Goal: Task Accomplishment & Management: Complete application form

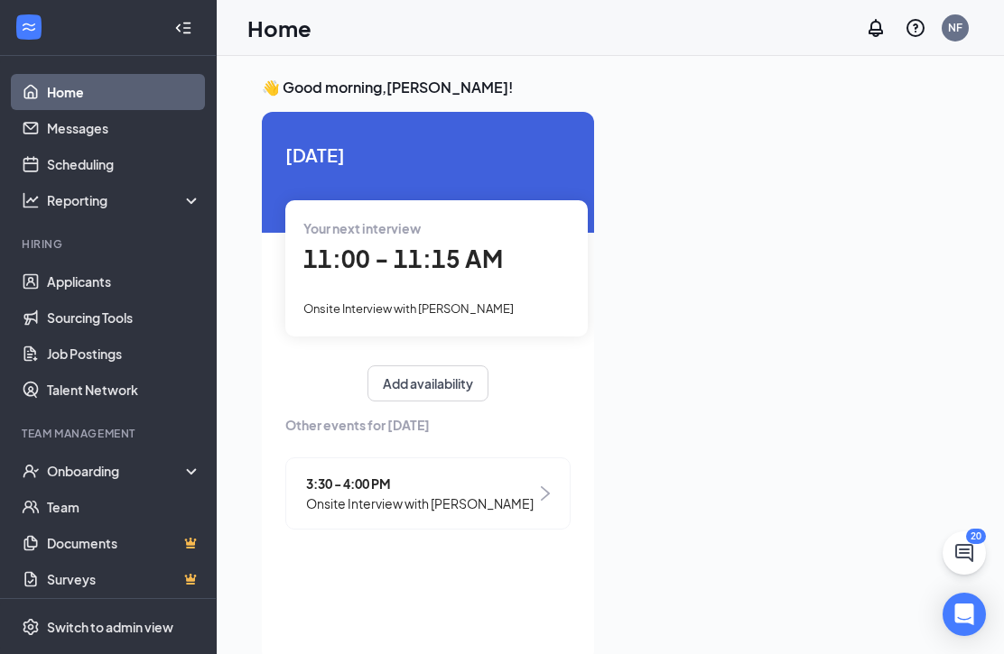
click at [111, 467] on div "Onboarding" at bounding box center [116, 471] width 139 height 18
click at [95, 506] on link "Overview" at bounding box center [124, 507] width 154 height 36
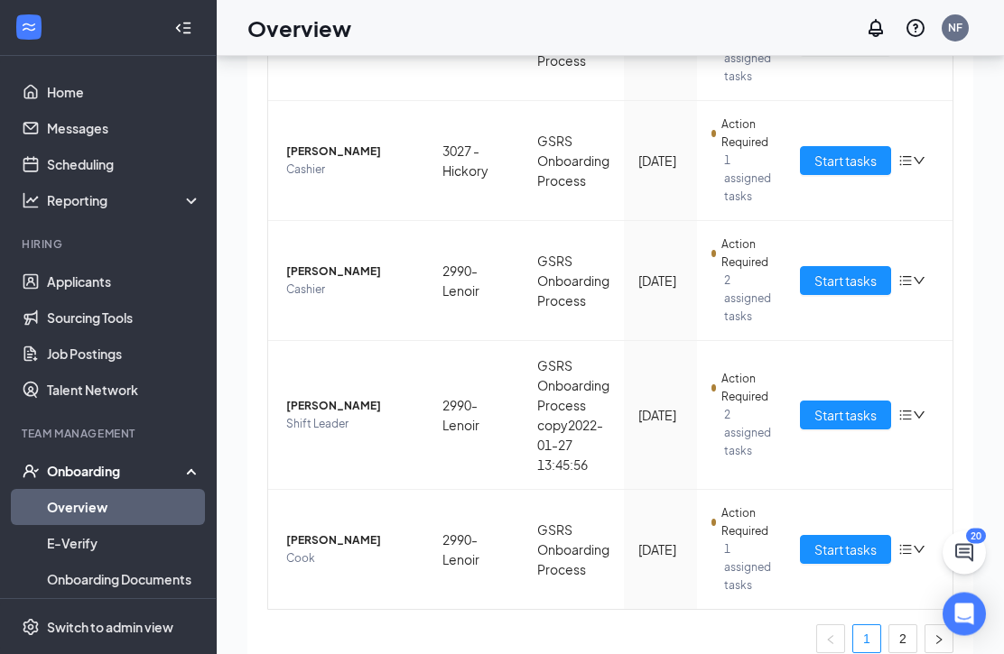
scroll to position [51, 0]
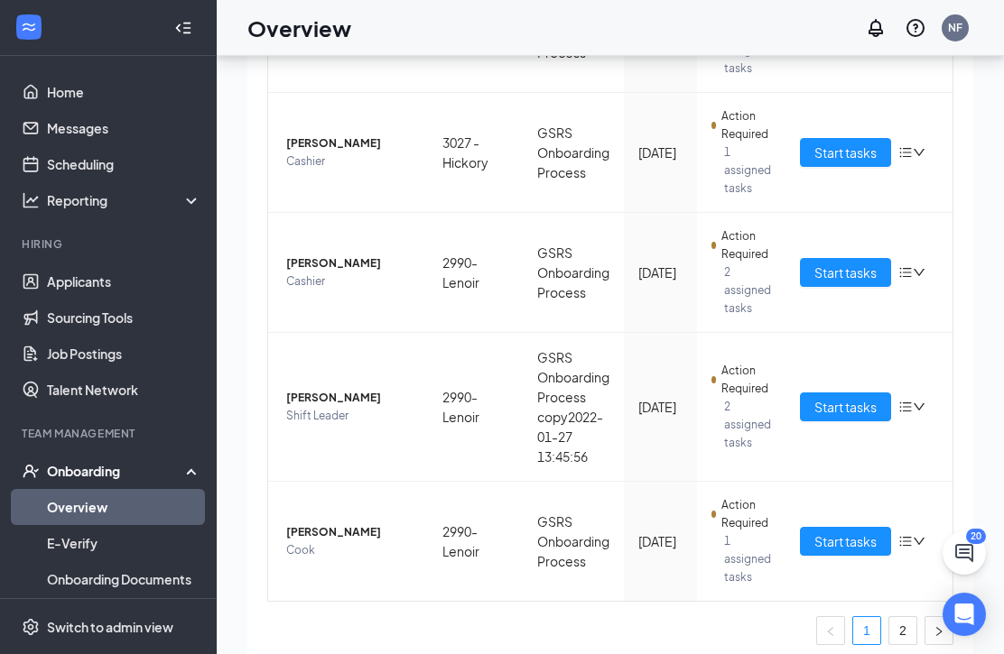
click at [867, 402] on span "Start tasks" at bounding box center [845, 407] width 62 height 20
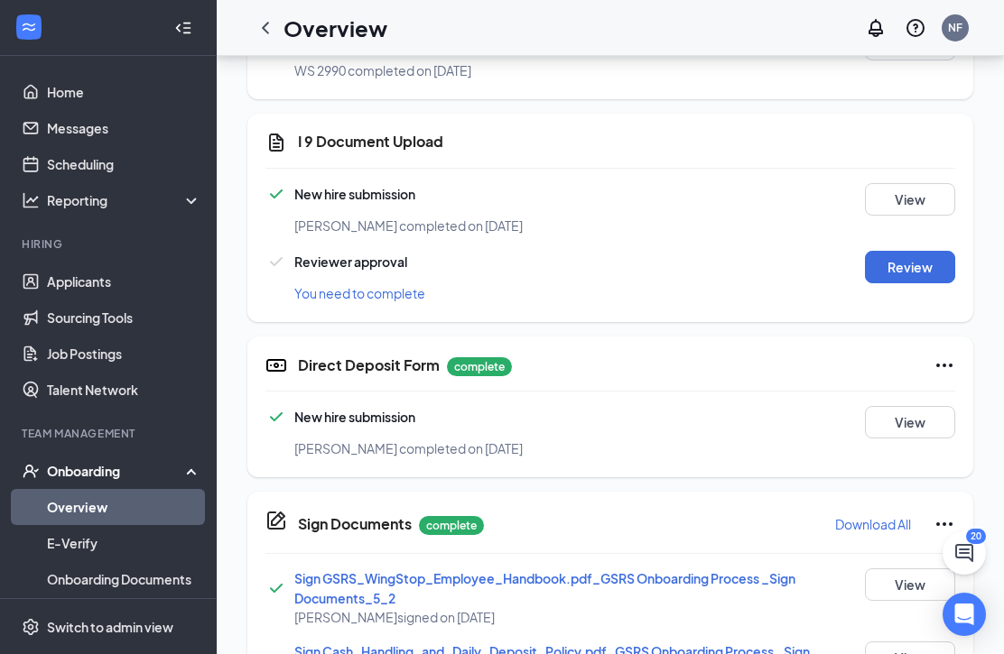
scroll to position [785, 0]
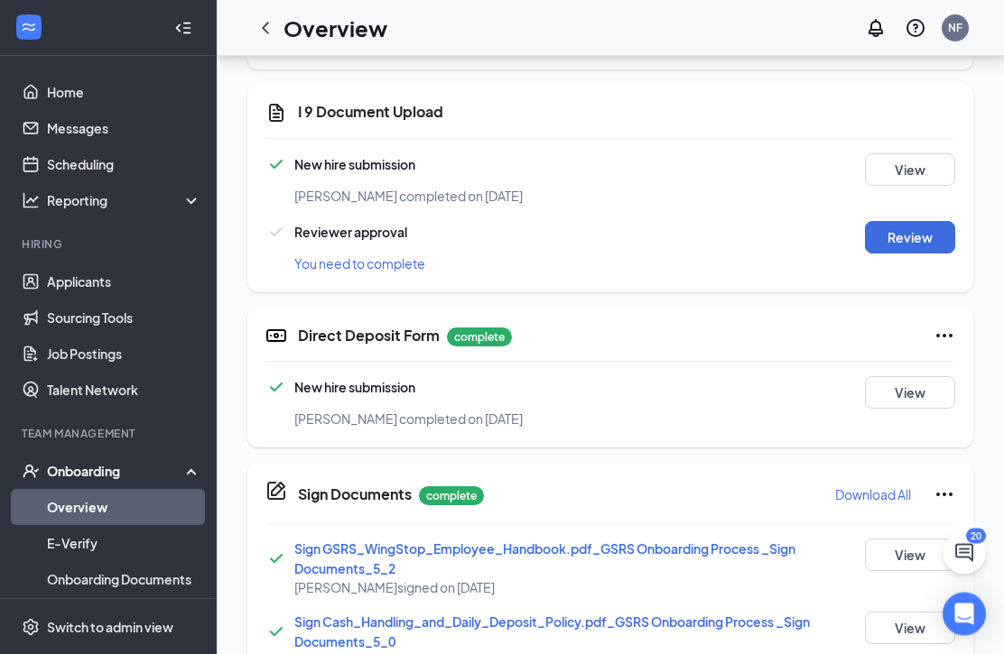
click at [924, 234] on button "Review" at bounding box center [910, 238] width 90 height 32
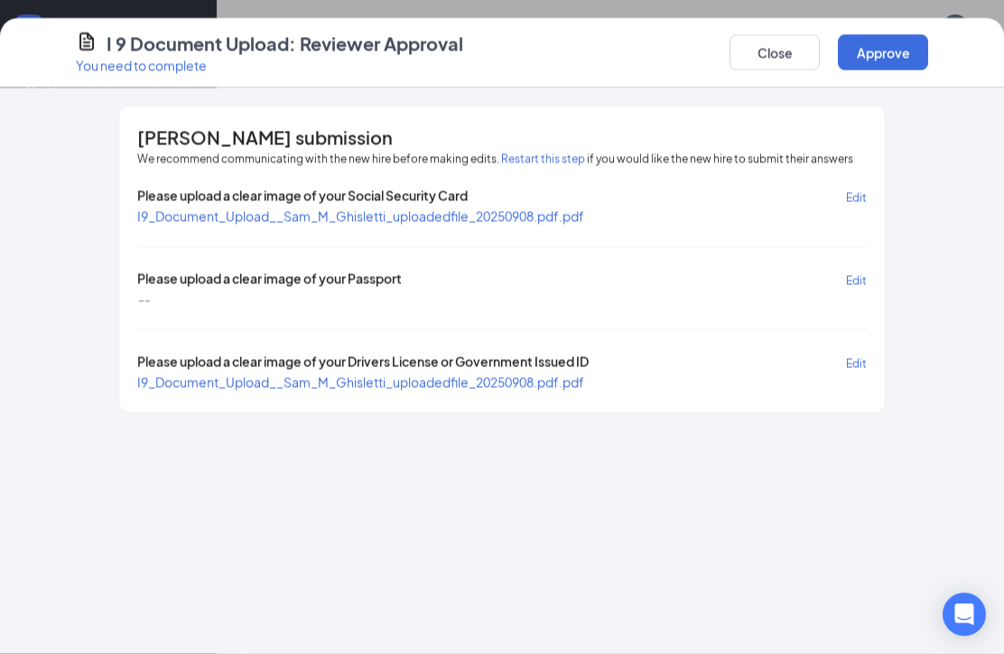
click at [404, 385] on span "I9_Document_Upload__Sam_M_Ghisletti_uploadedfile_20250908.pdf.pdf" at bounding box center [360, 382] width 447 height 16
click at [533, 201] on div "Please upload a clear image of your Social Security Card Edit" at bounding box center [501, 196] width 729 height 21
click at [534, 209] on span "I9_Document_Upload__Sam_M_Ghisletti_uploadedfile_20250908.pdf.pdf" at bounding box center [360, 216] width 447 height 16
click at [895, 54] on button "Approve" at bounding box center [883, 52] width 90 height 36
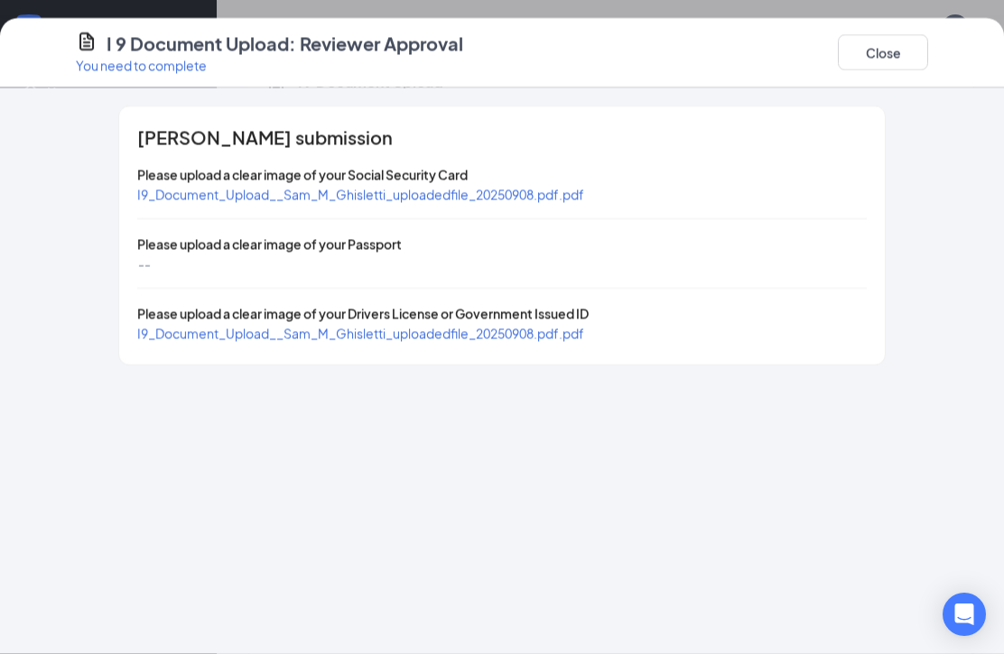
click at [886, 20] on div "I 9 Document Upload: Reviewer Approval You need to complete Close" at bounding box center [502, 53] width 1004 height 70
click at [891, 57] on button "Close" at bounding box center [883, 52] width 90 height 36
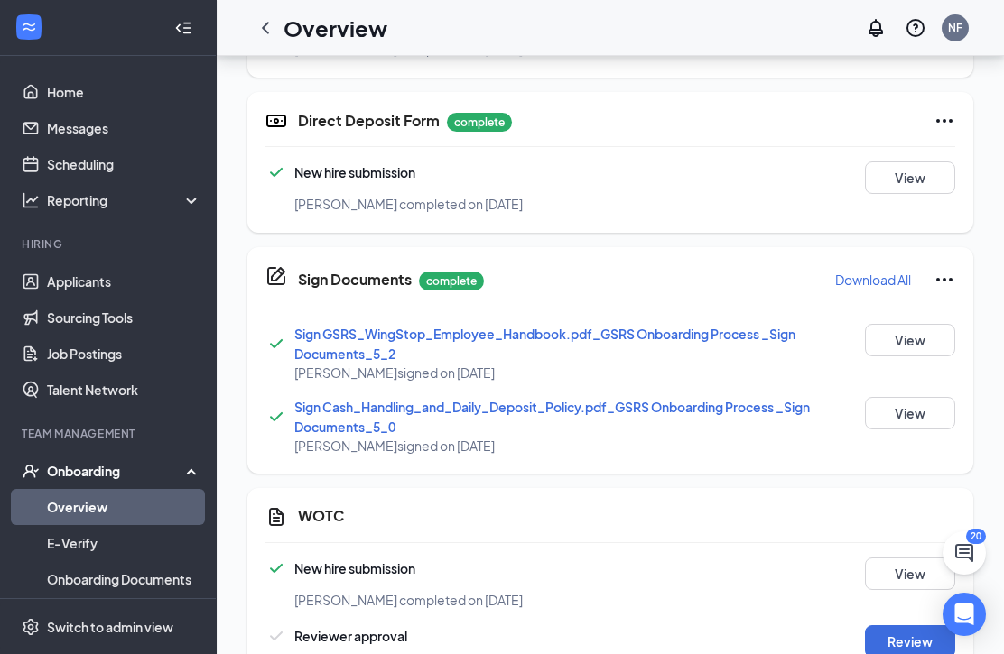
scroll to position [1000, 0]
click at [894, 645] on button "Review" at bounding box center [910, 642] width 90 height 32
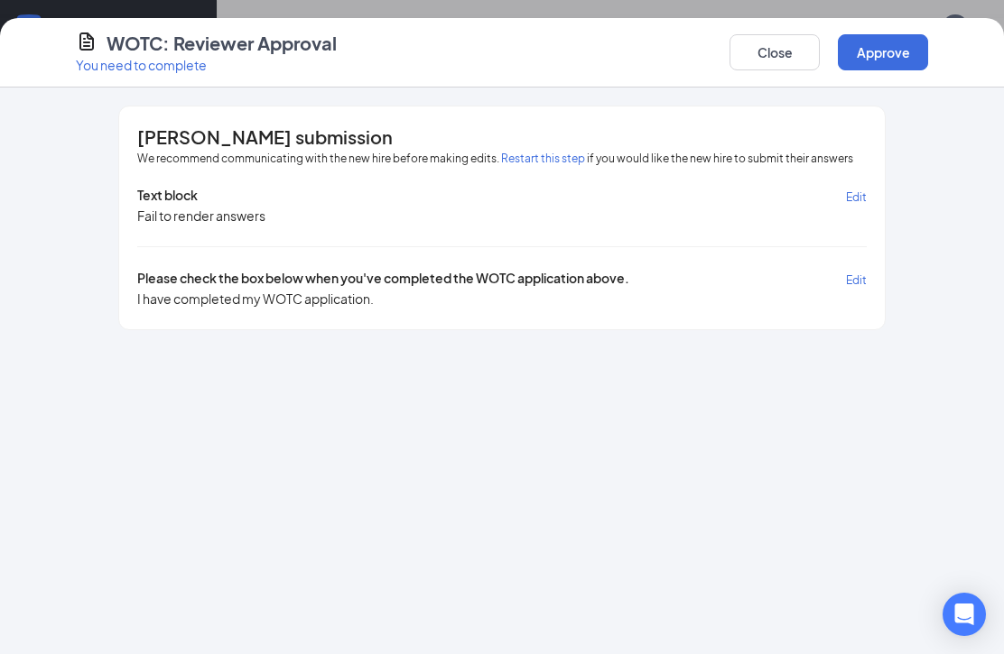
click at [863, 52] on button "Approve" at bounding box center [883, 52] width 90 height 36
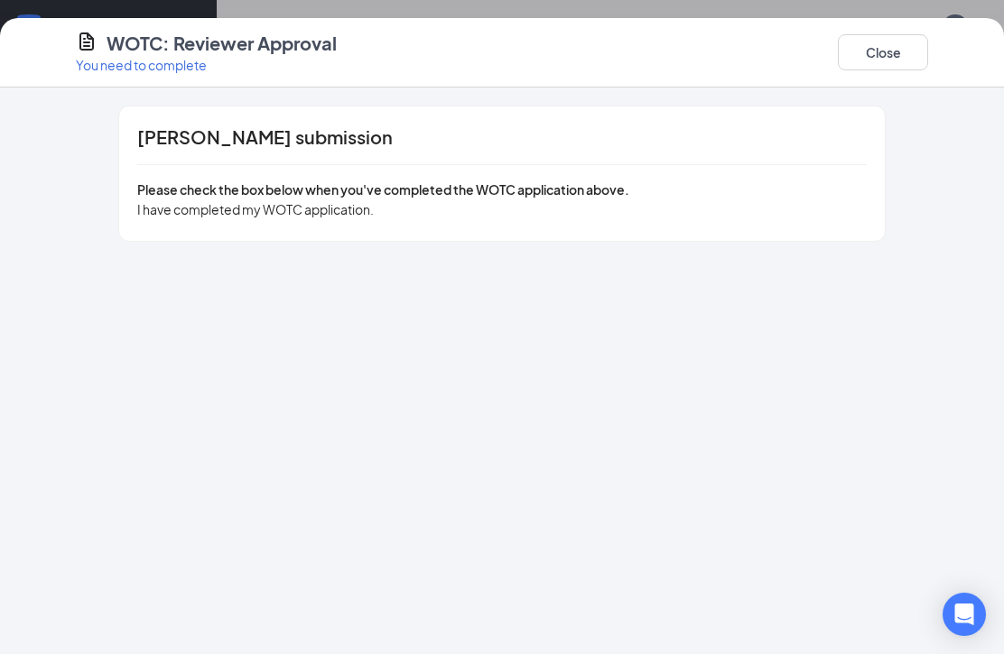
click at [893, 51] on button "Close" at bounding box center [883, 52] width 90 height 36
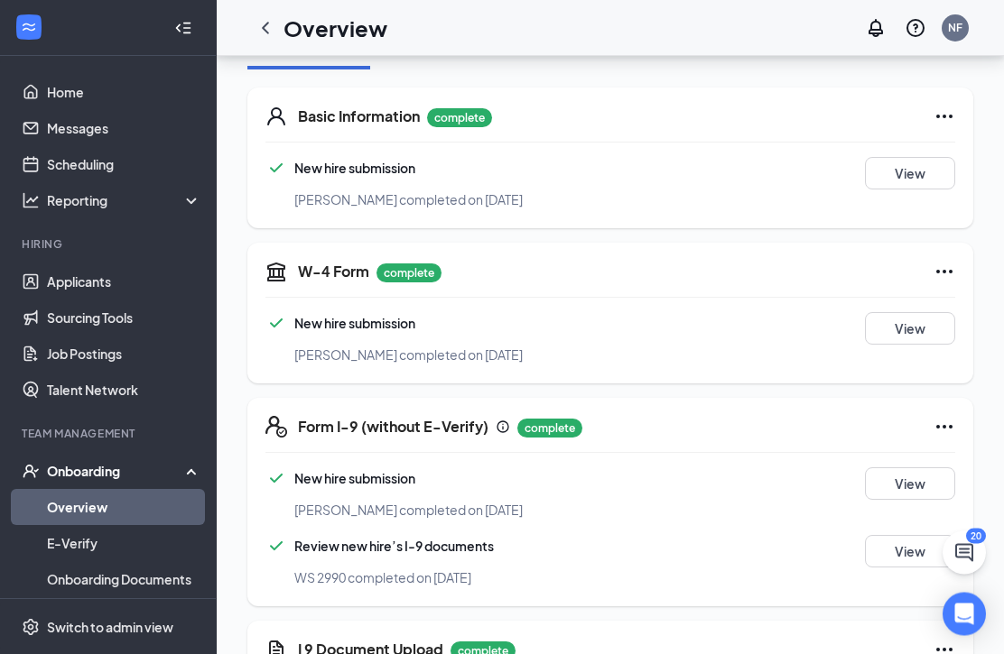
scroll to position [0, 0]
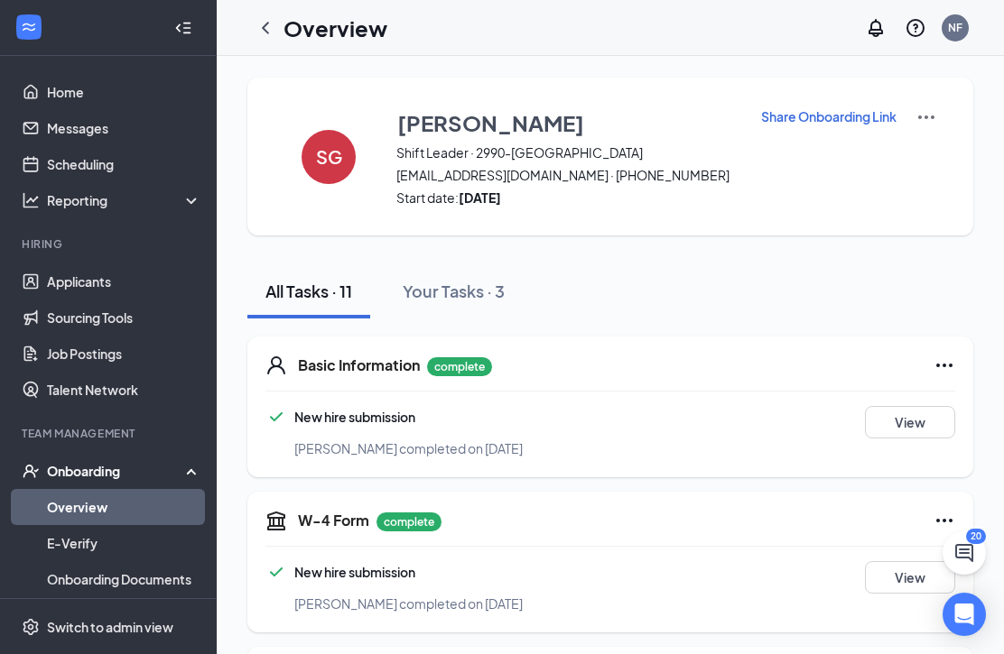
click at [268, 32] on icon "ChevronLeft" at bounding box center [265, 28] width 7 height 12
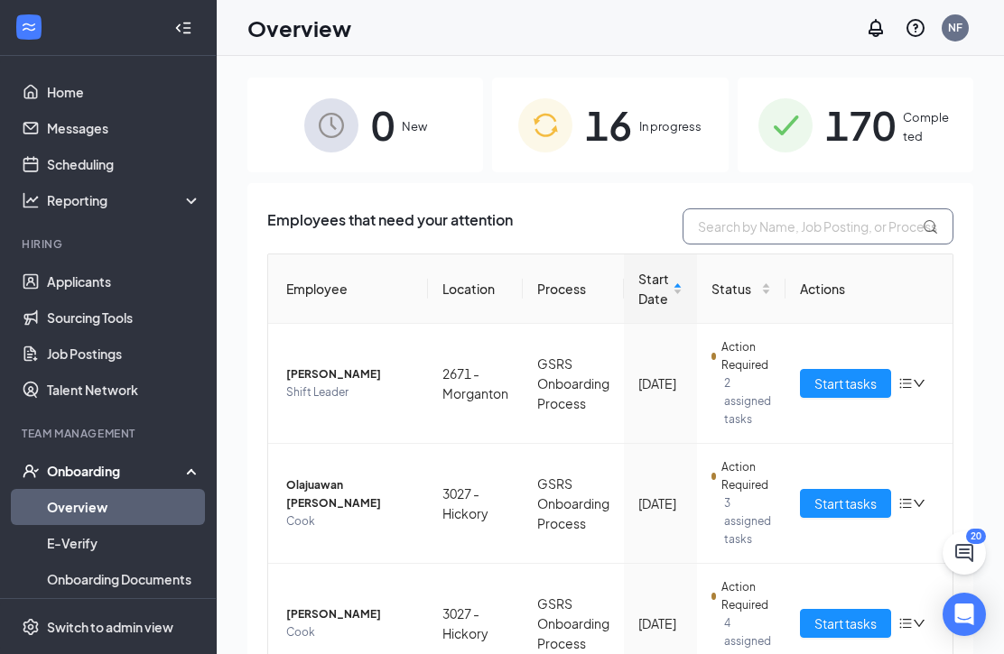
click at [808, 219] on input "text" at bounding box center [817, 227] width 271 height 36
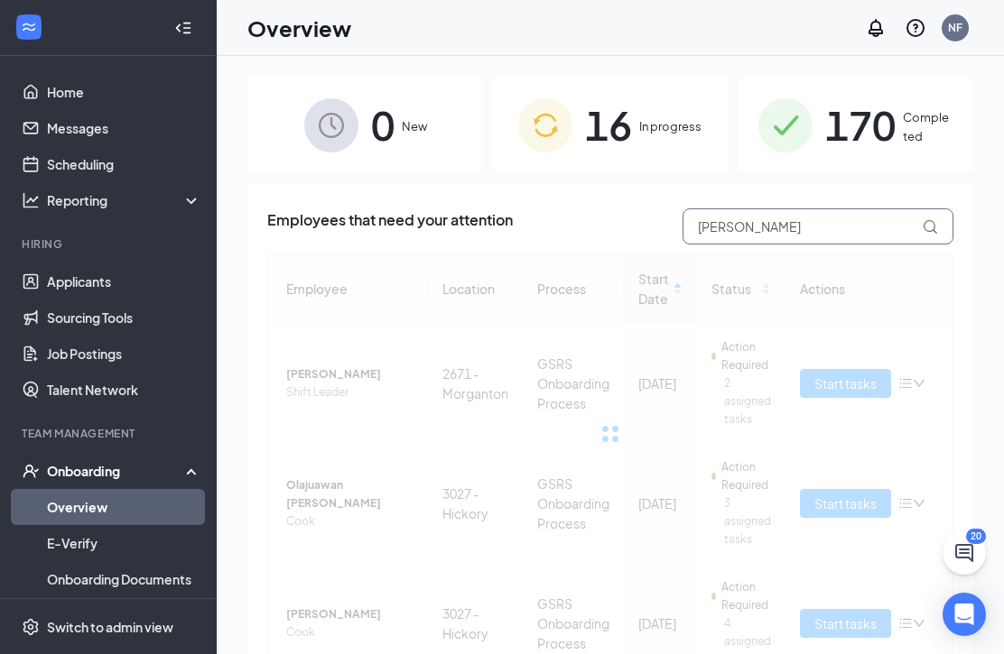
type input "[PERSON_NAME]"
click at [925, 227] on icon at bounding box center [930, 226] width 15 height 15
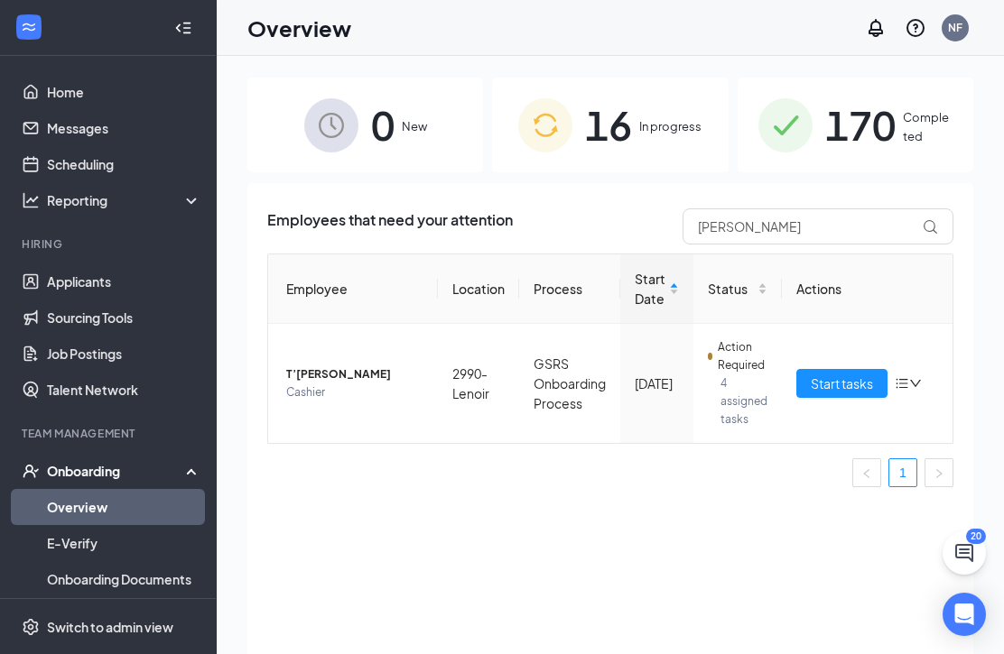
click at [989, 263] on div "0 New 16 In progress 170 Completed Employees that need your attention [PERSON_N…" at bounding box center [610, 396] width 787 height 680
click at [858, 385] on span "Start tasks" at bounding box center [842, 384] width 62 height 20
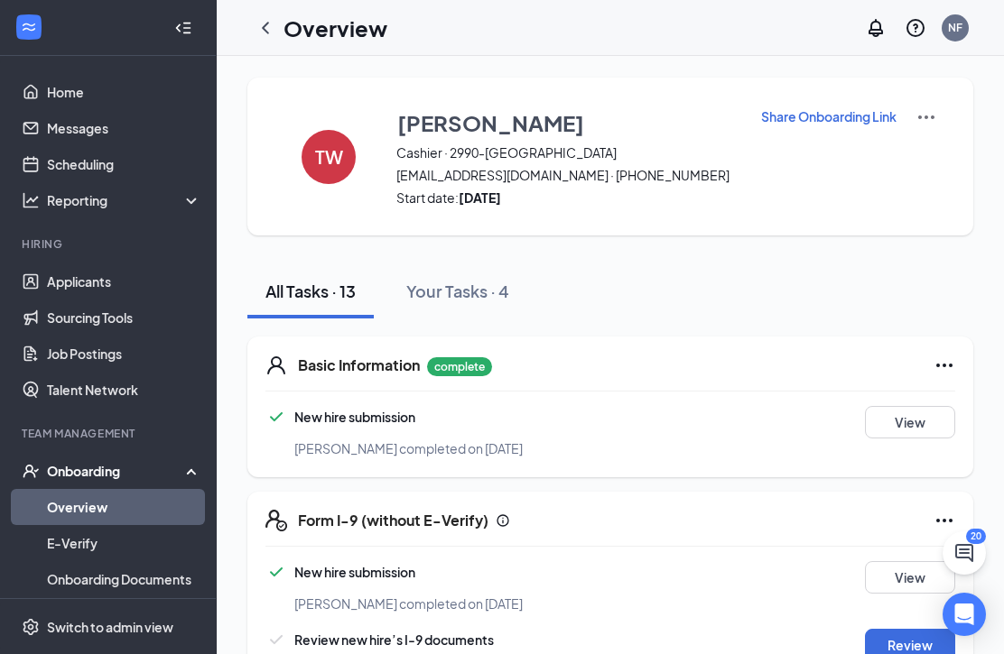
click at [908, 423] on button "View" at bounding box center [910, 422] width 90 height 32
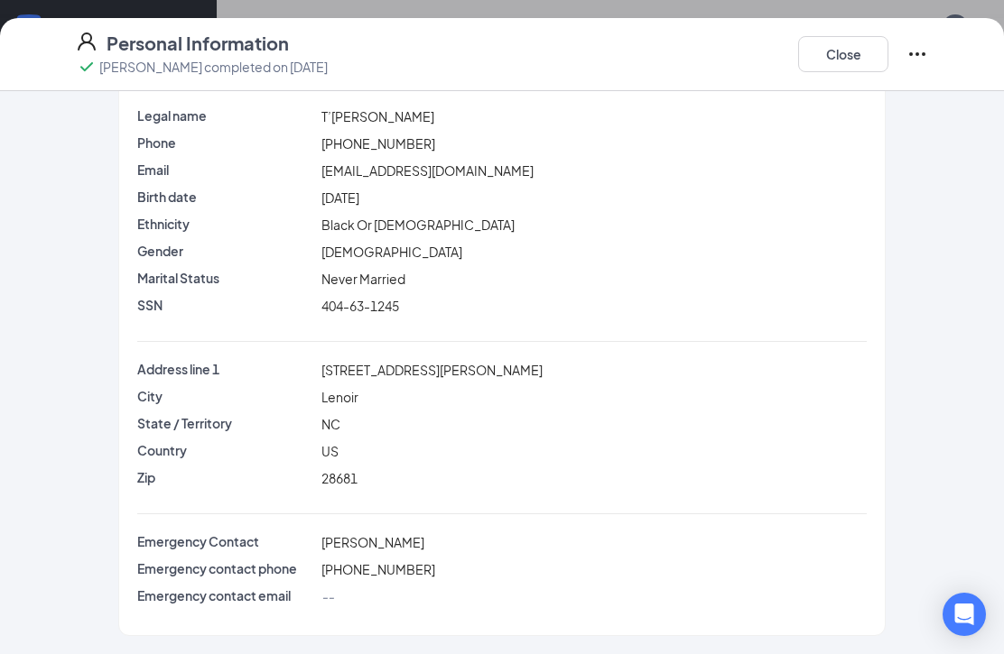
scroll to position [61, 0]
click at [848, 51] on button "Close" at bounding box center [843, 54] width 90 height 36
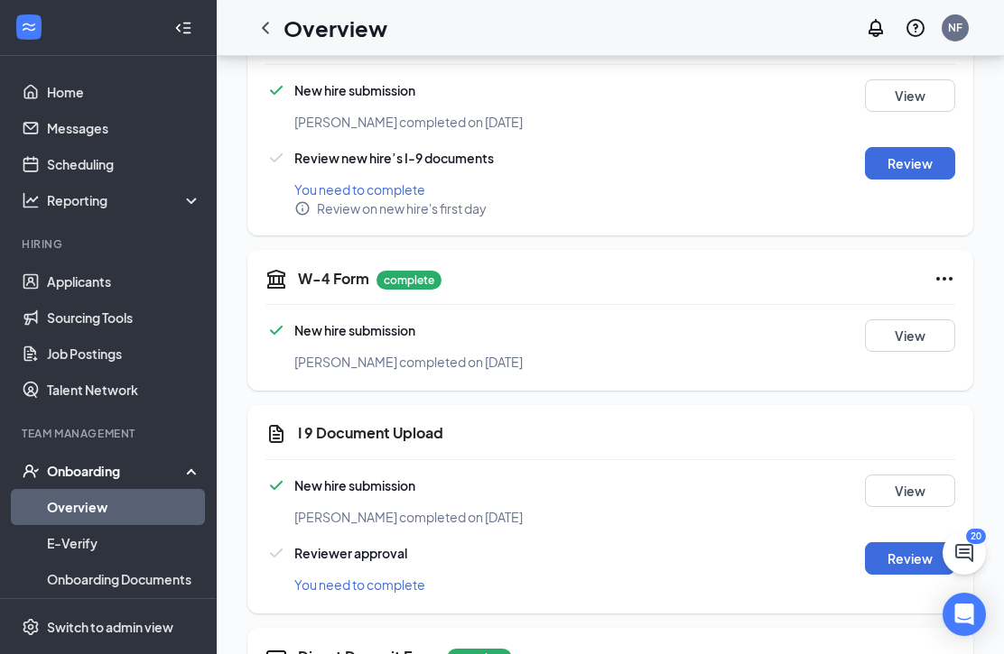
scroll to position [374, 0]
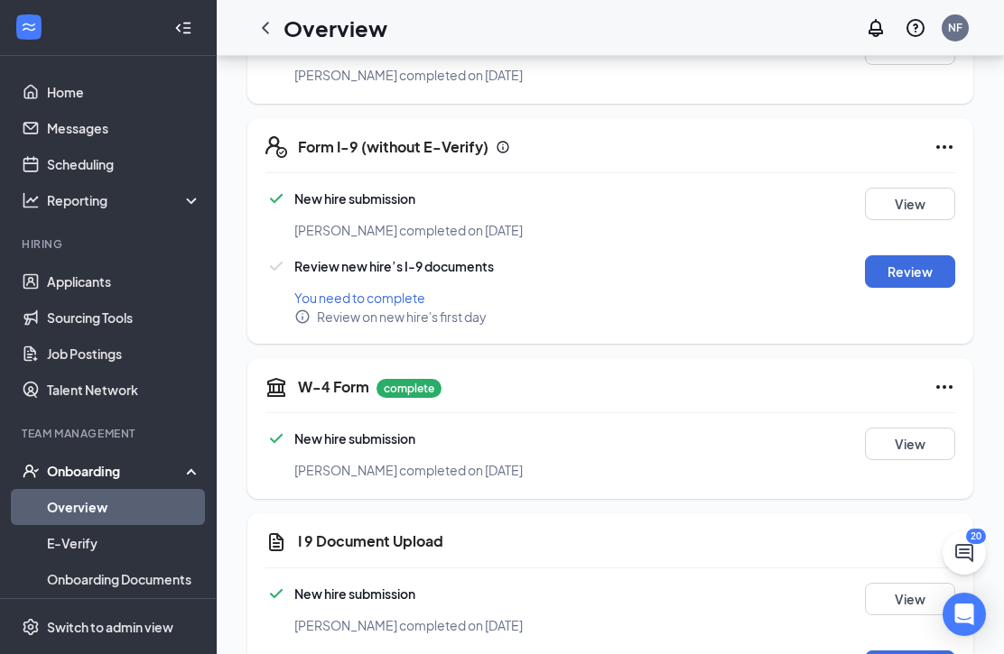
click at [907, 277] on button "Review" at bounding box center [910, 271] width 90 height 32
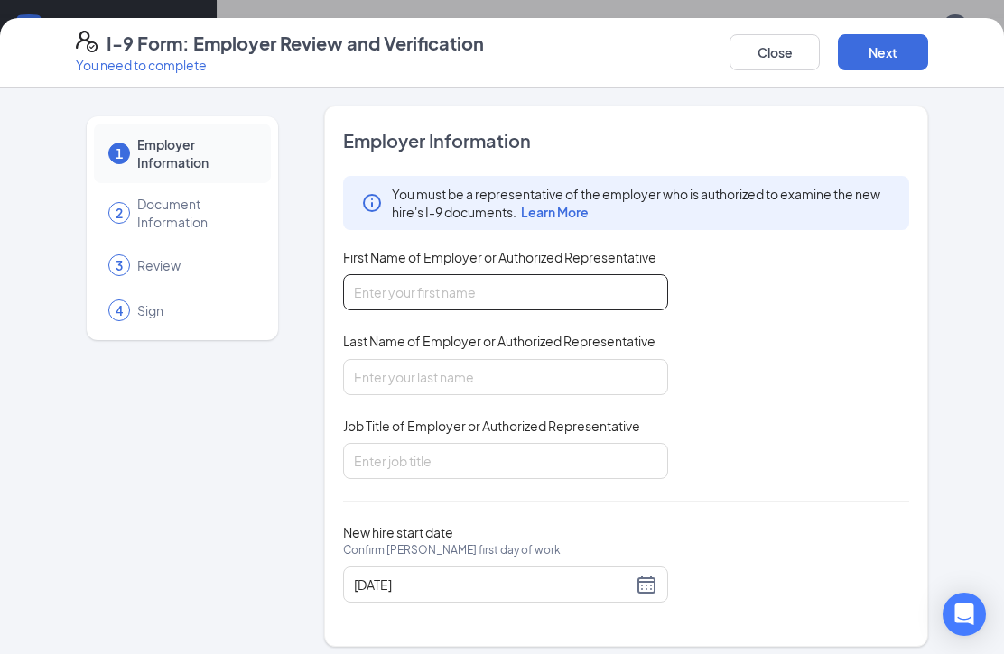
click at [436, 284] on input "First Name of Employer or Authorized Representative" at bounding box center [505, 292] width 325 height 36
type input "[PERSON_NAME]"
click at [692, 310] on div "You must be a representative of the employer who is authorized to examine the n…" at bounding box center [626, 327] width 566 height 303
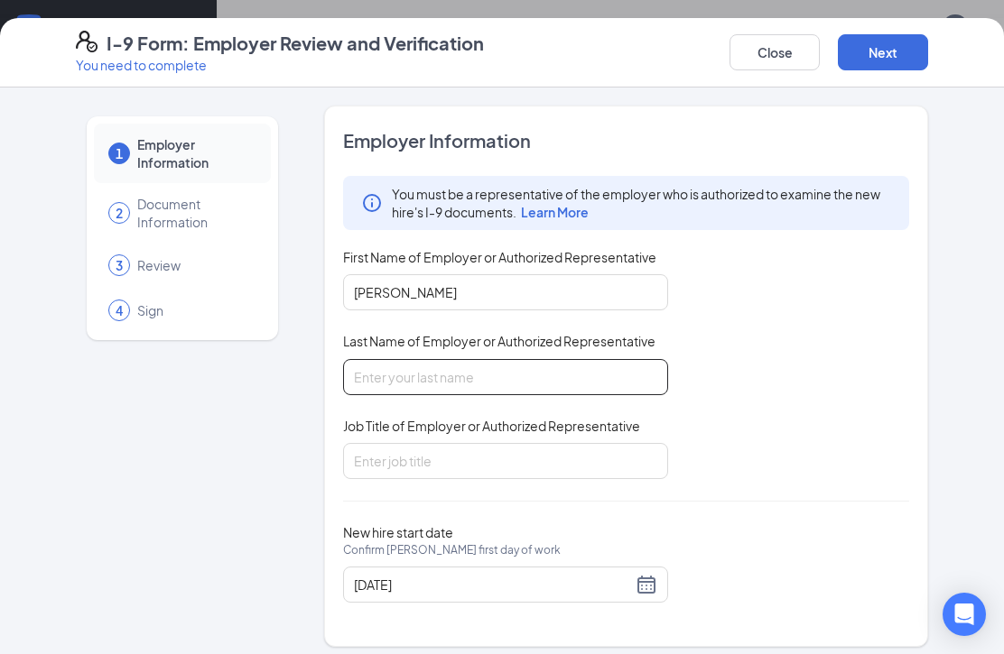
click at [454, 365] on input "Last Name of Employer or Authorized Representative" at bounding box center [505, 377] width 325 height 36
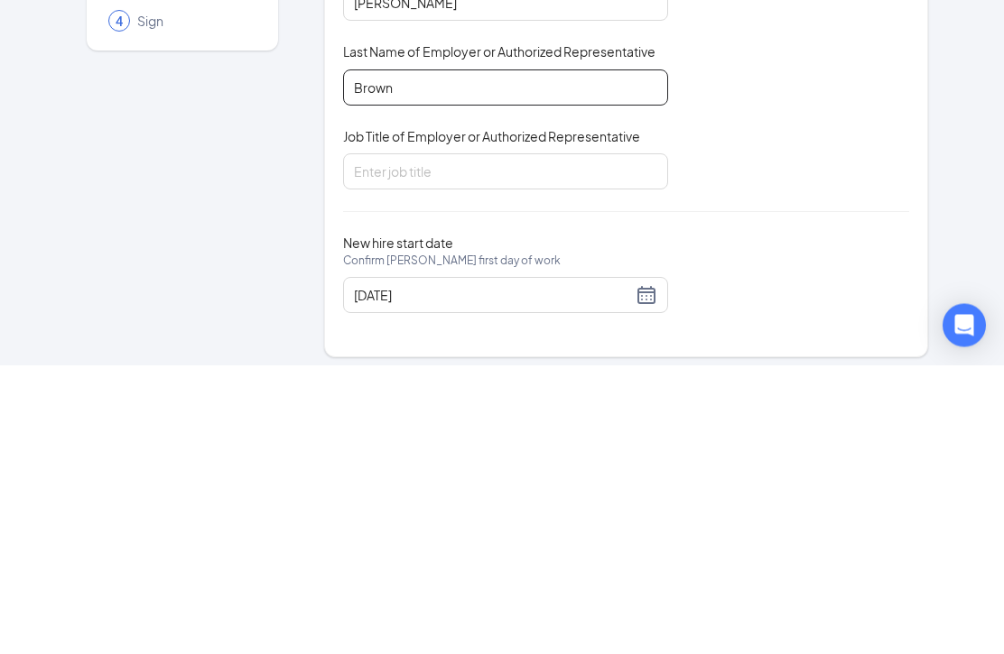
type input "Brown"
click at [563, 443] on input "Job Title of Employer or Authorized Representative" at bounding box center [505, 461] width 325 height 36
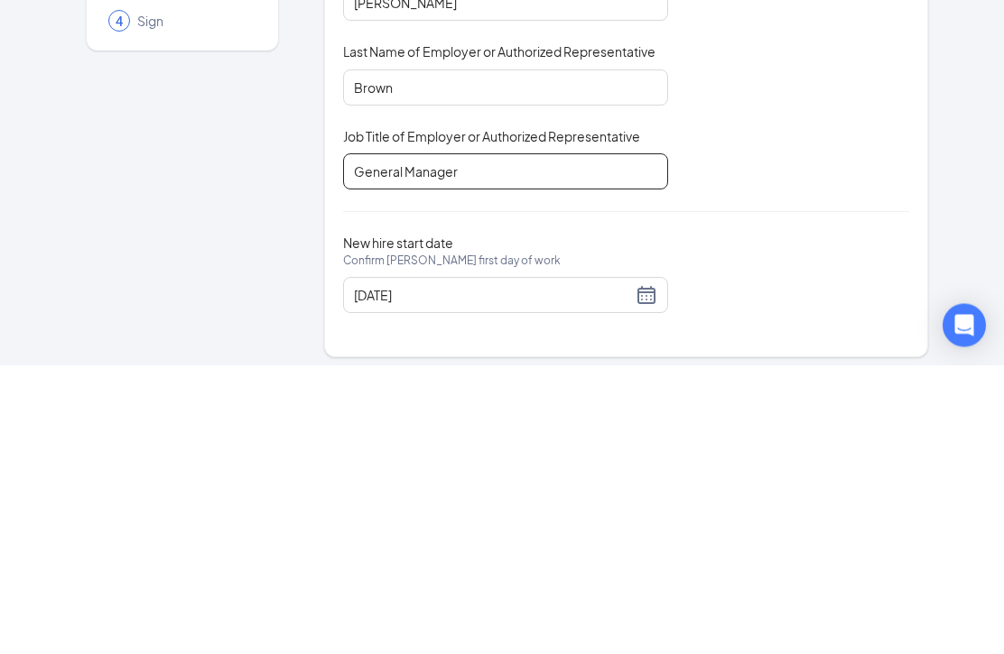
type input "General Manager"
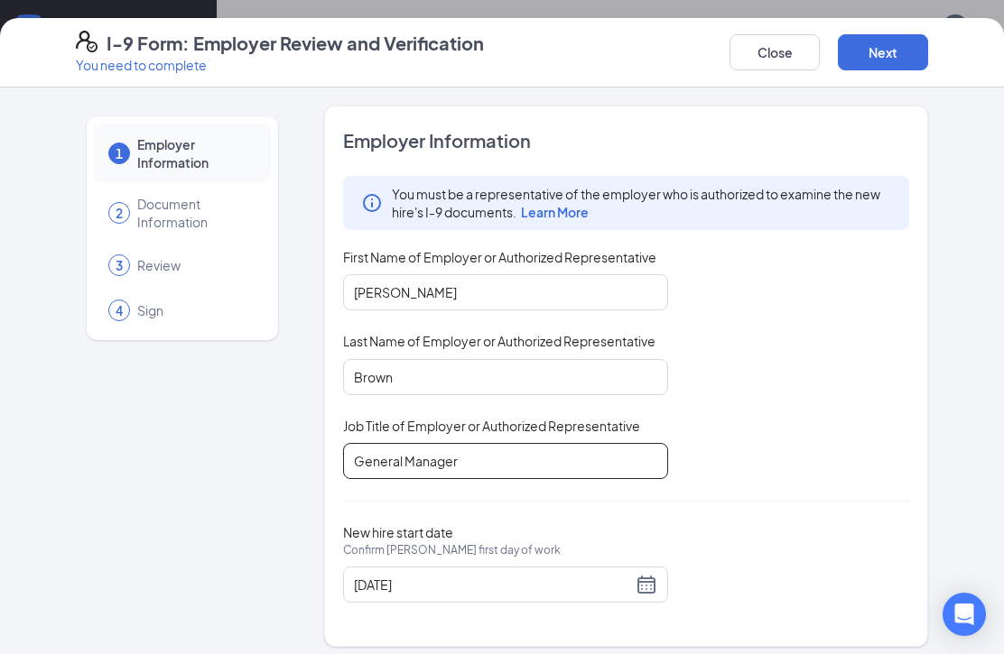
scroll to position [65, 0]
click at [887, 49] on button "Next" at bounding box center [883, 52] width 90 height 36
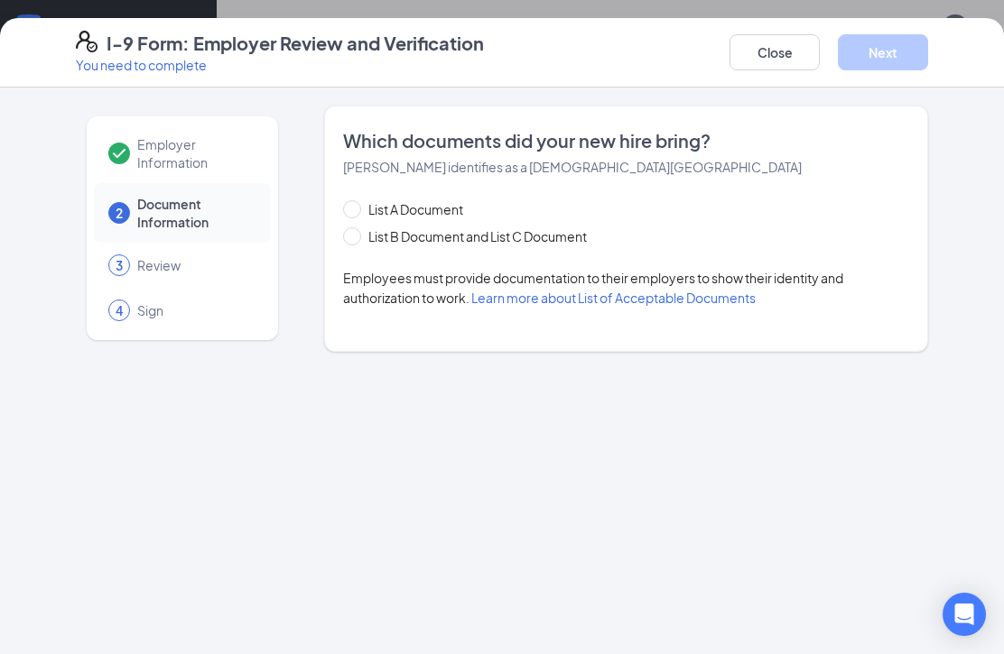
click at [359, 228] on span at bounding box center [352, 236] width 18 height 18
click at [356, 228] on input "List B Document and List C Document" at bounding box center [349, 233] width 13 height 13
radio input "true"
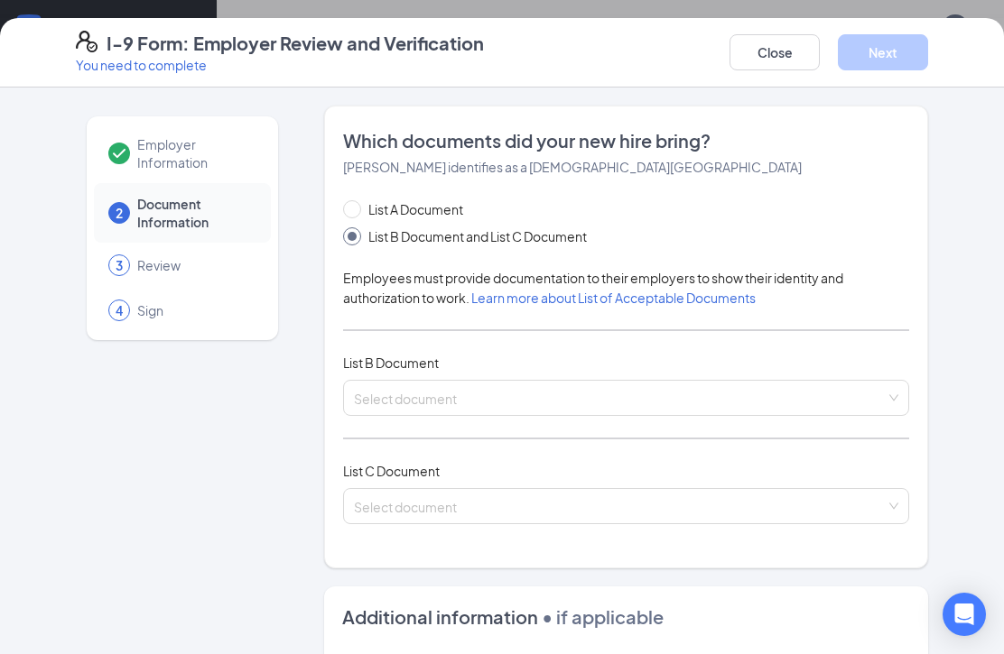
click at [547, 403] on input "search" at bounding box center [620, 394] width 532 height 27
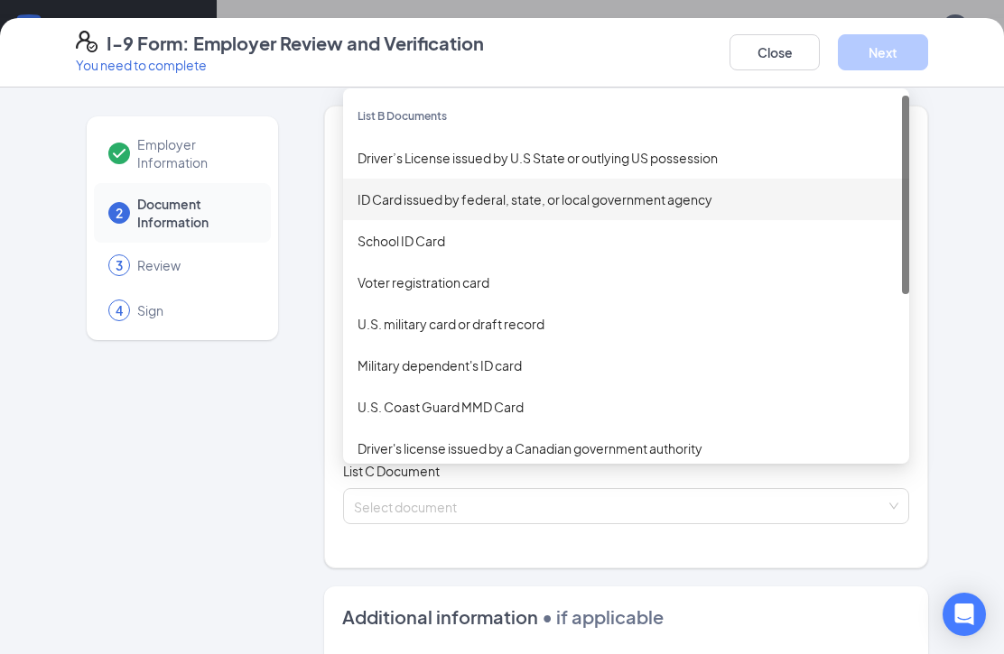
click at [589, 187] on div "ID Card issued by federal, state, or local government agency" at bounding box center [626, 200] width 566 height 42
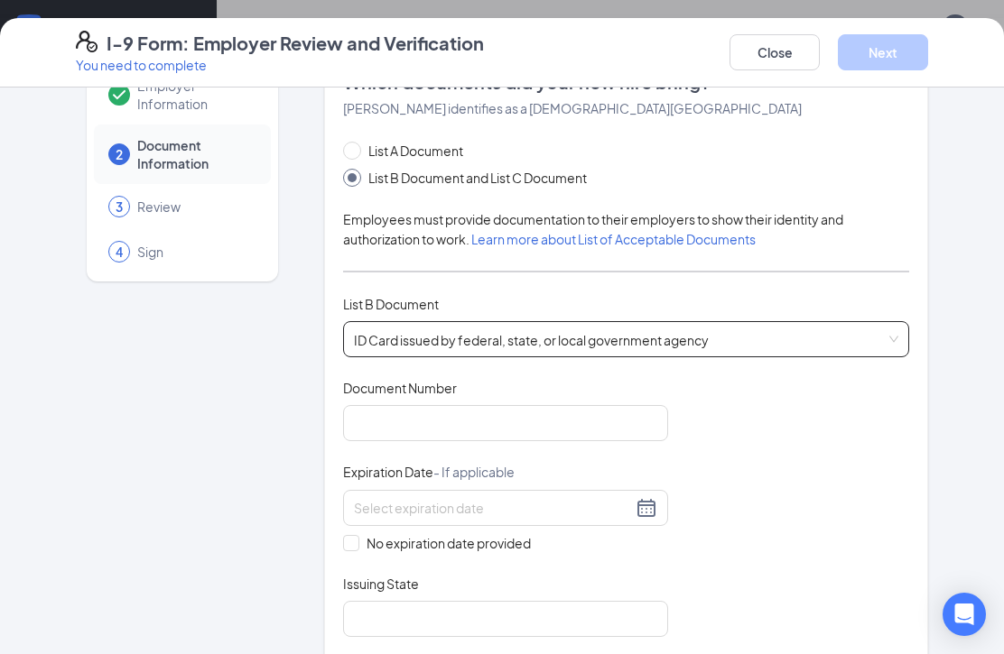
scroll to position [58, 0]
click at [453, 427] on input "Document Number" at bounding box center [505, 424] width 325 height 36
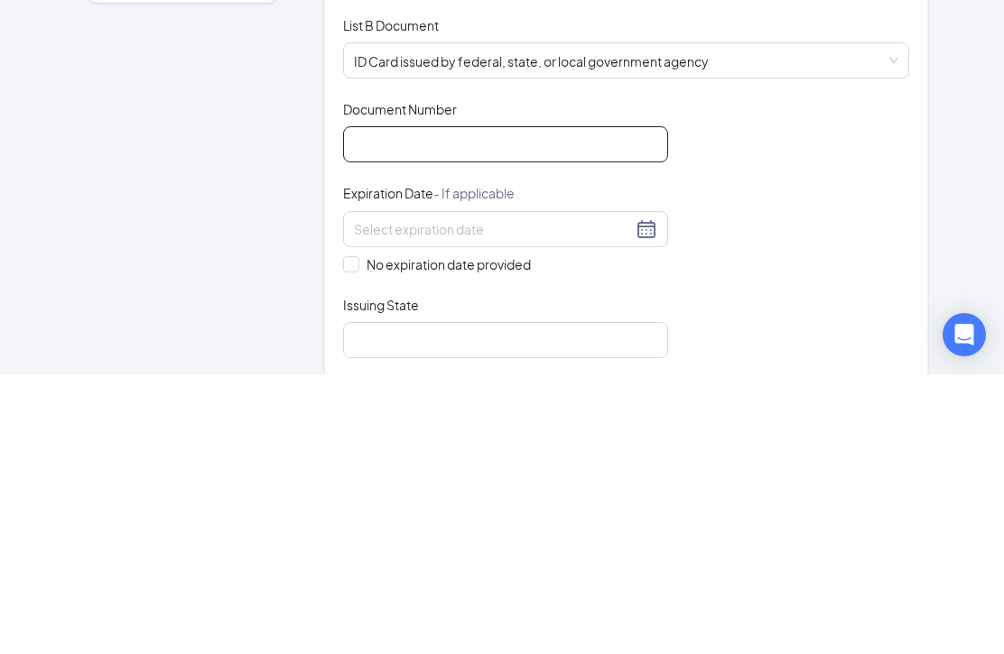
type input "O"
type input "000041239198"
click at [496, 499] on input at bounding box center [493, 509] width 278 height 20
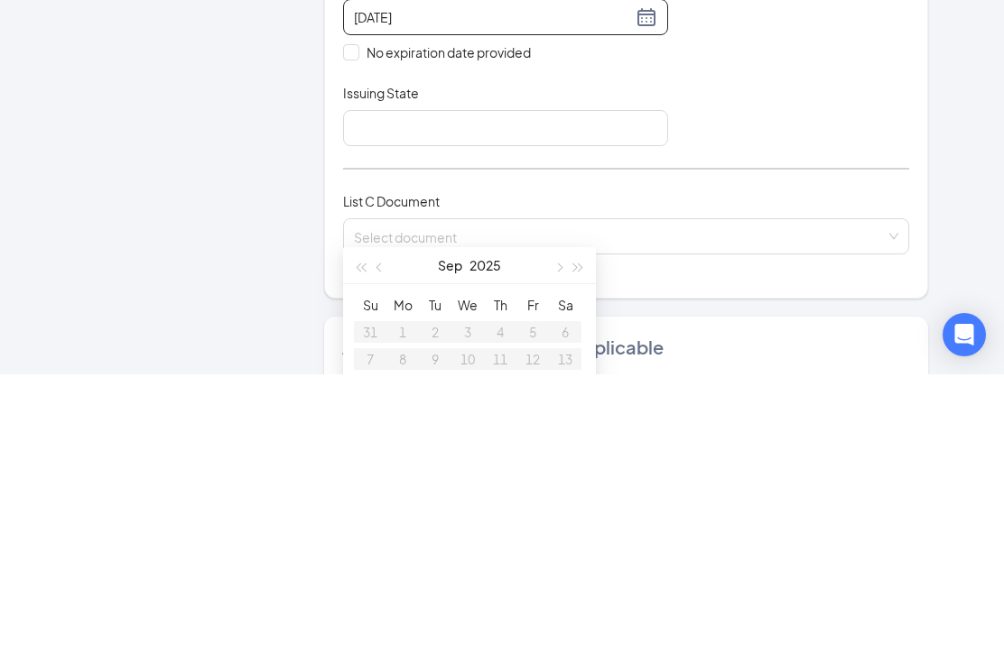
scroll to position [267, 0]
type input "[DATE]"
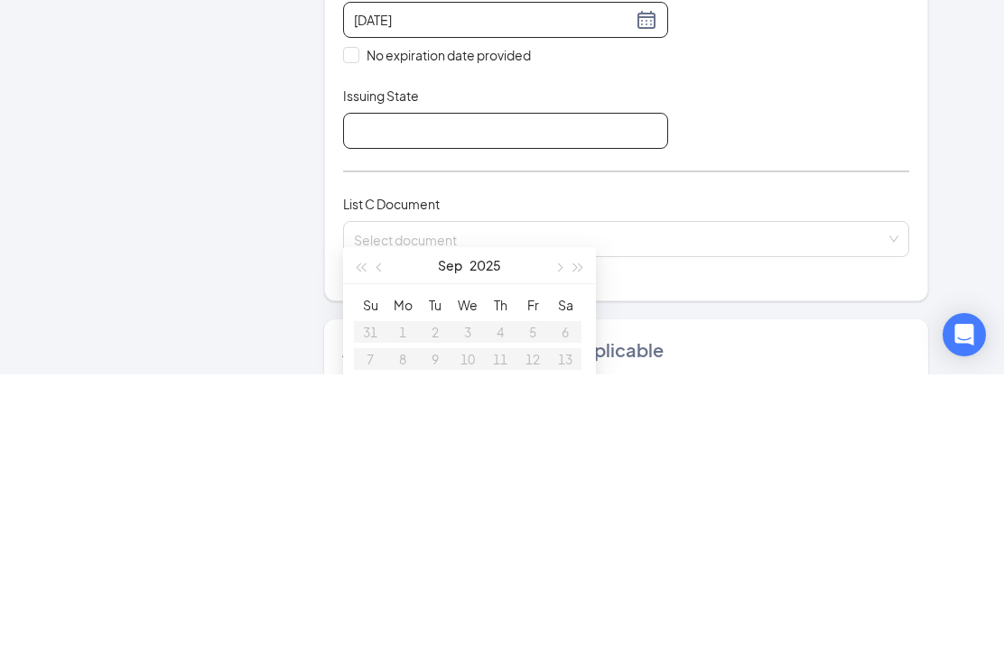
click at [452, 393] on input "Issuing State" at bounding box center [505, 411] width 325 height 36
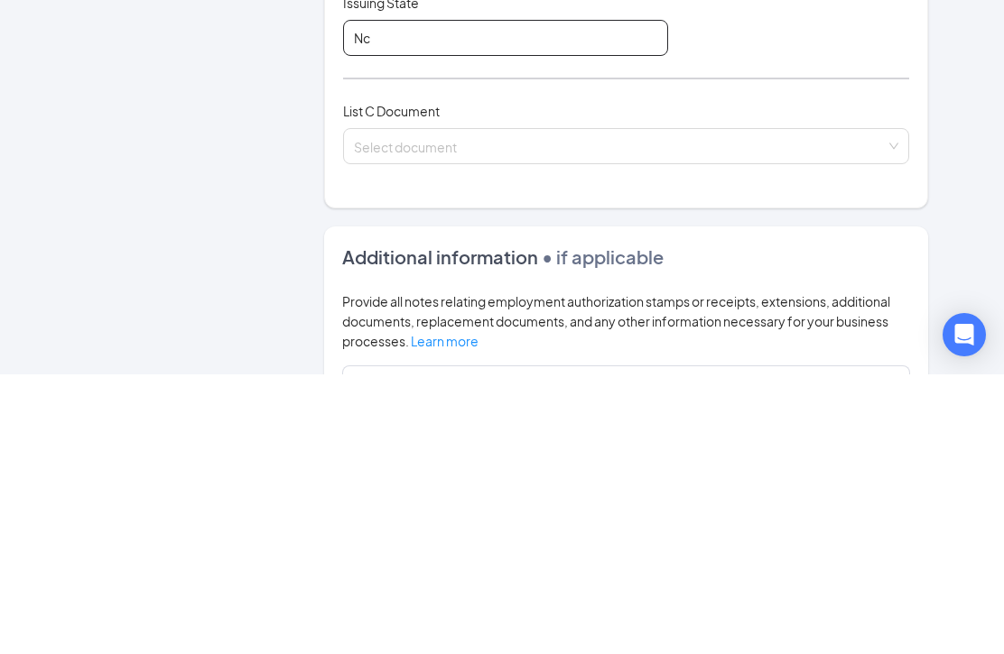
scroll to position [358, 0]
type input "Nc"
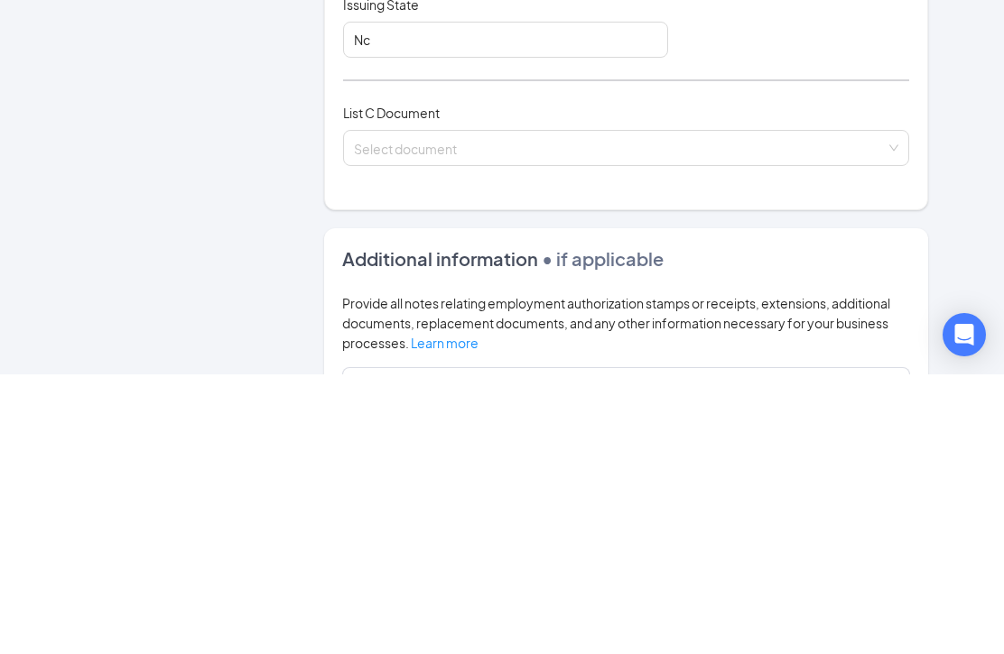
click at [520, 411] on input "search" at bounding box center [620, 424] width 532 height 27
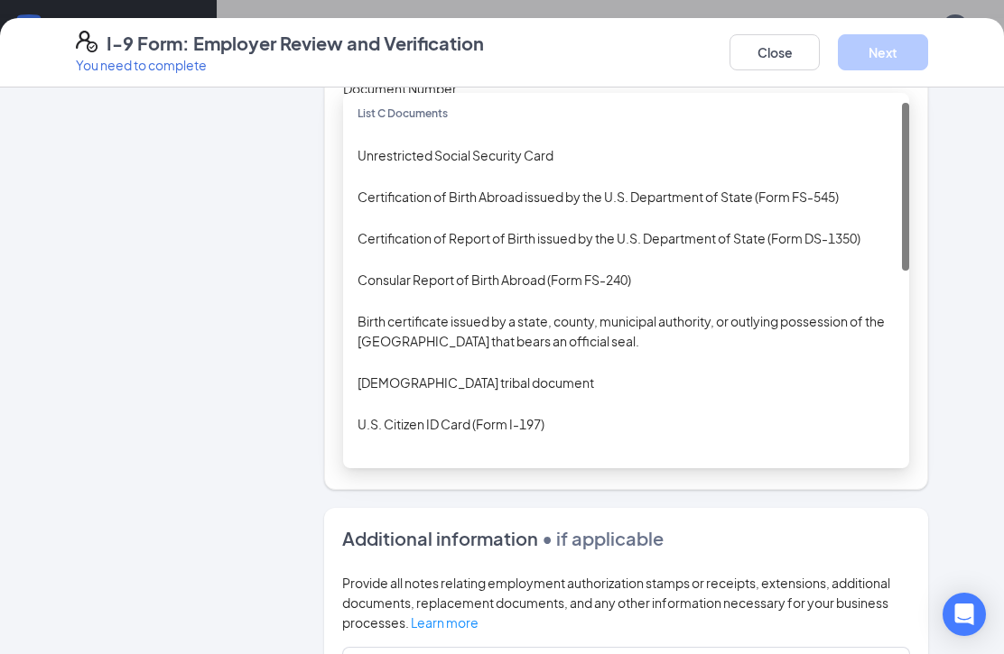
scroll to position [11, 0]
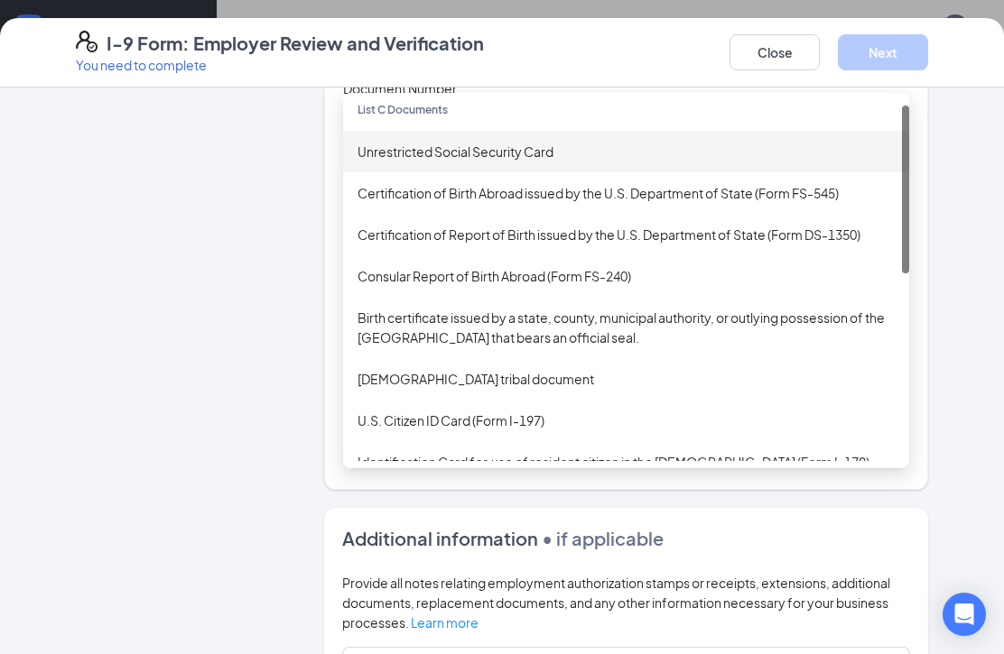
click at [530, 144] on div "Unrestricted Social Security Card" at bounding box center [625, 152] width 537 height 20
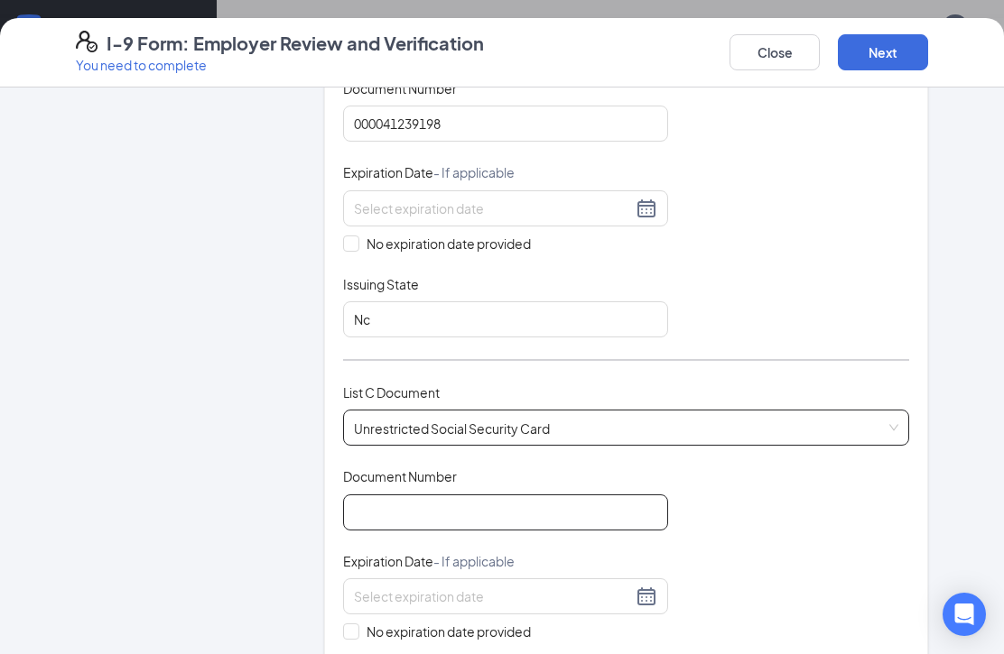
click at [558, 509] on input "Document Number" at bounding box center [505, 513] width 325 height 36
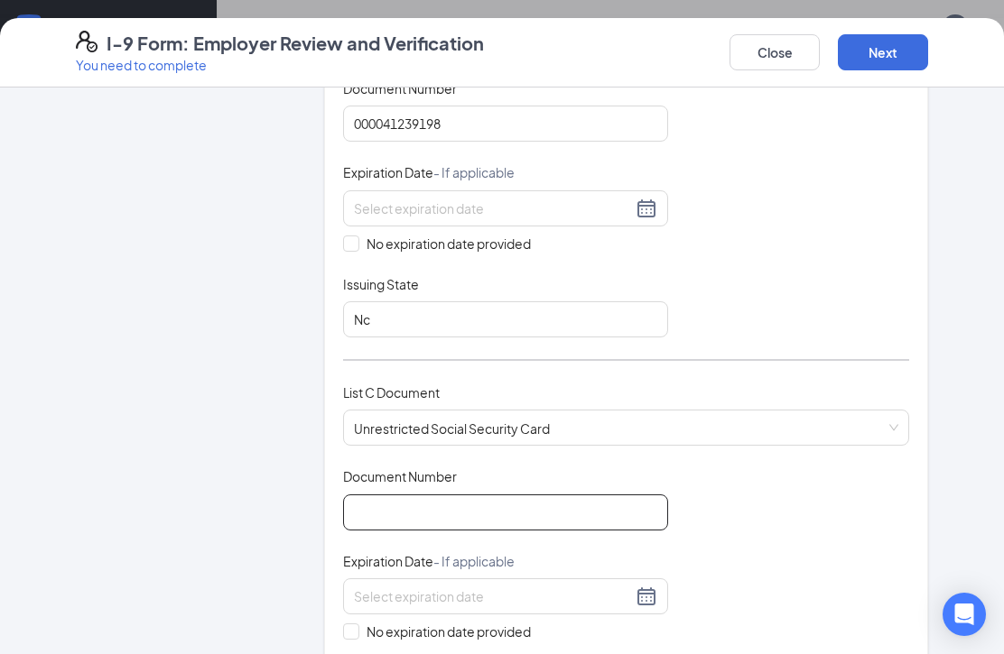
scroll to position [344, 0]
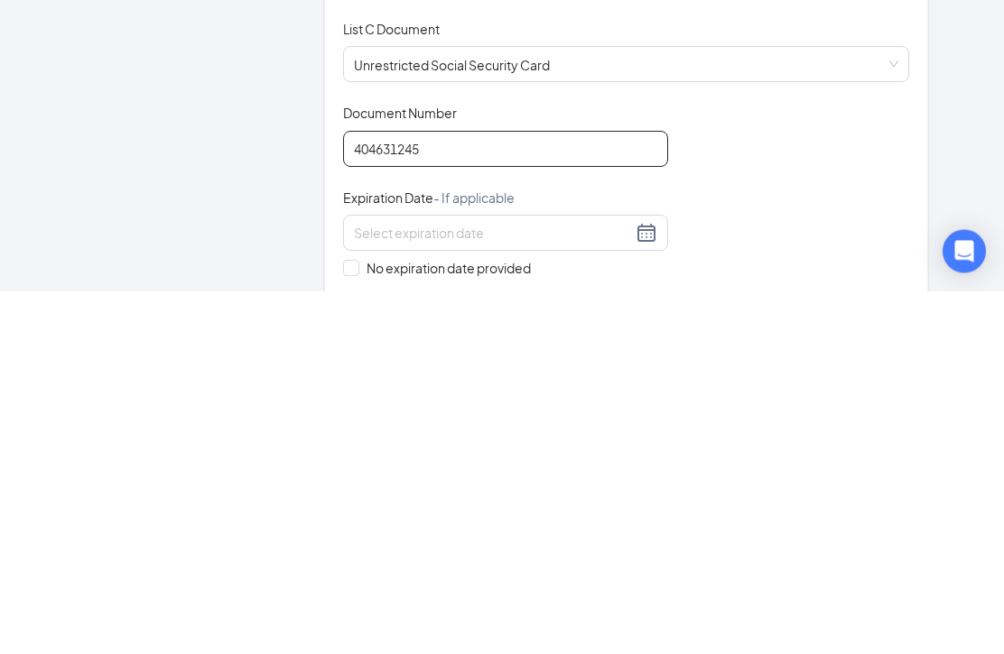
type input "404631245"
click at [543, 587] on input at bounding box center [493, 597] width 278 height 20
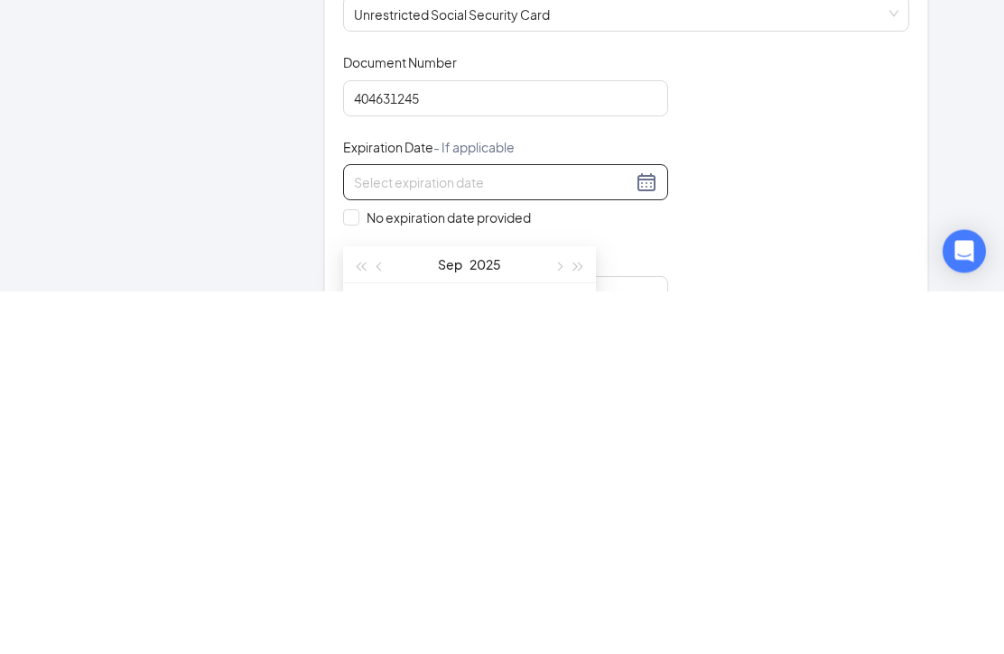
scroll to position [456, 0]
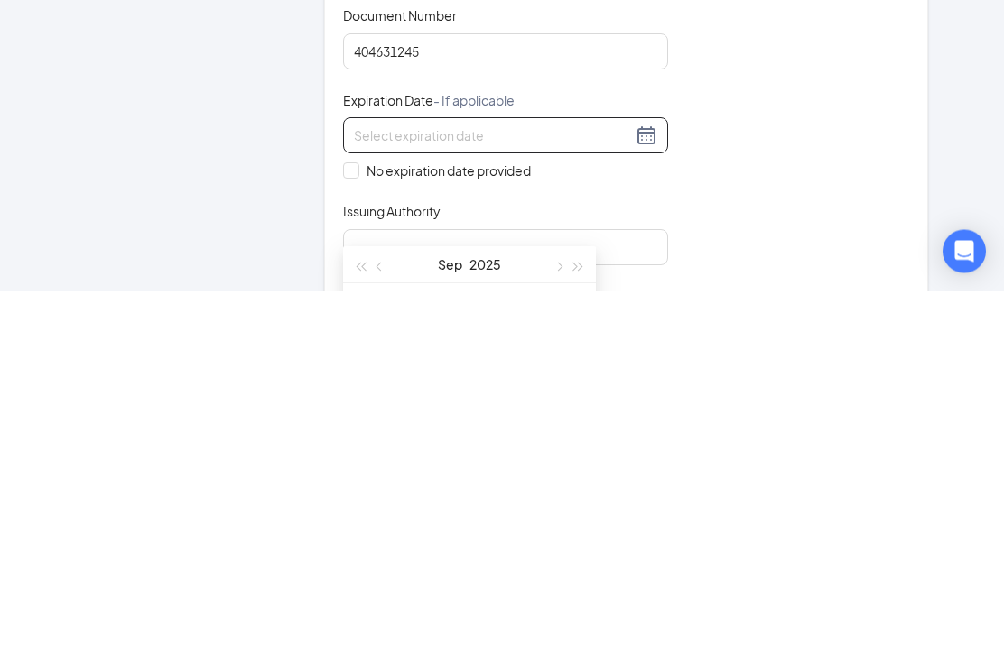
click at [688, 370] on div "Document Title Unrestricted Social Security Card Document Number 404631245 Expi…" at bounding box center [626, 499] width 566 height 258
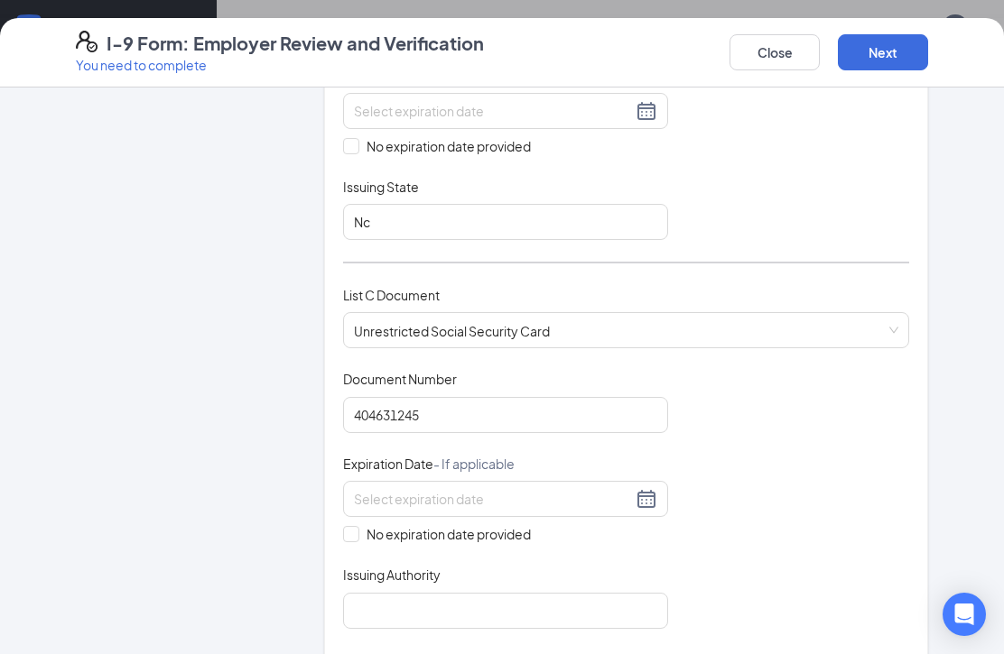
click at [351, 526] on input "No expiration date provided" at bounding box center [349, 532] width 13 height 13
checkbox input "true"
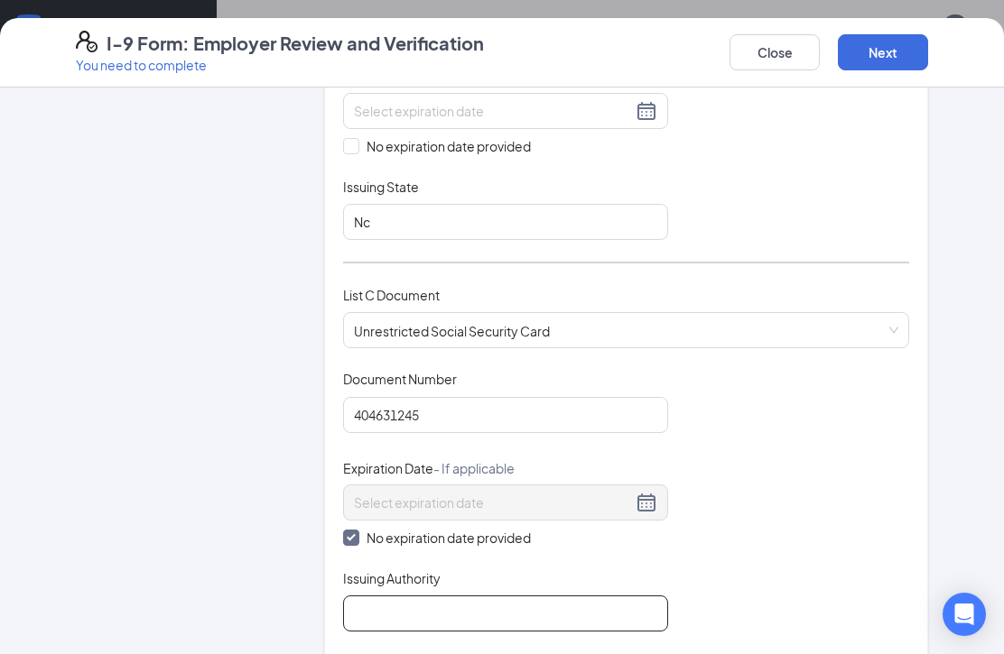
click at [509, 600] on input "Issuing Authority" at bounding box center [505, 614] width 325 height 36
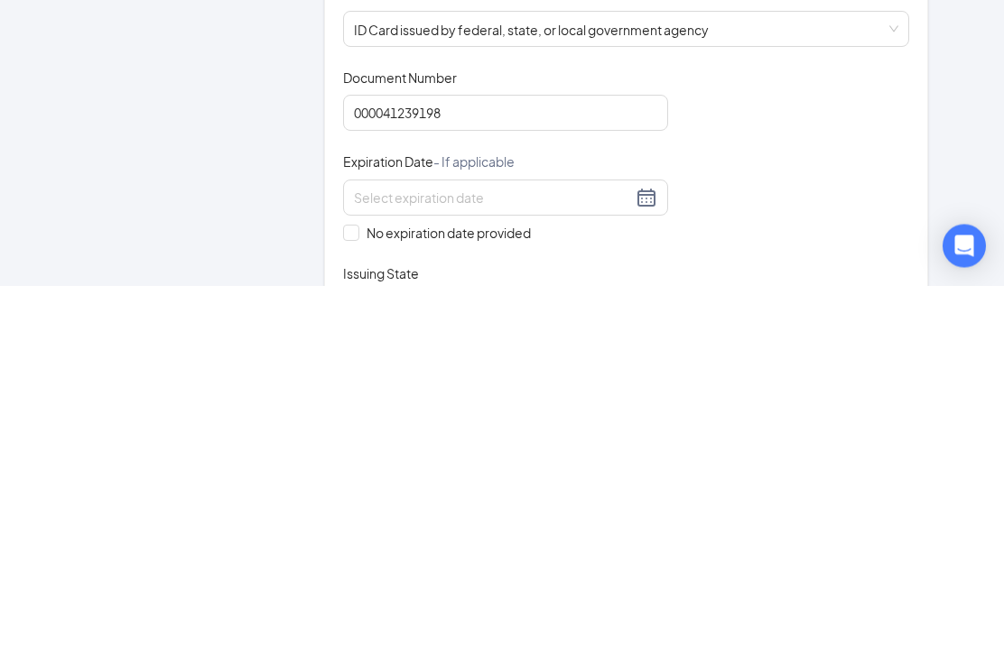
scroll to position [0, 0]
type input "Social security administration"
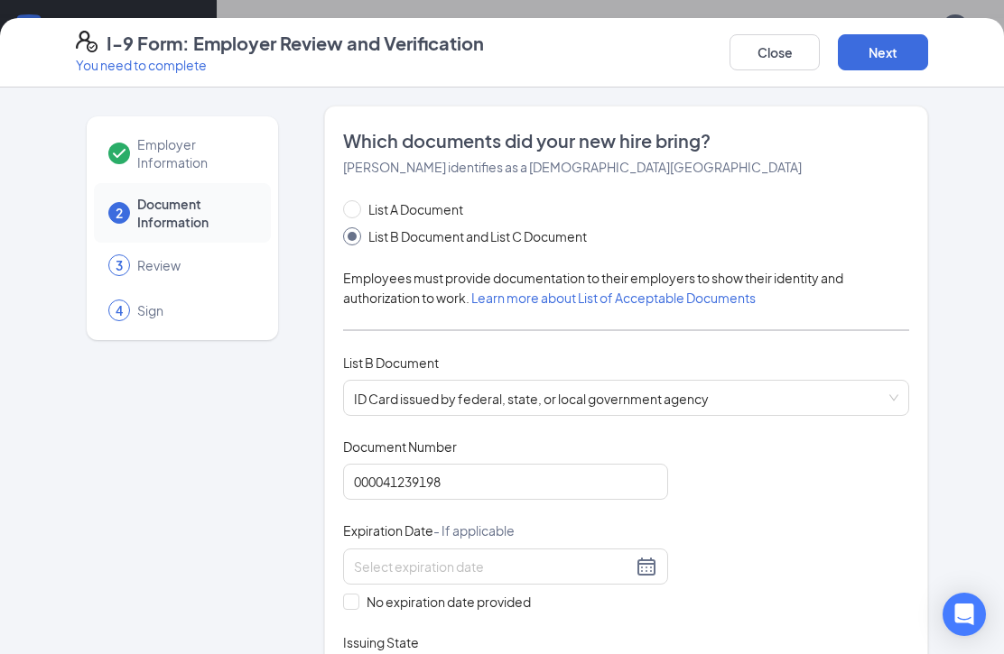
click at [879, 52] on button "Next" at bounding box center [883, 52] width 90 height 36
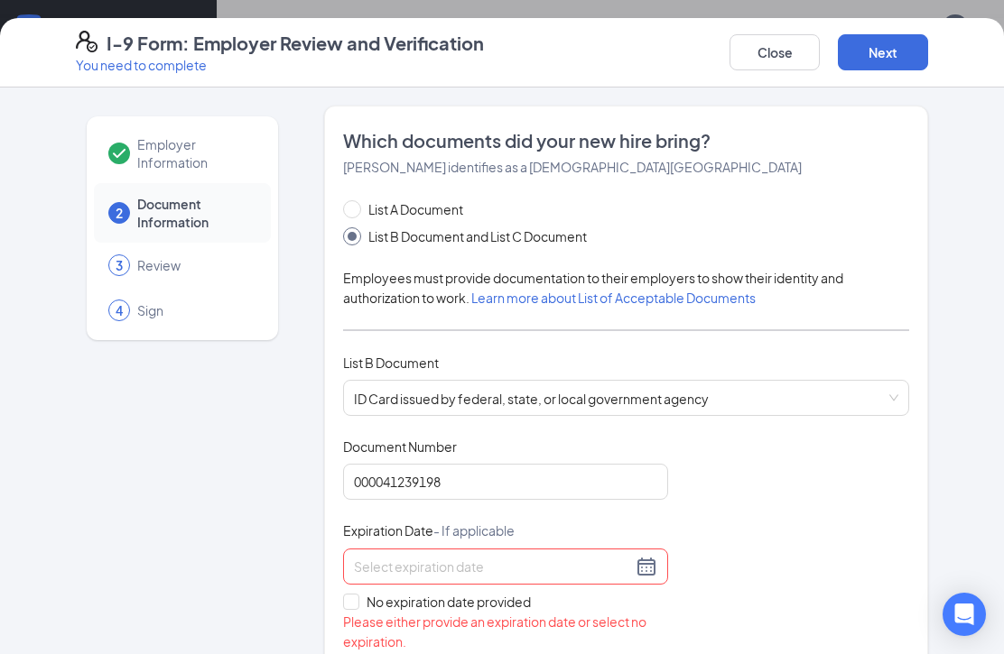
click at [353, 580] on div at bounding box center [505, 567] width 325 height 36
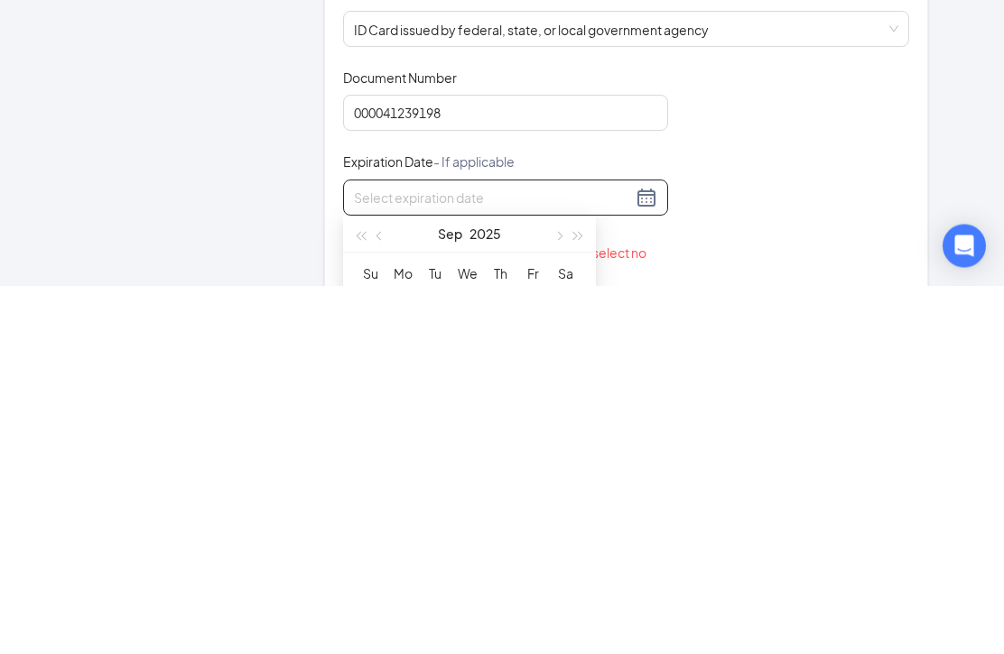
click at [858, 438] on div "Document Title ID Card issued by federal, state, or local government agency Doc…" at bounding box center [626, 576] width 566 height 276
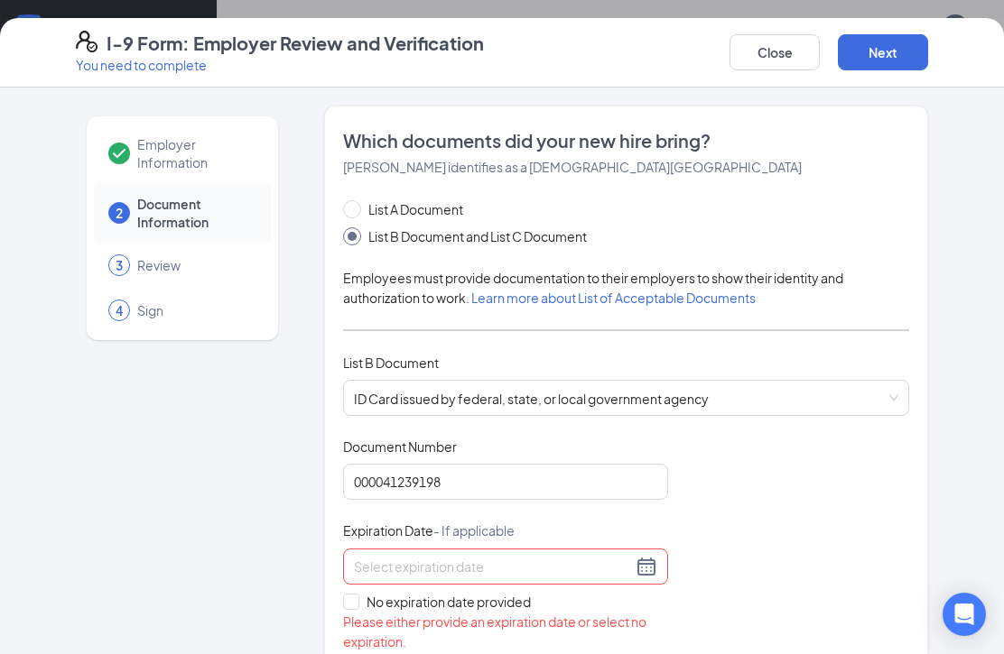
click at [353, 602] on input "No expiration date provided" at bounding box center [349, 600] width 13 height 13
checkbox input "true"
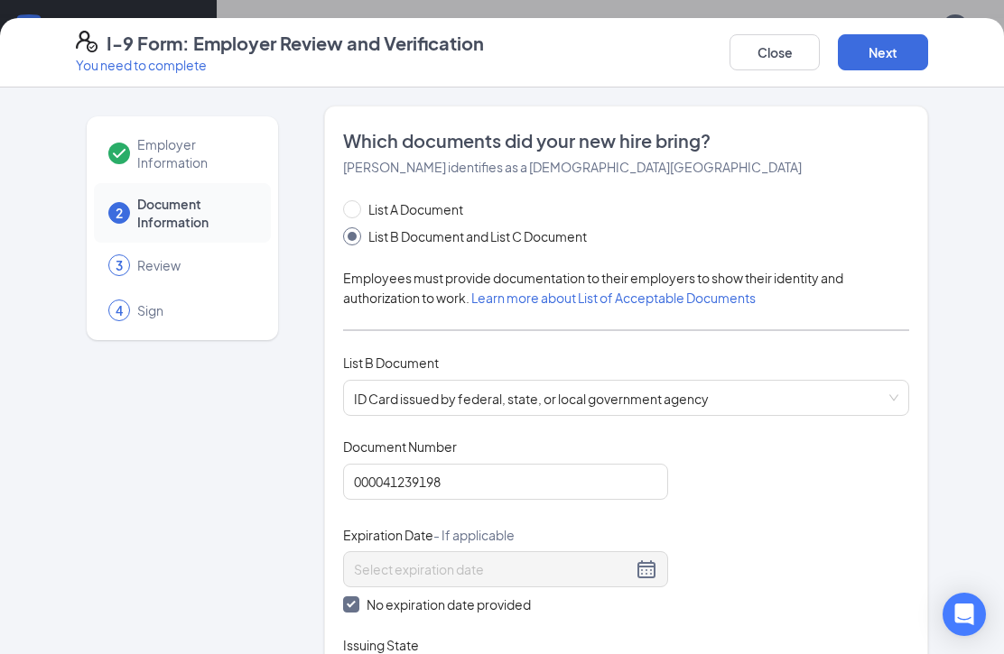
click at [886, 54] on button "Next" at bounding box center [883, 52] width 90 height 36
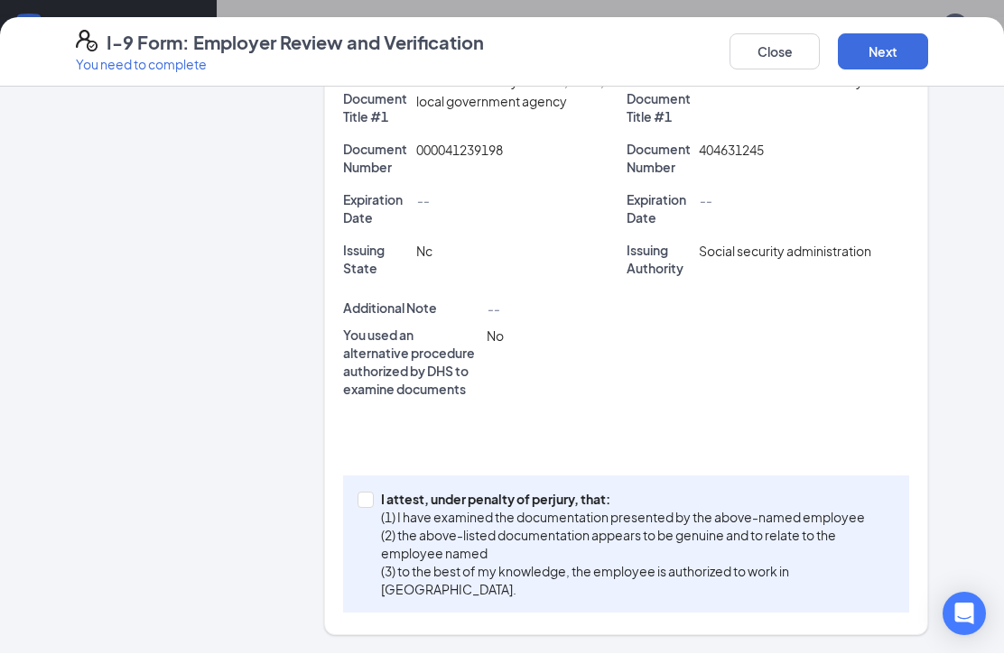
scroll to position [421, 0]
click at [374, 494] on span at bounding box center [365, 502] width 16 height 16
click at [370, 494] on input "I attest, under penalty of [PERSON_NAME], that: (1) I have examined the documen…" at bounding box center [363, 500] width 13 height 13
checkbox input "true"
click at [891, 45] on button "Next" at bounding box center [883, 52] width 90 height 36
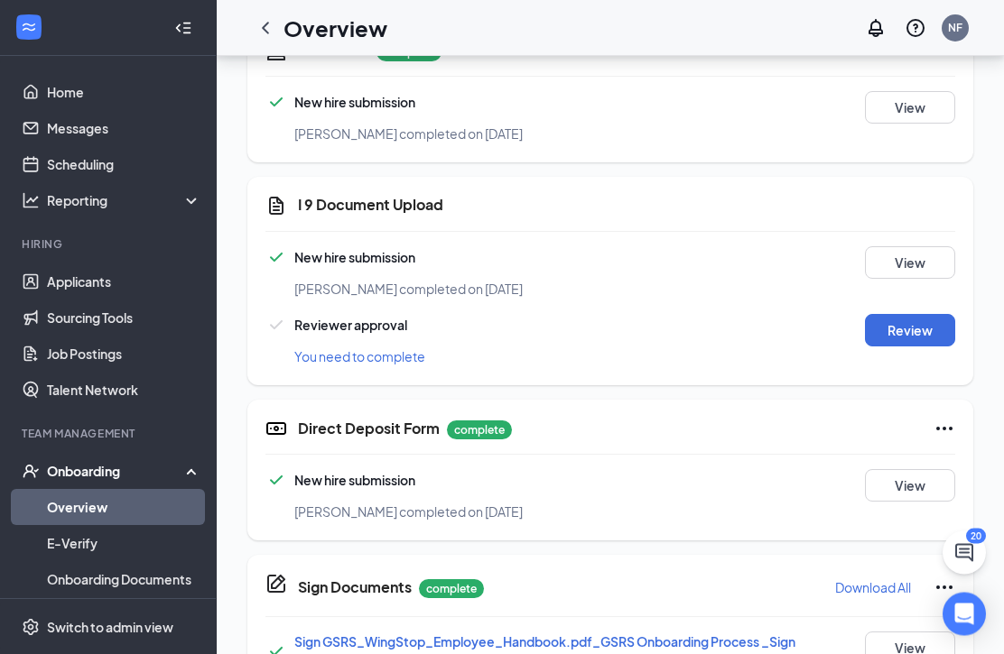
scroll to position [691, 0]
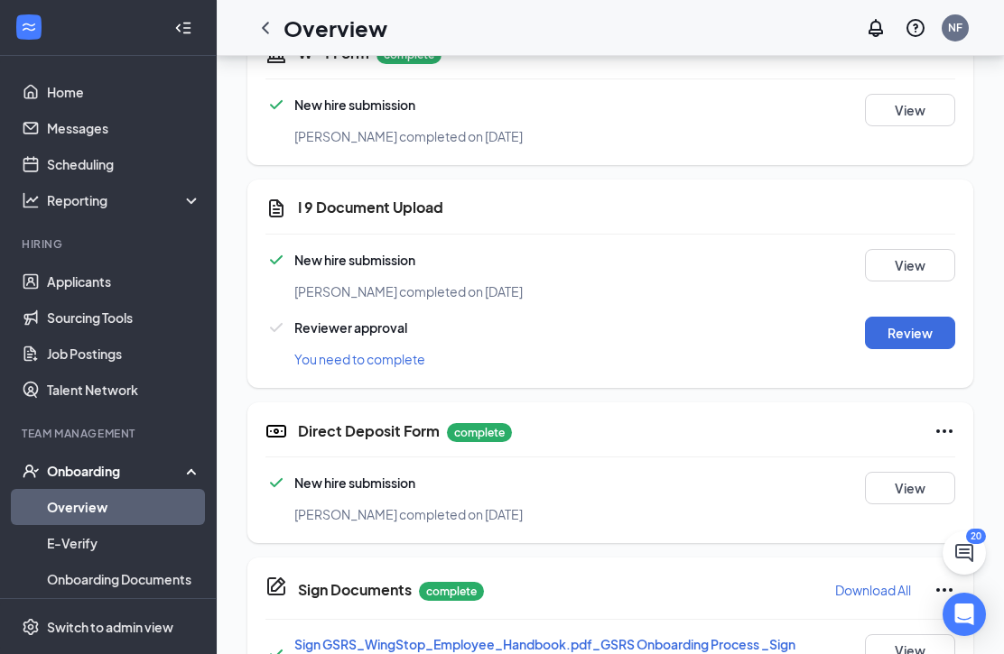
click at [915, 332] on button "Review" at bounding box center [910, 333] width 90 height 32
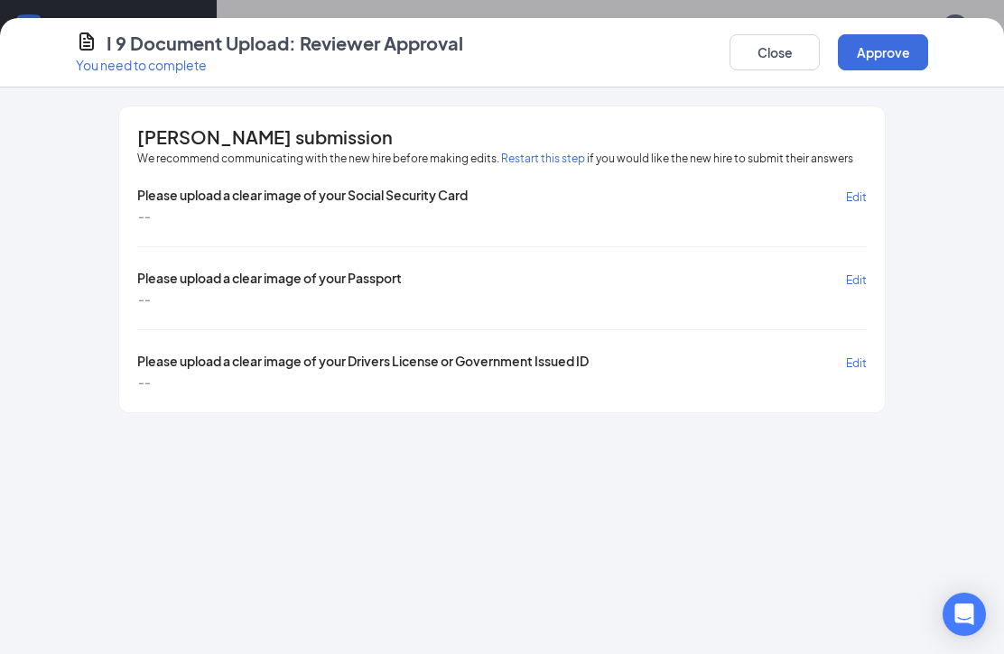
scroll to position [224, 0]
click at [860, 190] on span "Edit" at bounding box center [856, 197] width 21 height 14
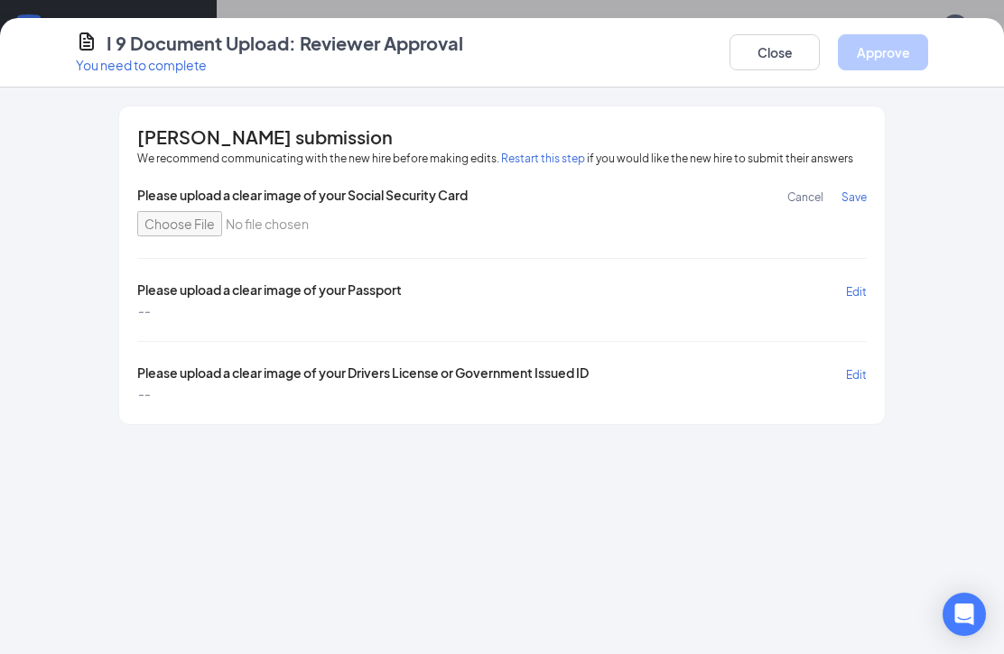
click at [641, 80] on div "I 9 Document Upload: Reviewer Approval You need to complete Close Approve" at bounding box center [502, 53] width 1004 height 70
click at [777, 48] on button "Close" at bounding box center [774, 52] width 90 height 36
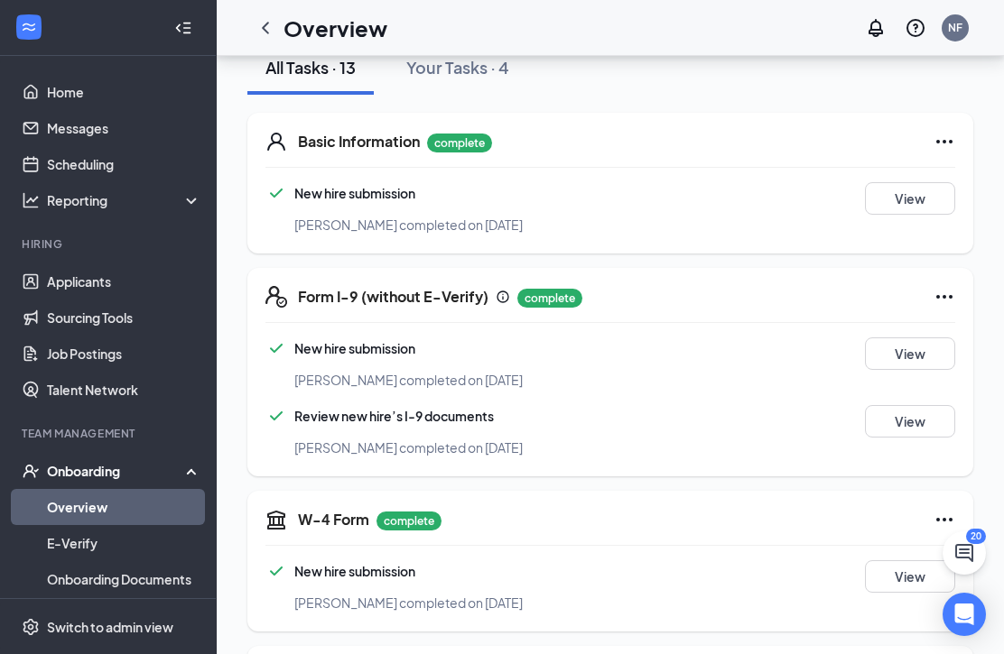
scroll to position [319, 0]
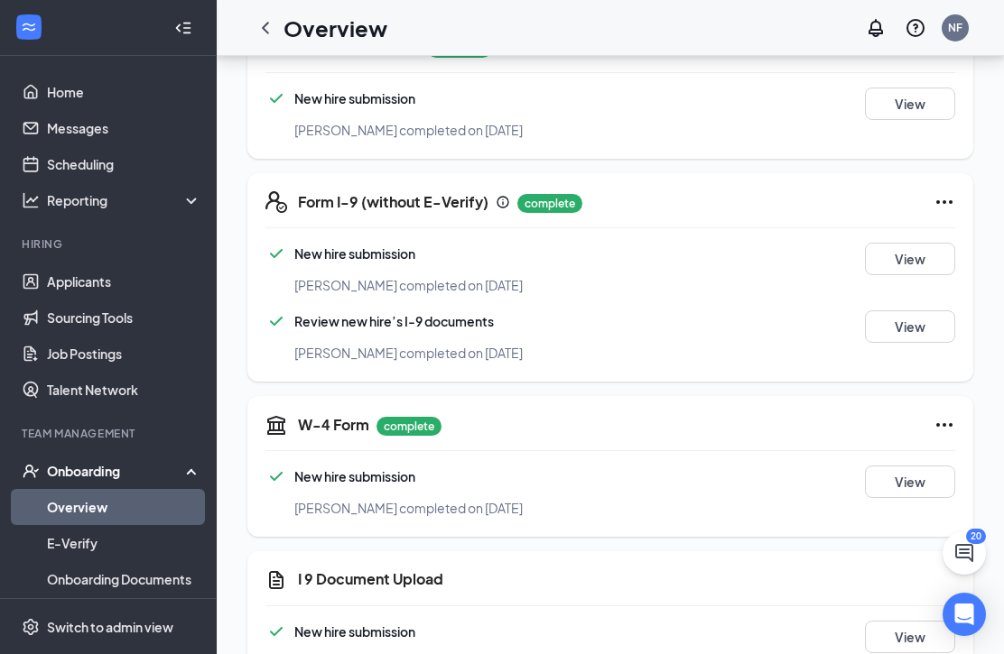
click at [954, 195] on icon "Ellipses" at bounding box center [944, 202] width 22 height 22
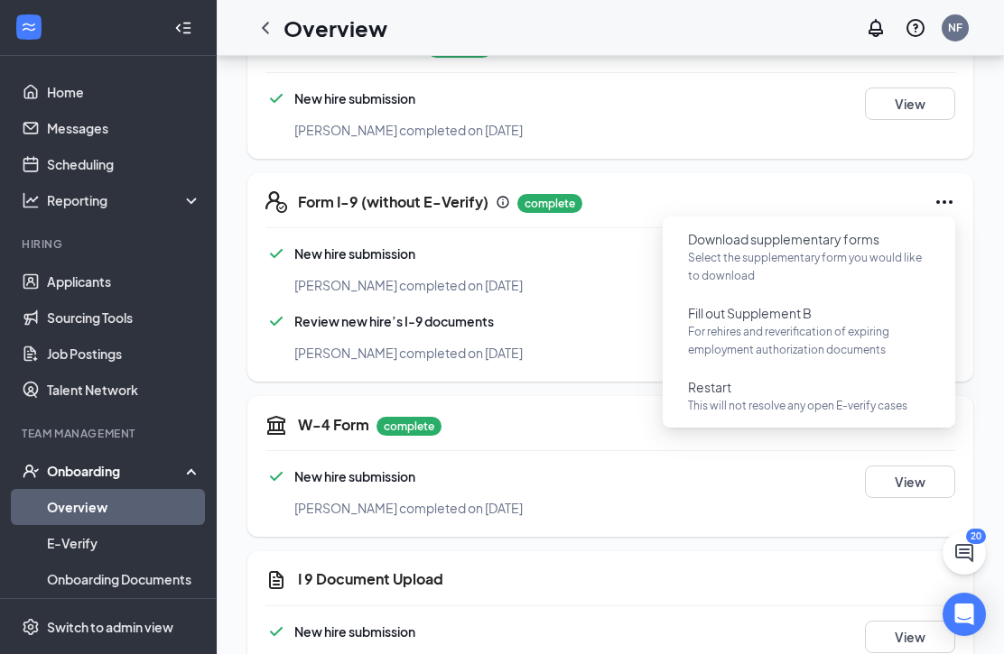
click at [757, 408] on p "This will not resolve any open E-verify cases" at bounding box center [809, 406] width 242 height 18
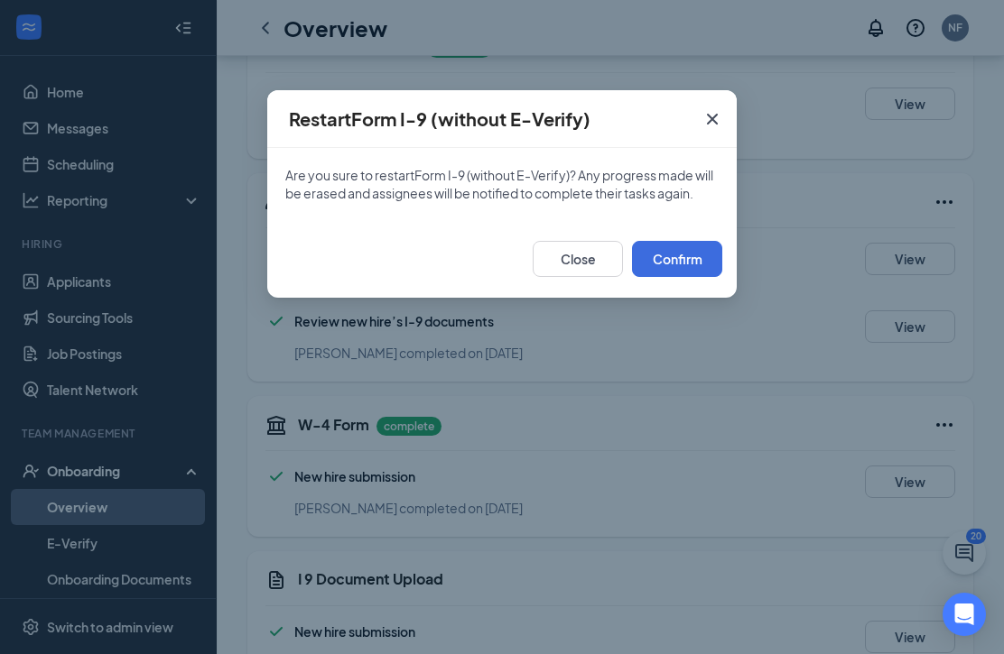
click at [690, 263] on button "Confirm" at bounding box center [677, 259] width 90 height 36
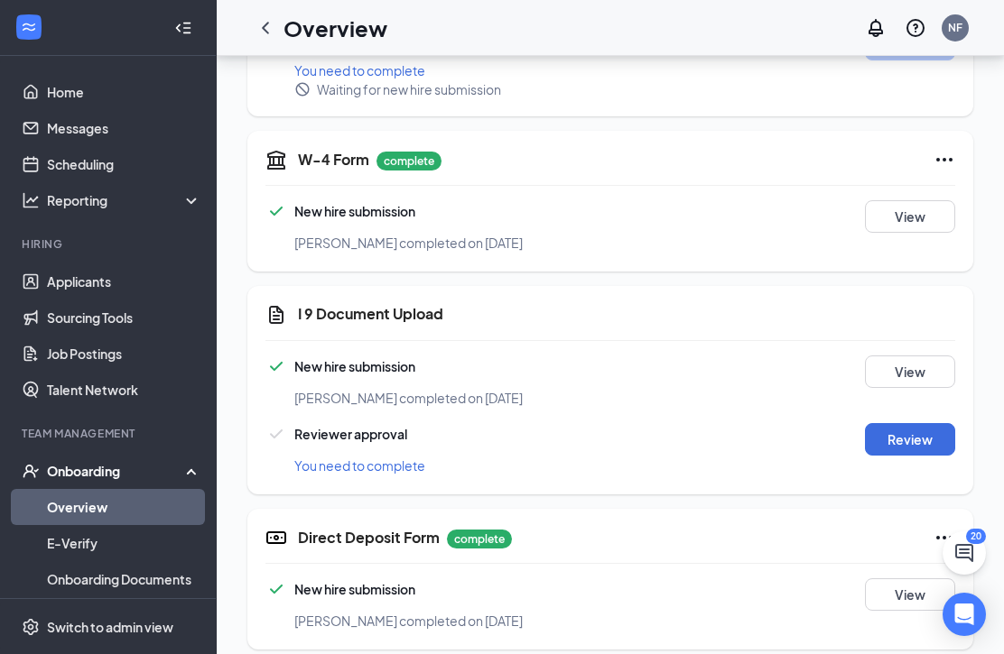
scroll to position [605, 0]
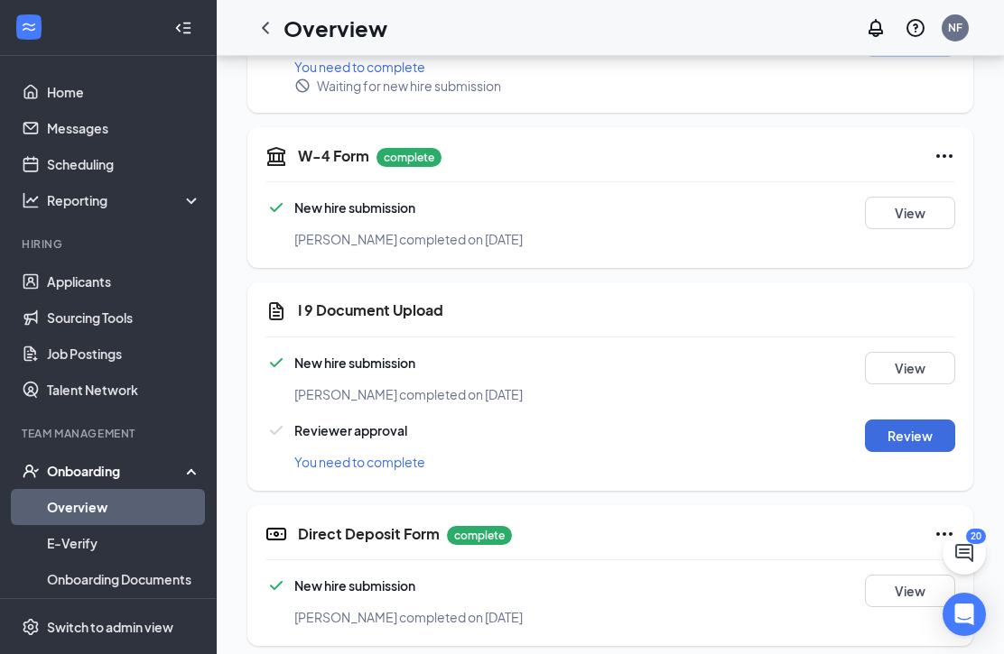
click at [928, 442] on button "Review" at bounding box center [910, 436] width 90 height 32
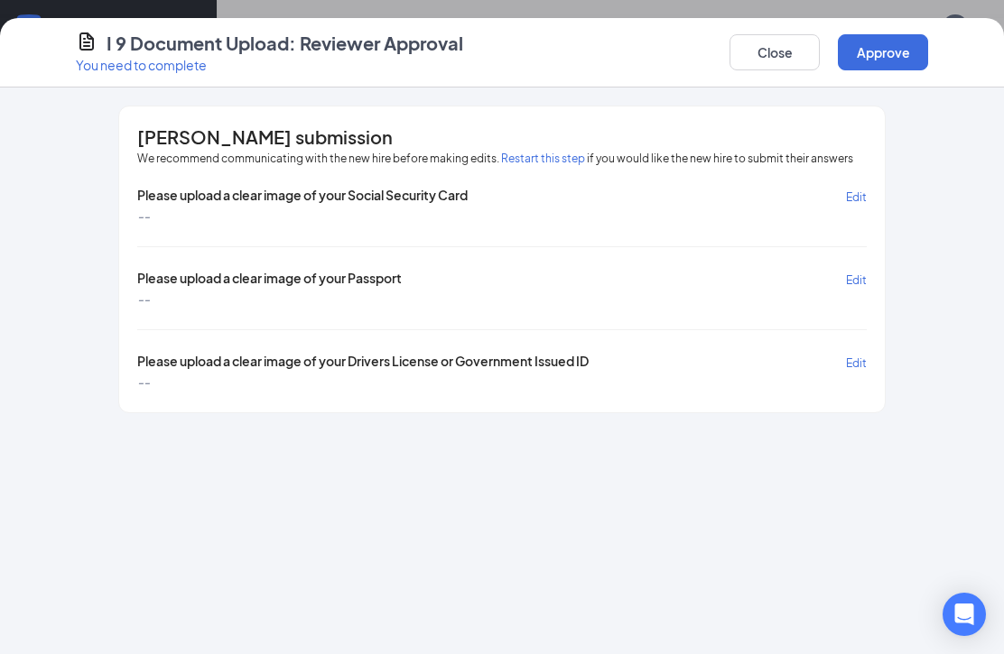
click at [771, 45] on button "Close" at bounding box center [774, 52] width 90 height 36
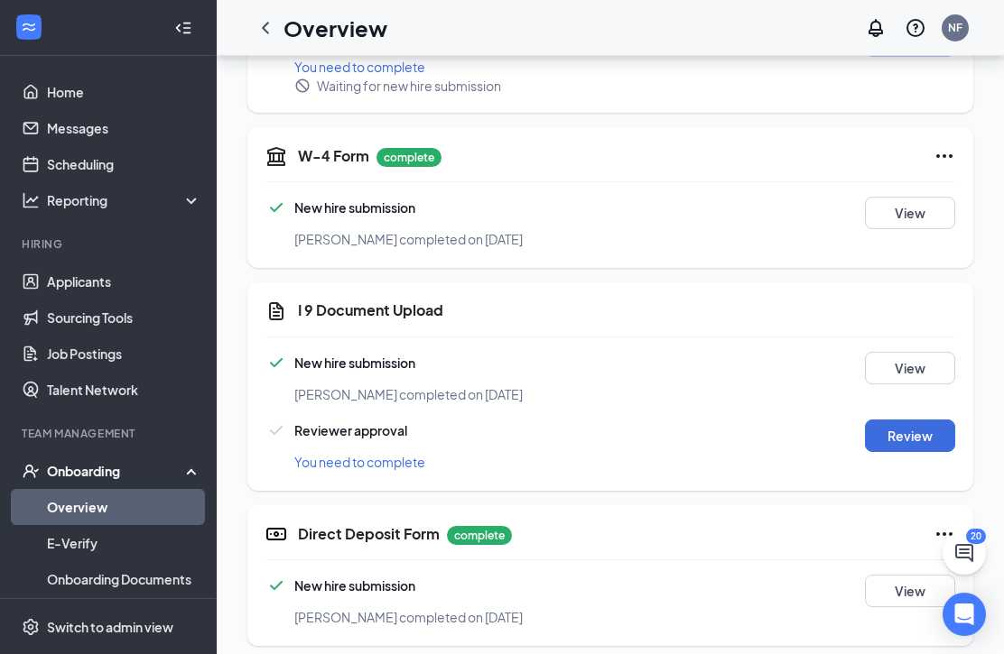
click at [913, 438] on button "Review" at bounding box center [910, 436] width 90 height 32
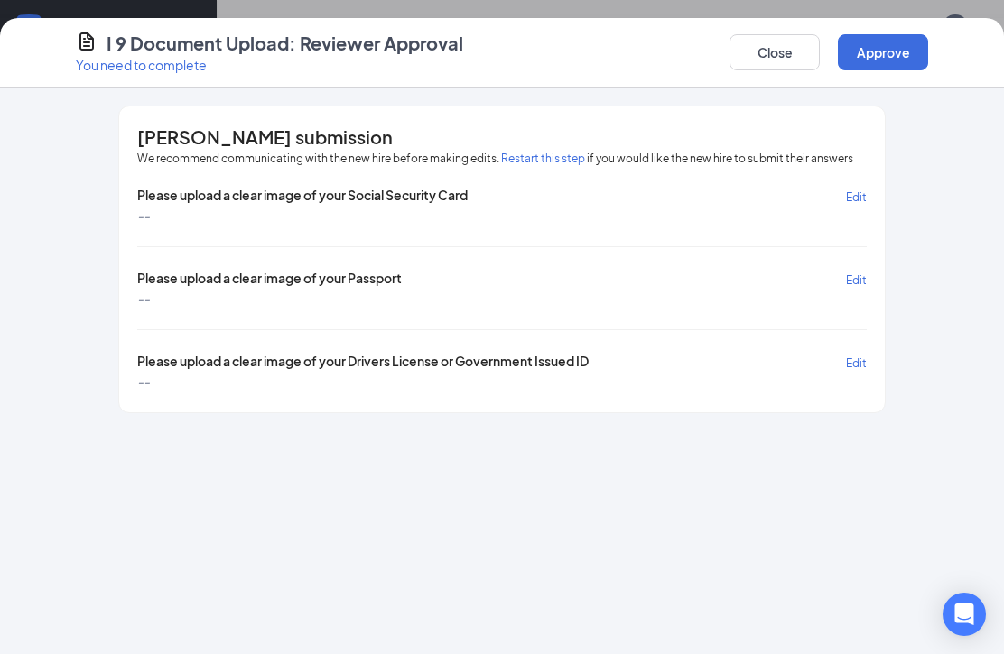
click at [792, 45] on button "Close" at bounding box center [774, 52] width 90 height 36
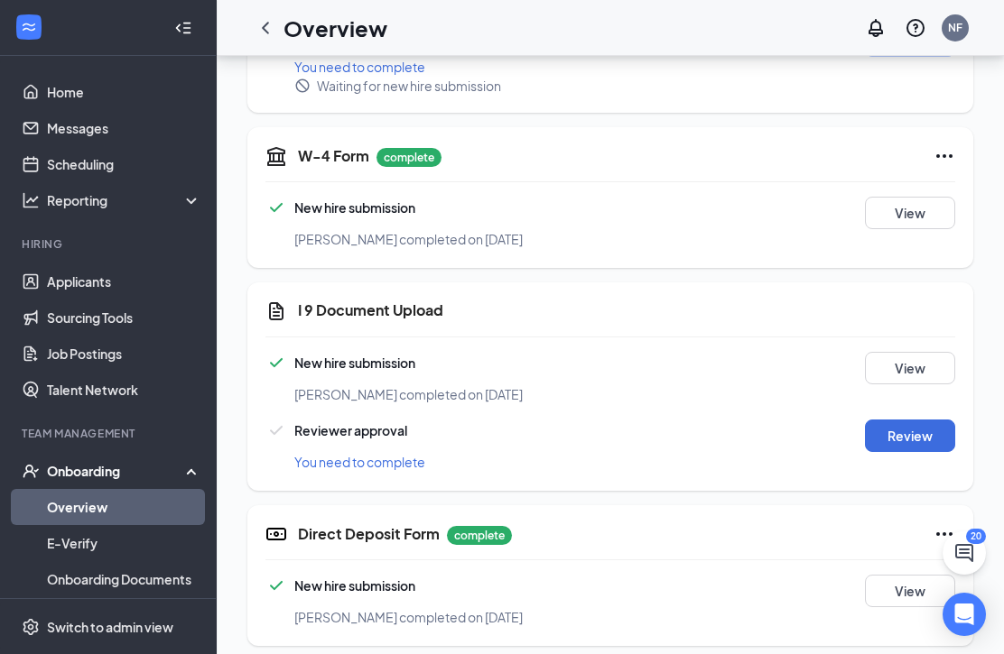
click at [405, 459] on span "You need to complete" at bounding box center [359, 462] width 131 height 16
click at [919, 436] on button "Review" at bounding box center [910, 436] width 90 height 32
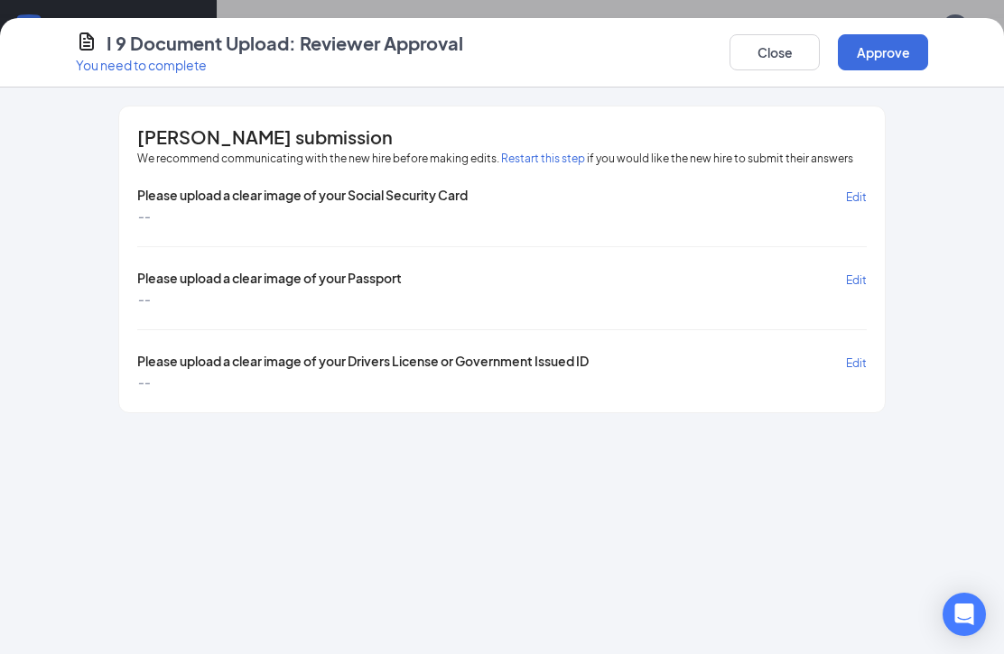
click at [533, 157] on button "Restart this step" at bounding box center [543, 159] width 84 height 18
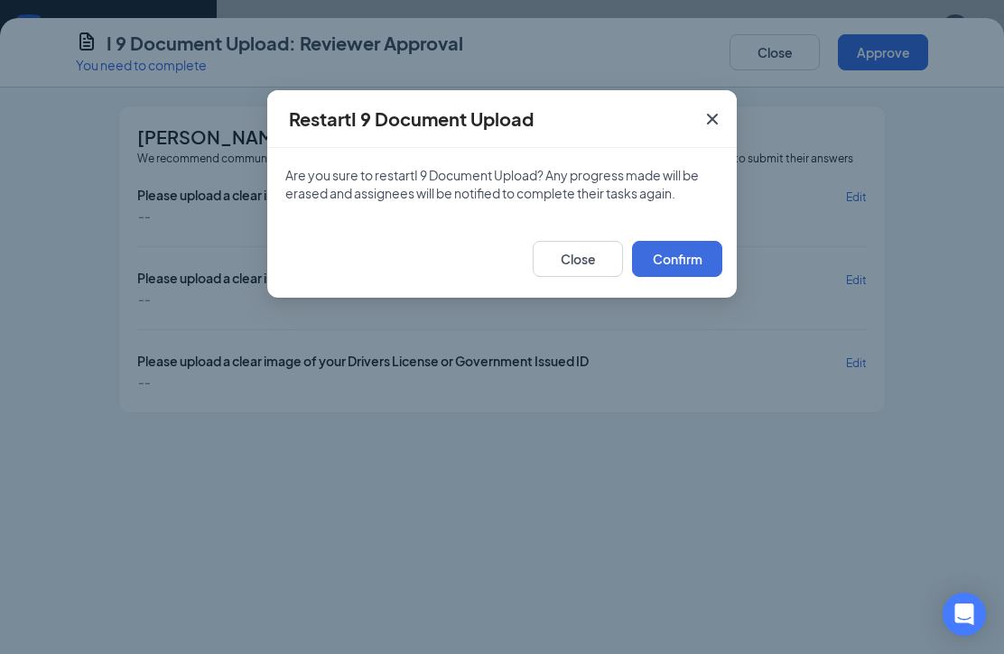
click at [694, 255] on button "Confirm" at bounding box center [677, 259] width 90 height 36
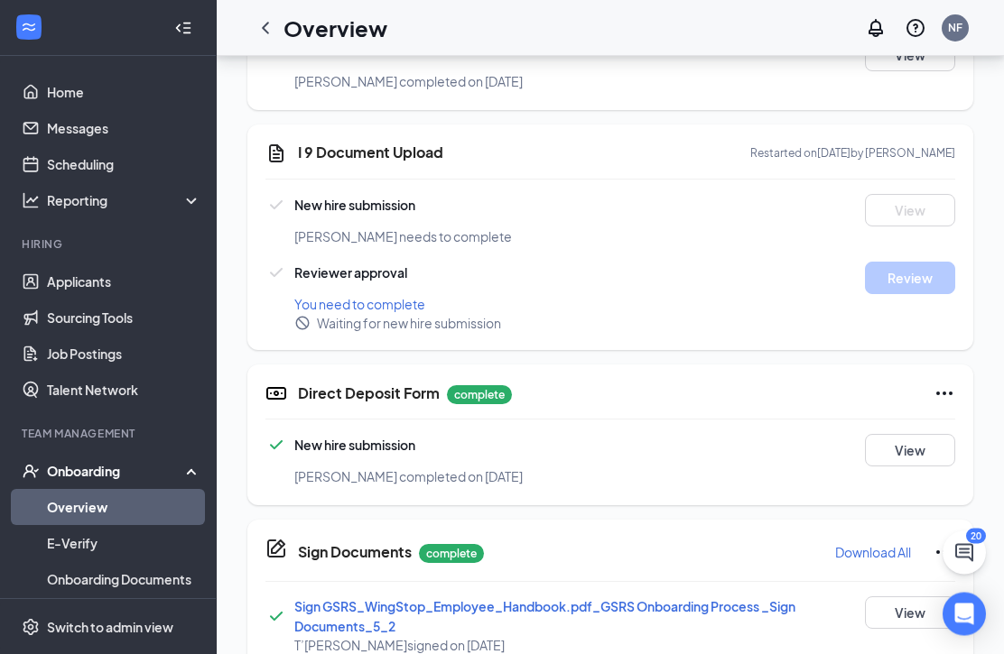
scroll to position [768, 0]
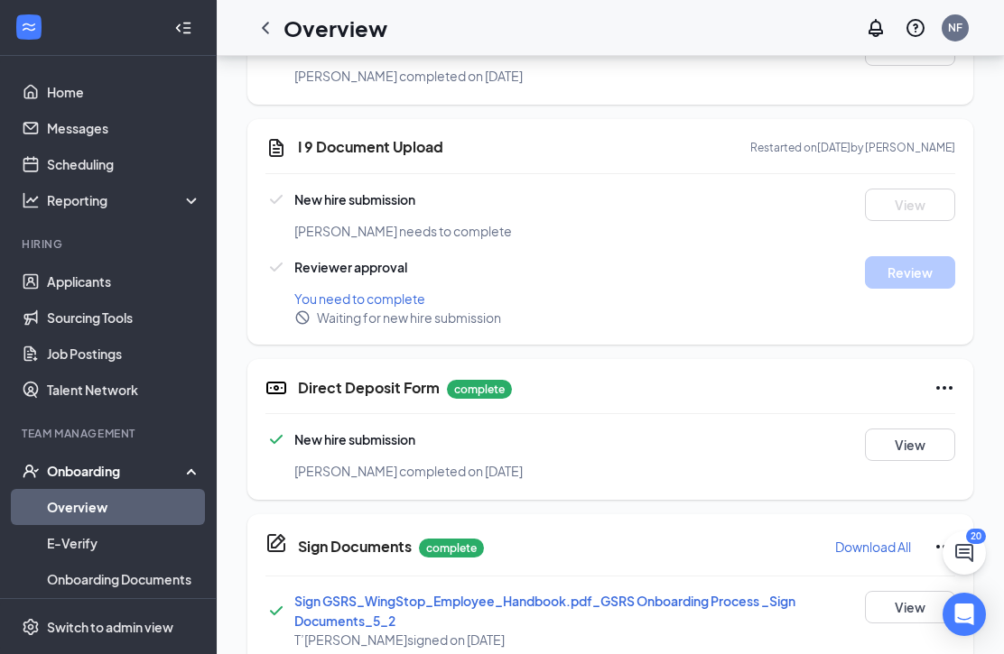
click at [823, 263] on div "Reviewer approval" at bounding box center [552, 267] width 575 height 22
click at [747, 299] on div "You need to complete" at bounding box center [639, 299] width 690 height 20
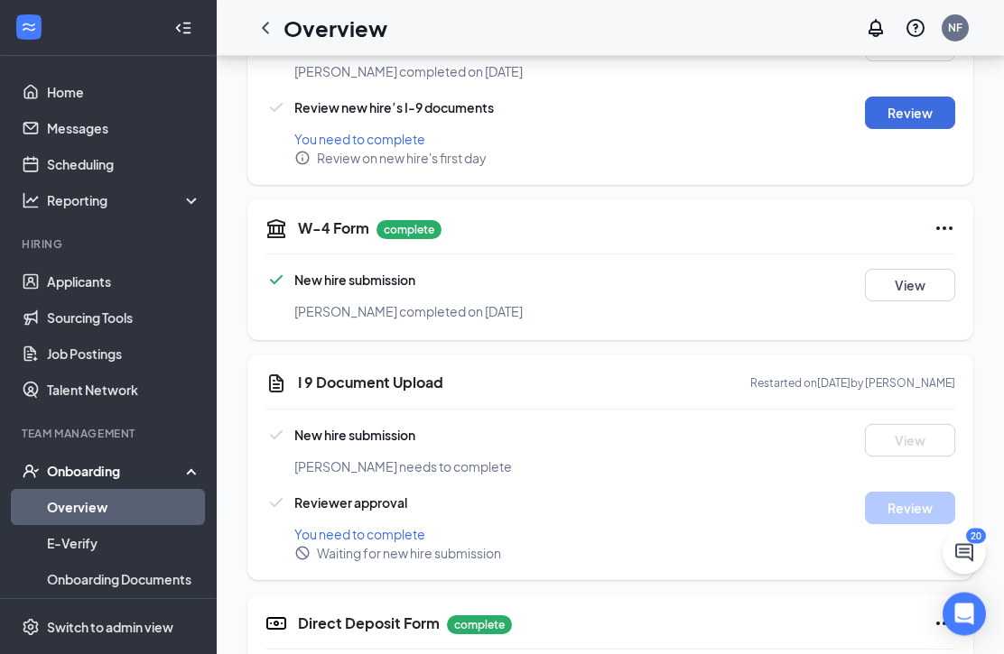
scroll to position [538, 0]
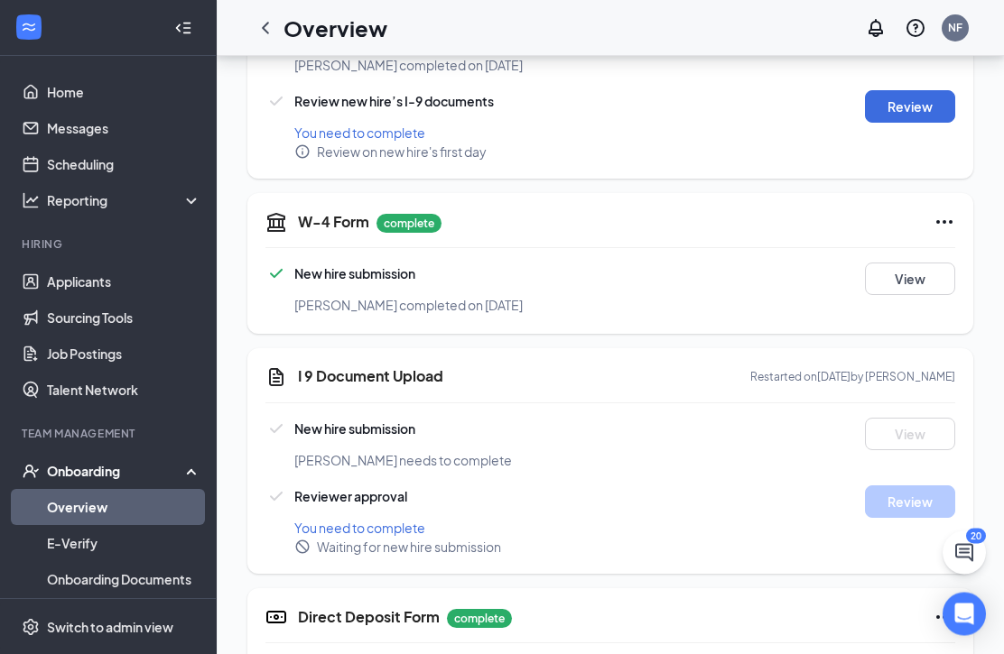
click at [769, 504] on div "Reviewer approval" at bounding box center [552, 498] width 575 height 22
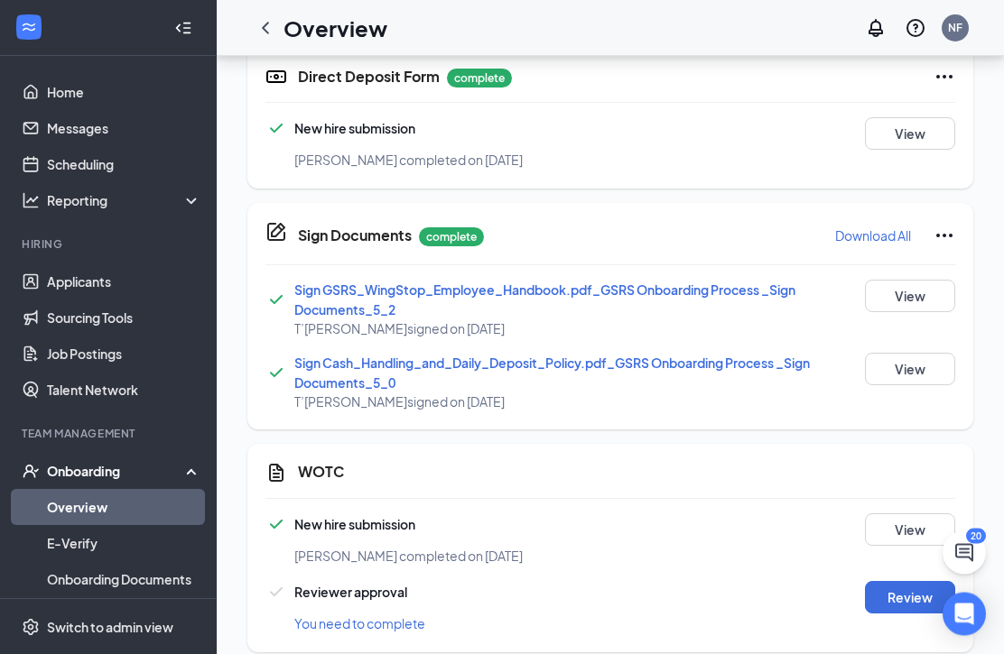
scroll to position [1081, 0]
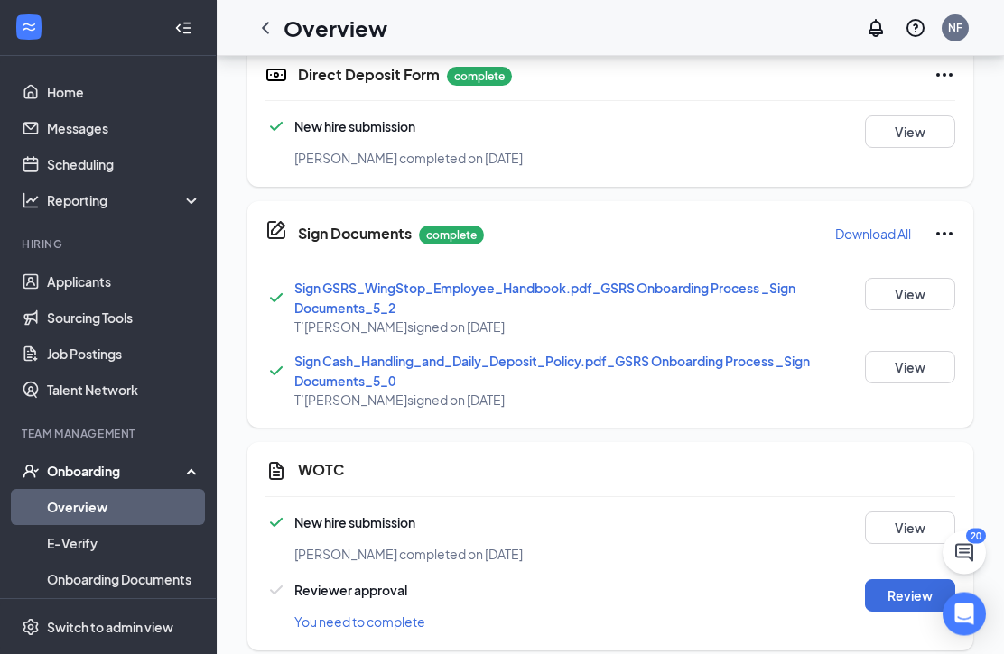
click at [914, 289] on button "View" at bounding box center [910, 295] width 90 height 32
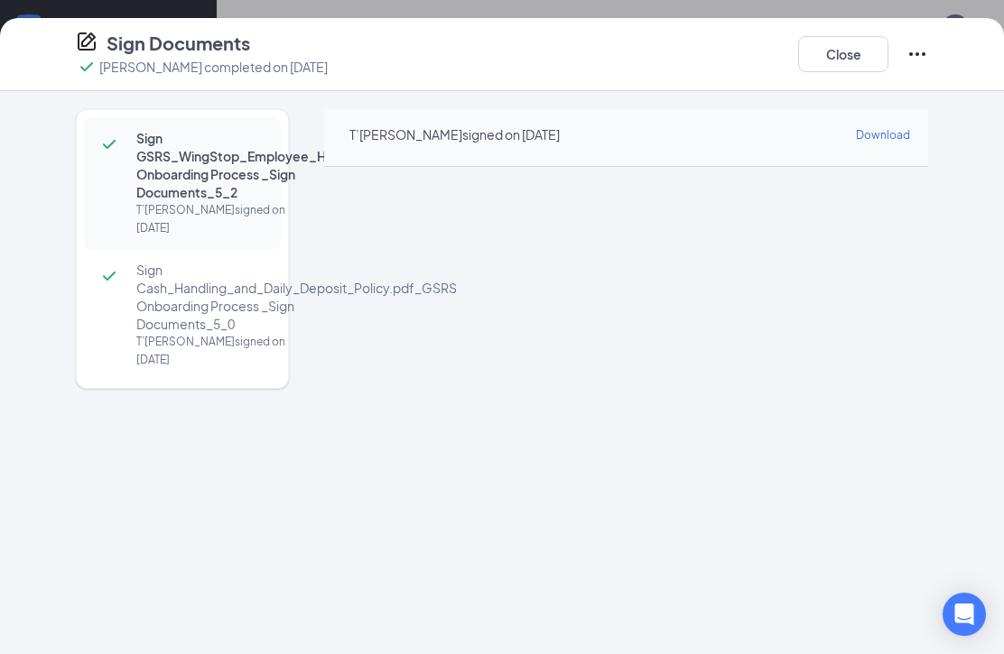
click at [838, 49] on button "Close" at bounding box center [843, 54] width 90 height 36
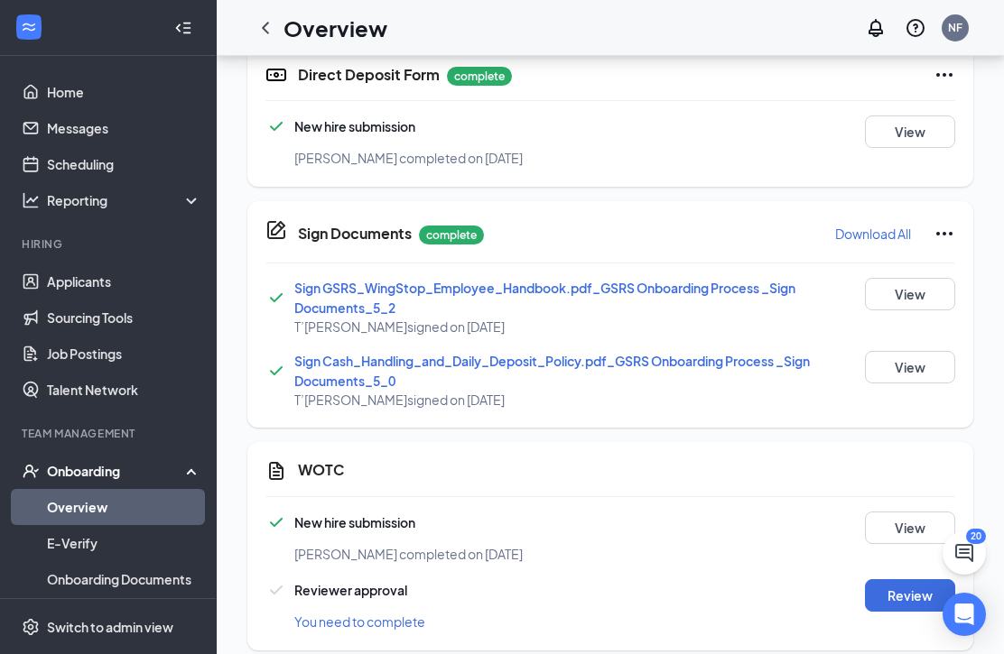
click at [913, 367] on button "View" at bounding box center [910, 367] width 90 height 32
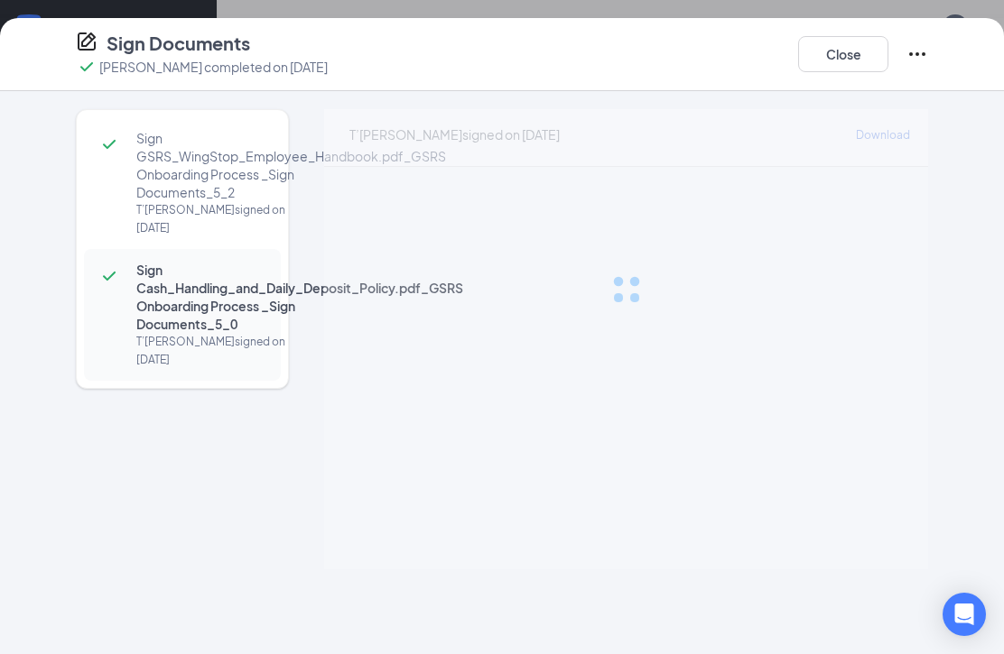
click at [845, 56] on button "Close" at bounding box center [843, 54] width 90 height 36
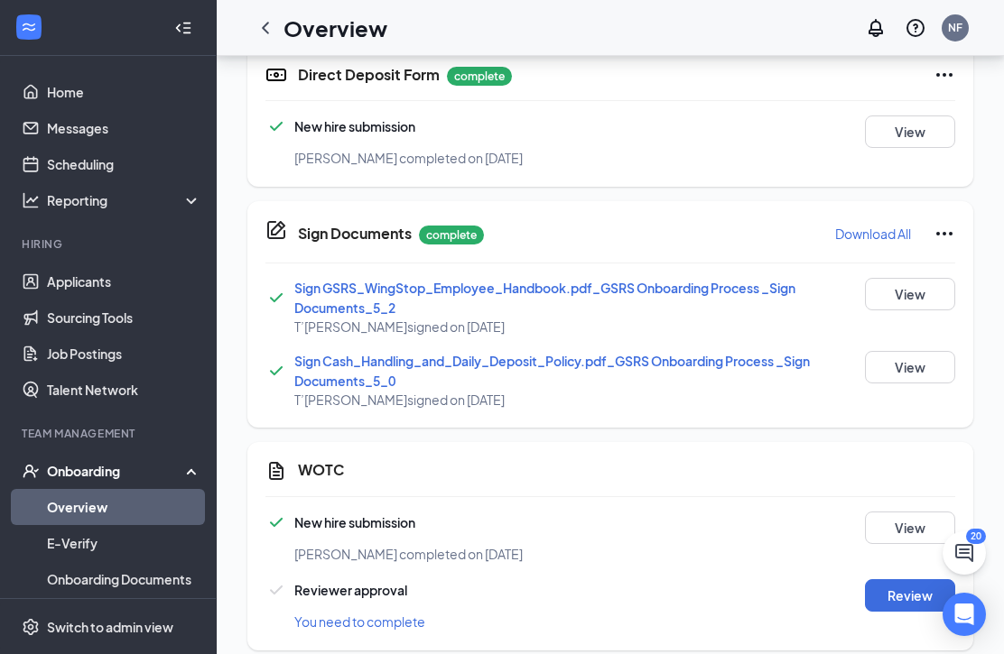
click at [919, 117] on button "View" at bounding box center [910, 132] width 90 height 32
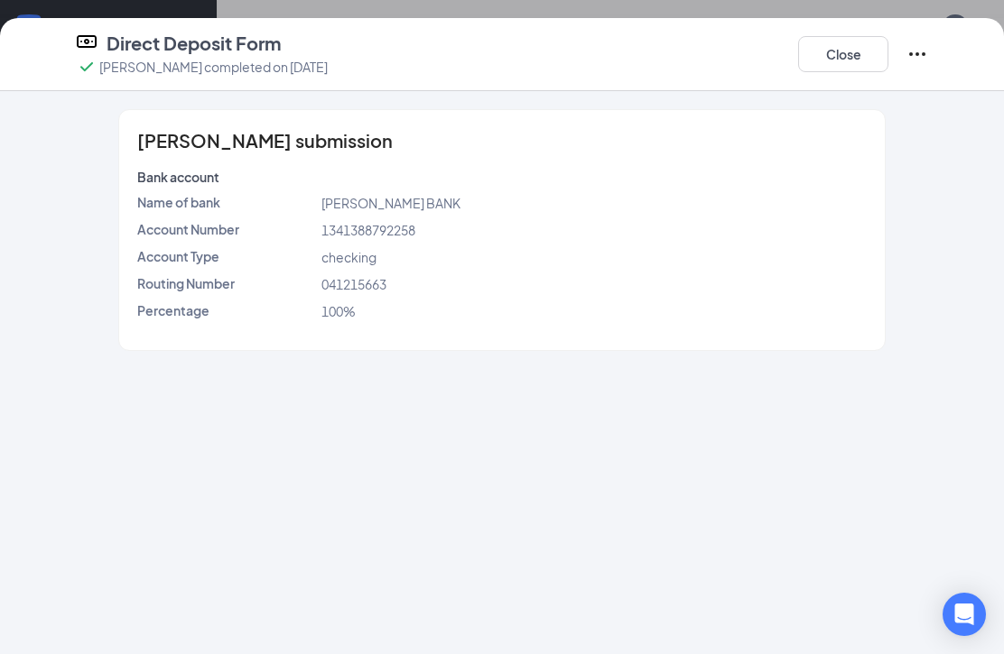
click at [843, 49] on button "Close" at bounding box center [843, 54] width 90 height 36
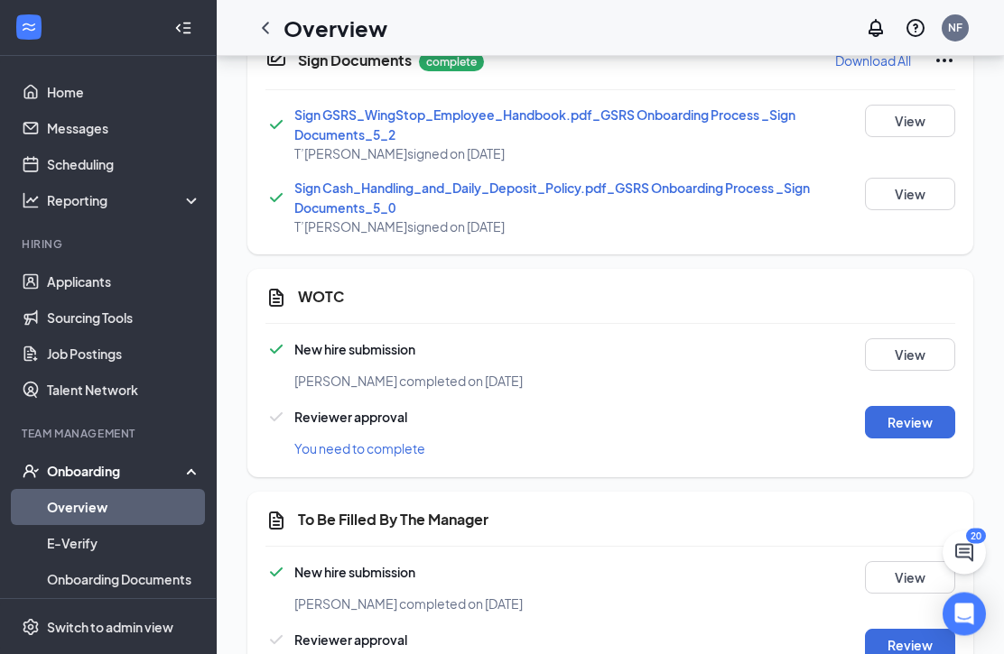
scroll to position [1262, 0]
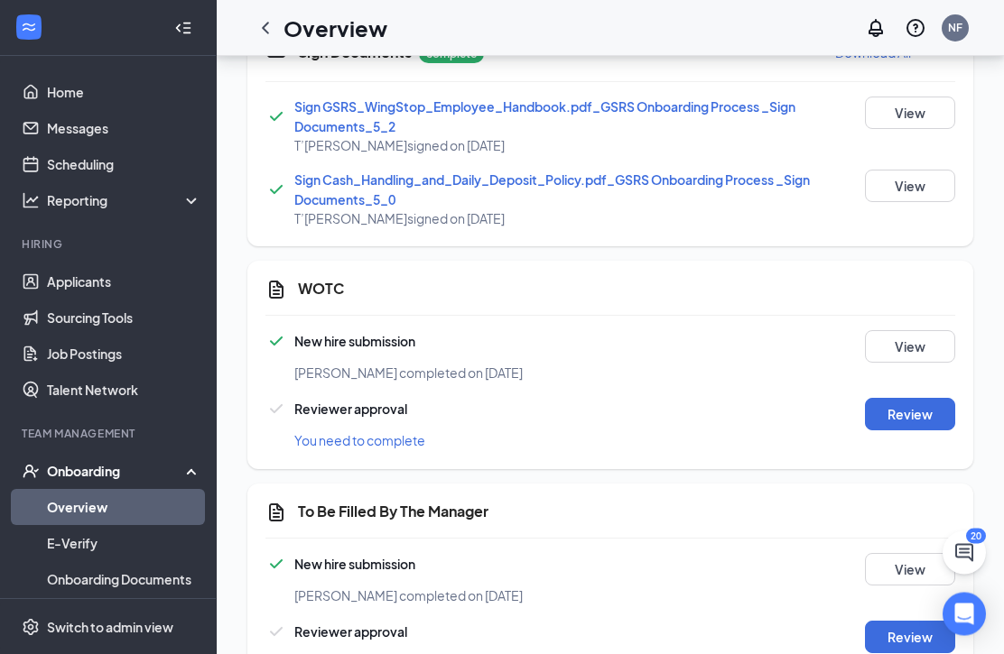
click at [922, 413] on button "Review" at bounding box center [910, 415] width 90 height 32
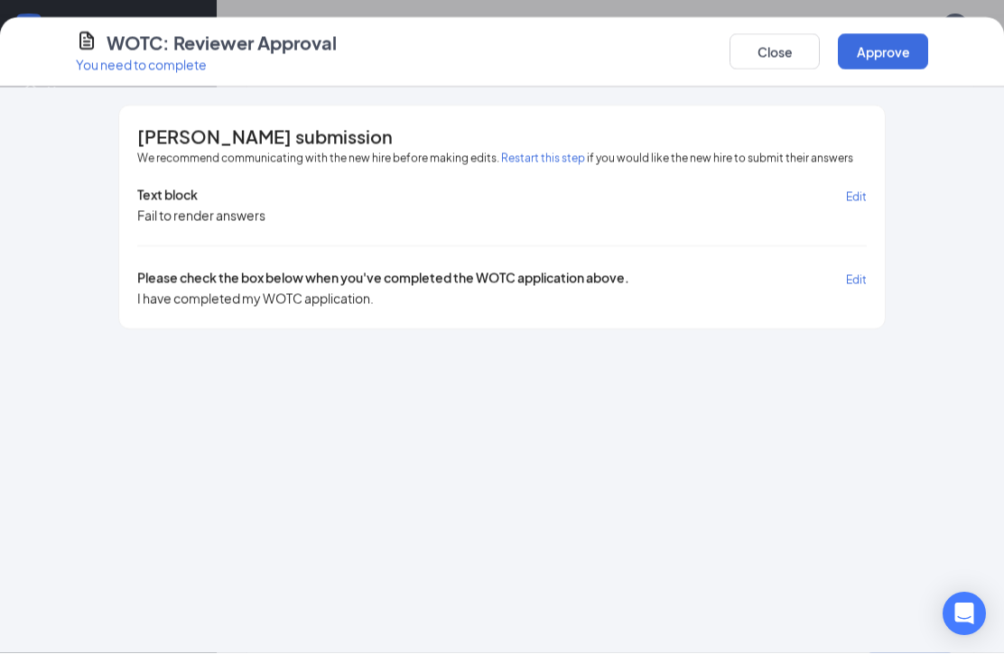
click at [884, 47] on button "Approve" at bounding box center [883, 52] width 90 height 36
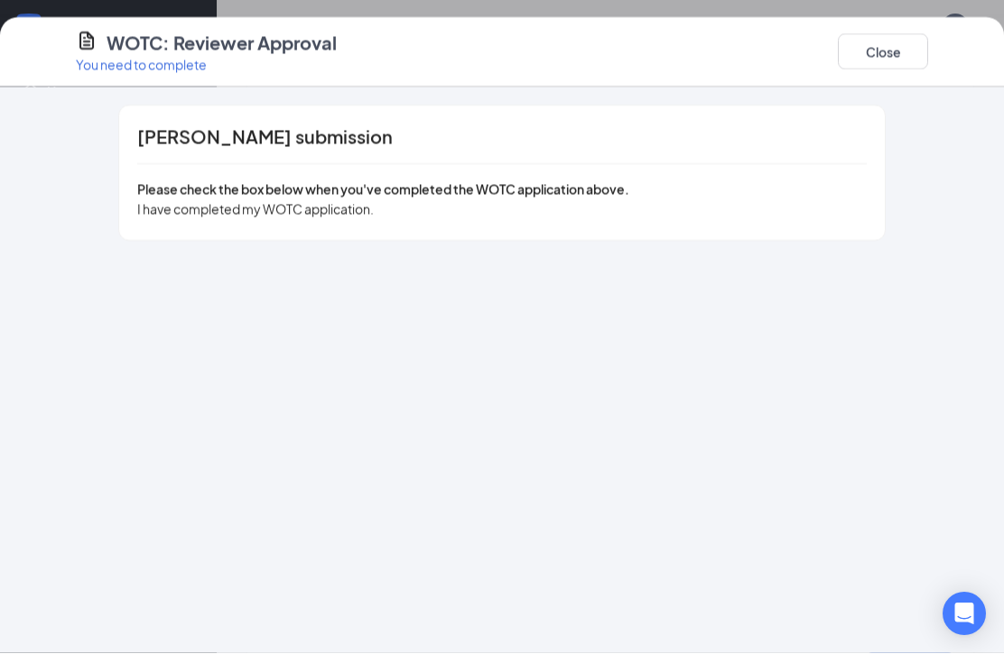
click at [891, 51] on button "Close" at bounding box center [883, 52] width 90 height 36
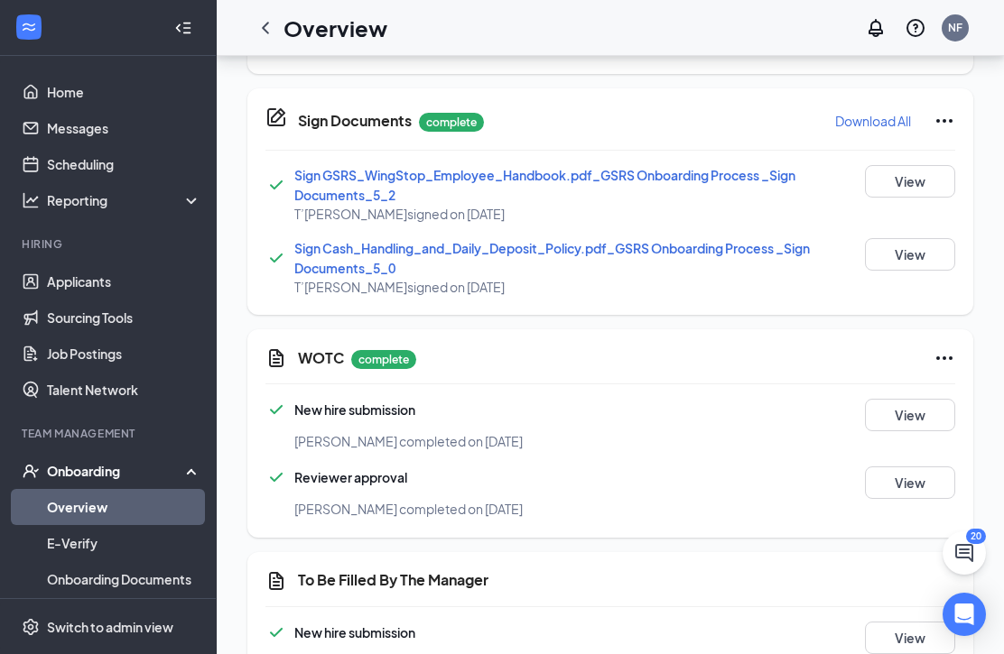
scroll to position [1245, 0]
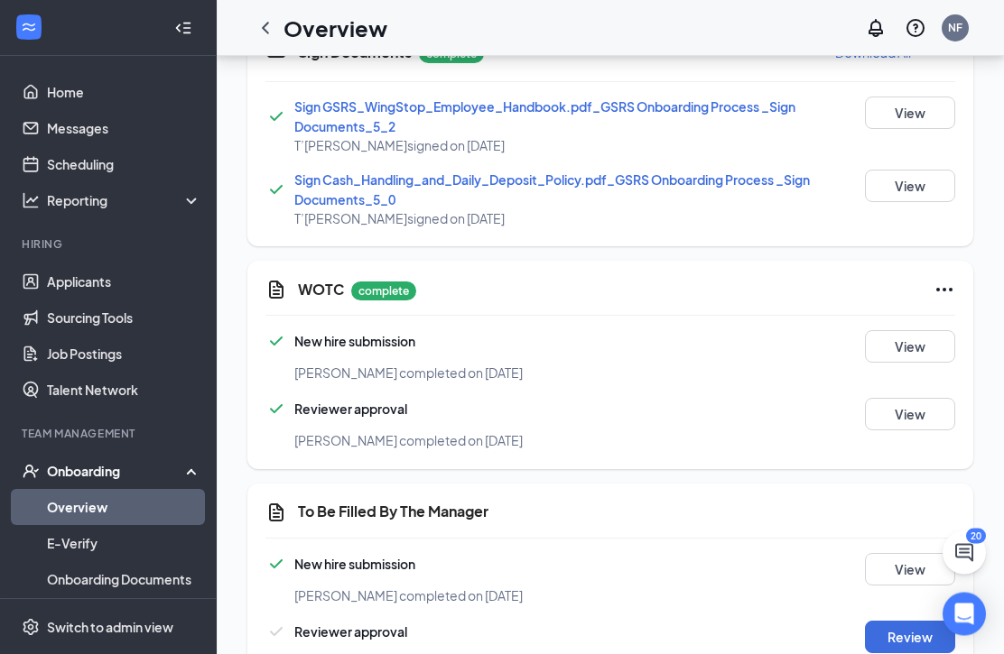
click at [902, 575] on button "View" at bounding box center [910, 570] width 90 height 32
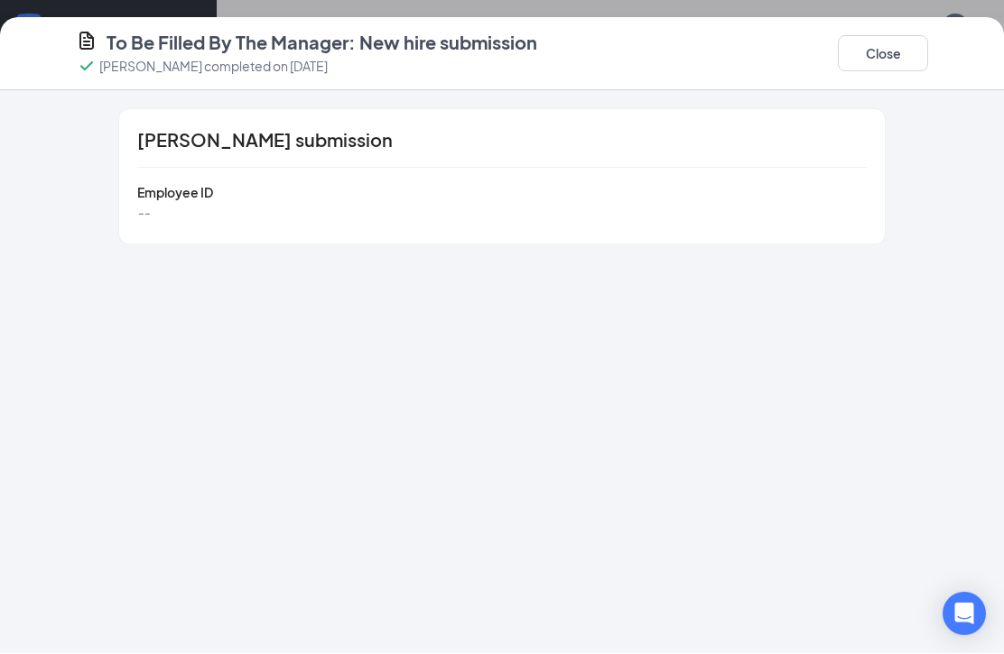
click at [891, 48] on button "Close" at bounding box center [883, 54] width 90 height 36
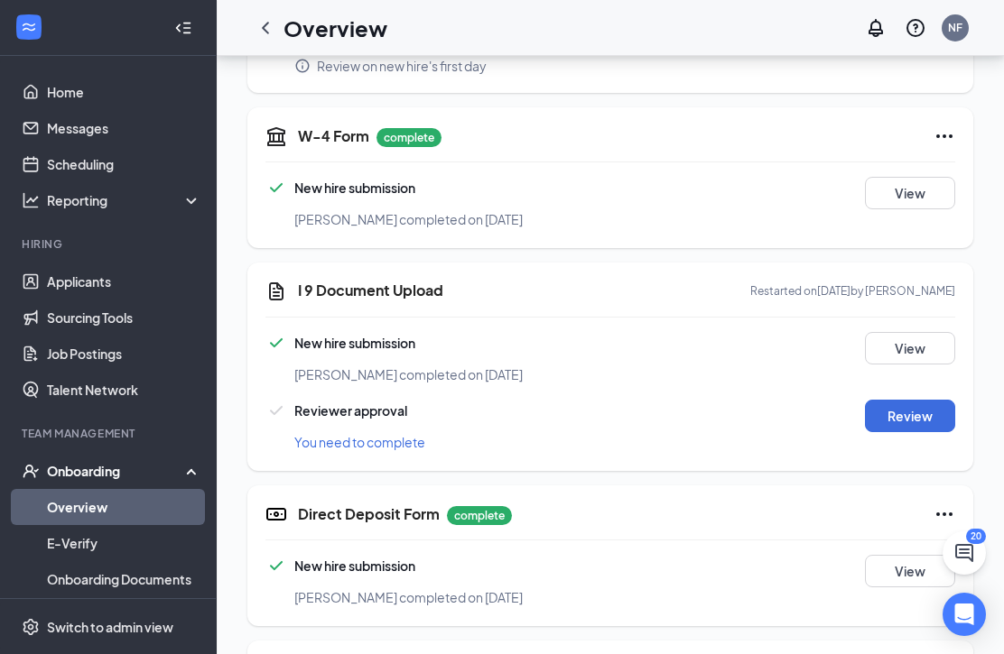
scroll to position [618, 0]
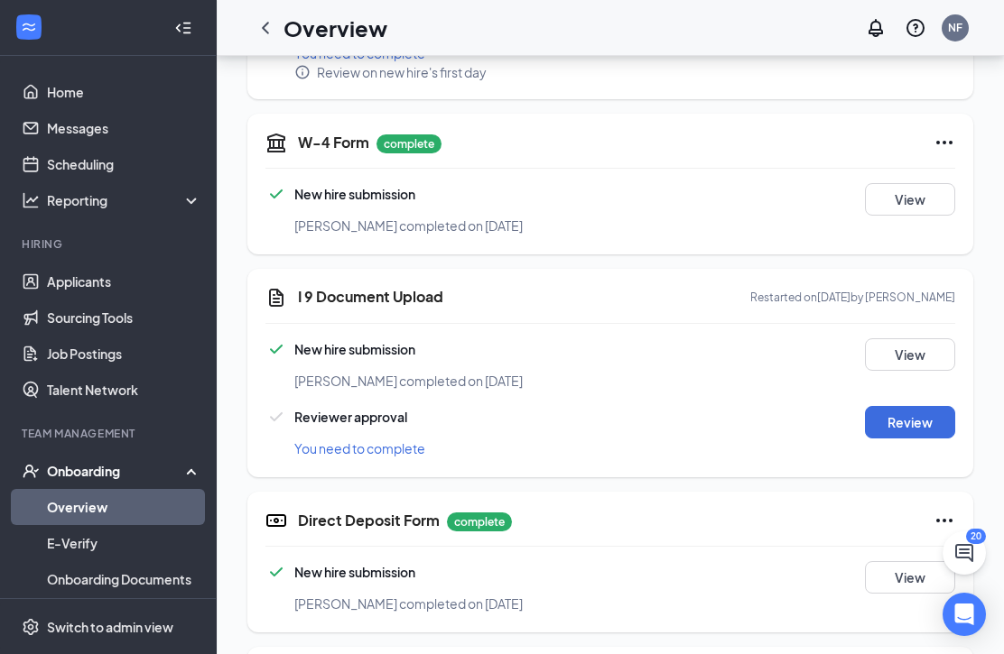
click at [925, 420] on button "Review" at bounding box center [910, 422] width 90 height 32
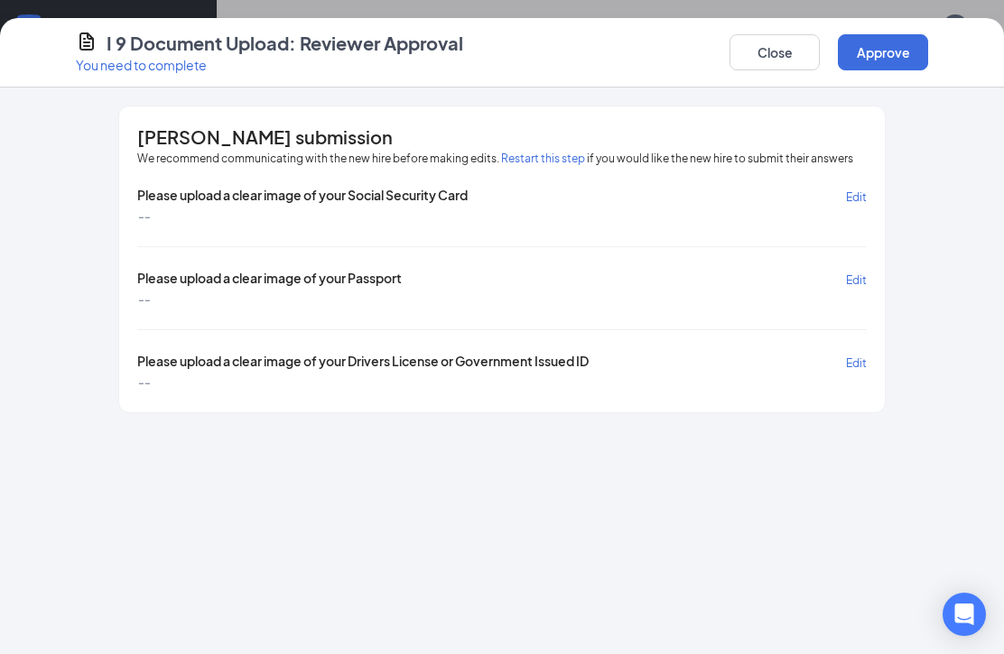
click at [552, 152] on button "Restart this step" at bounding box center [543, 159] width 84 height 18
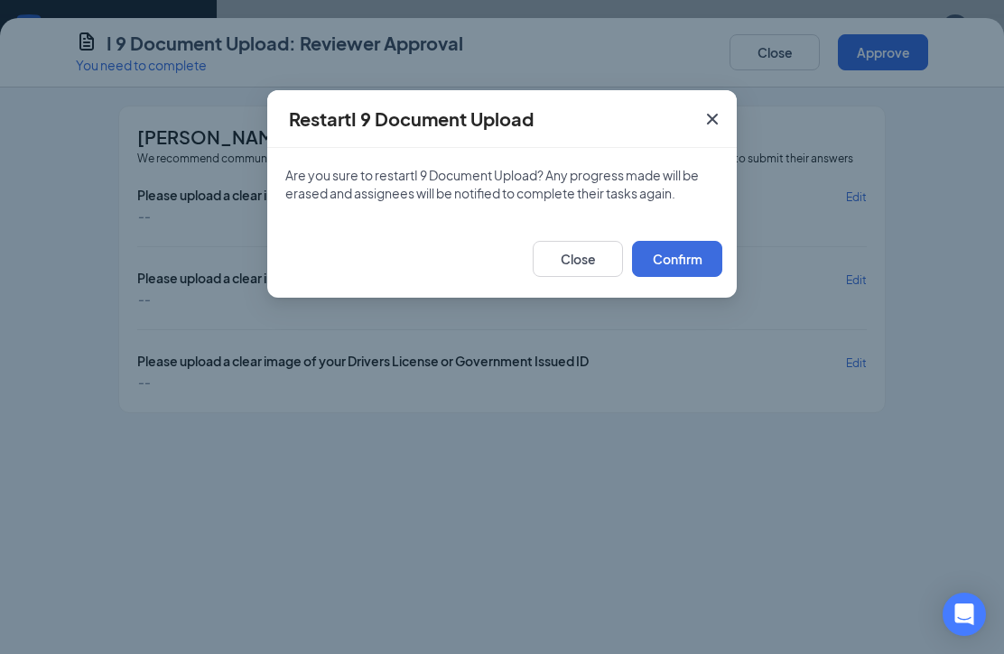
click at [687, 257] on button "Confirm" at bounding box center [677, 259] width 90 height 36
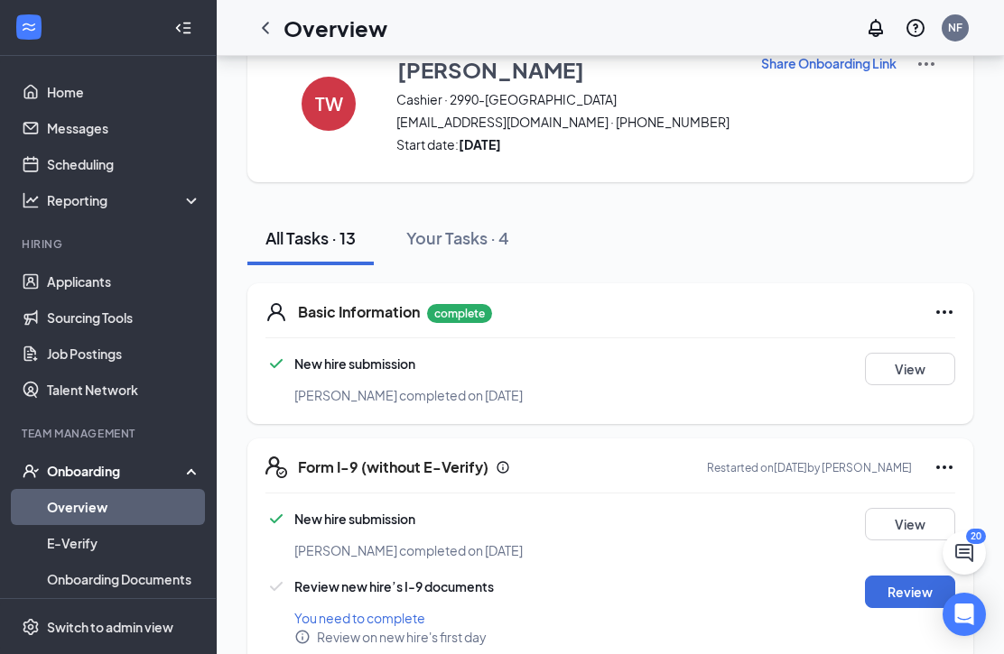
scroll to position [0, 0]
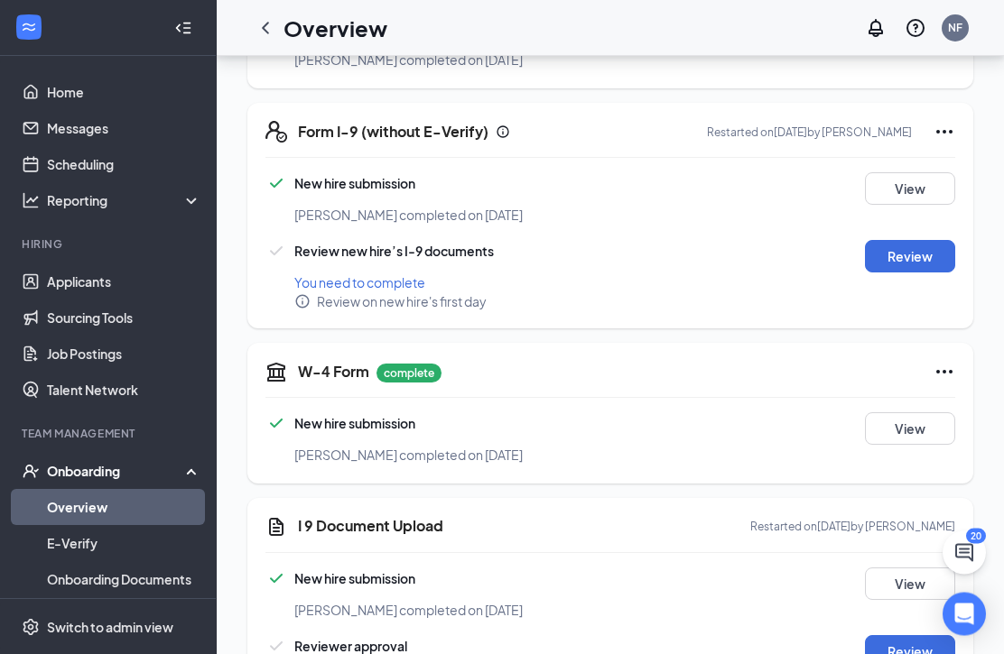
scroll to position [423, 0]
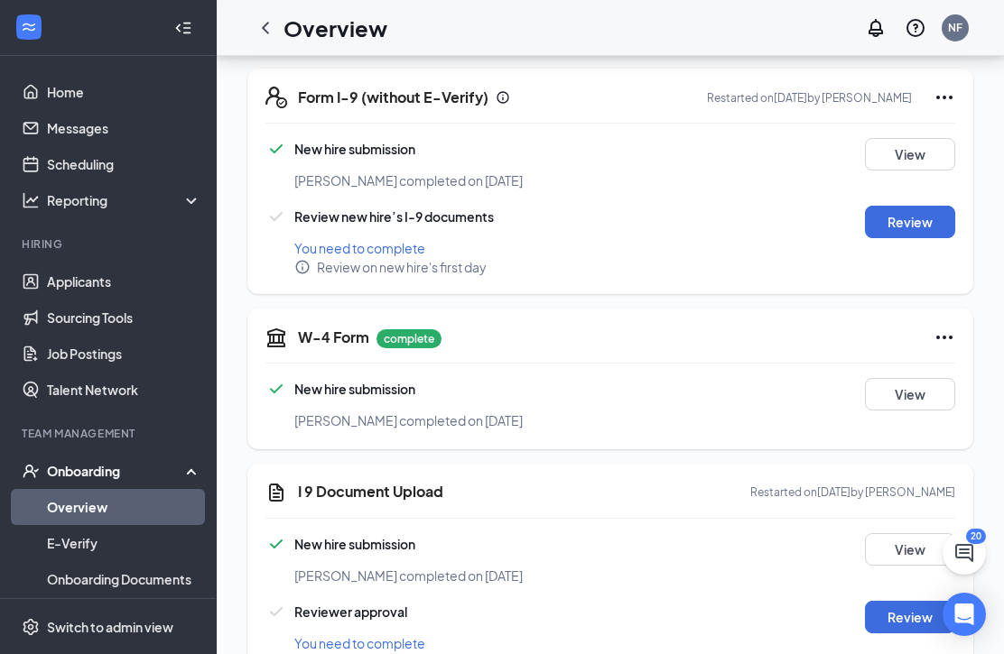
click at [922, 228] on button "Review" at bounding box center [910, 222] width 90 height 32
type input "[DATE]"
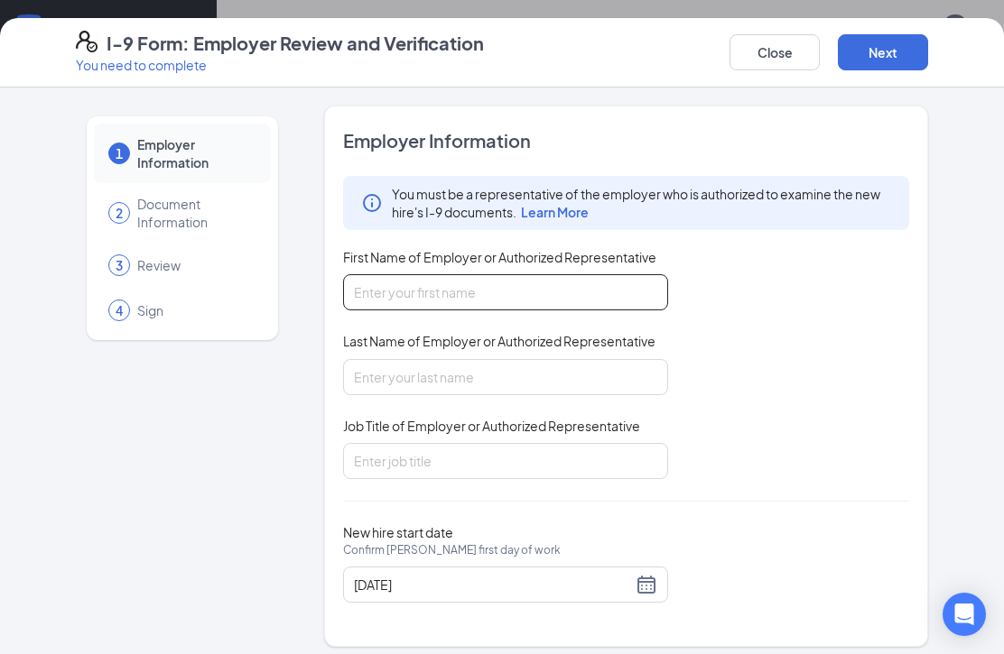
click at [466, 286] on input "First Name of Employer or Authorized Representative" at bounding box center [505, 292] width 325 height 36
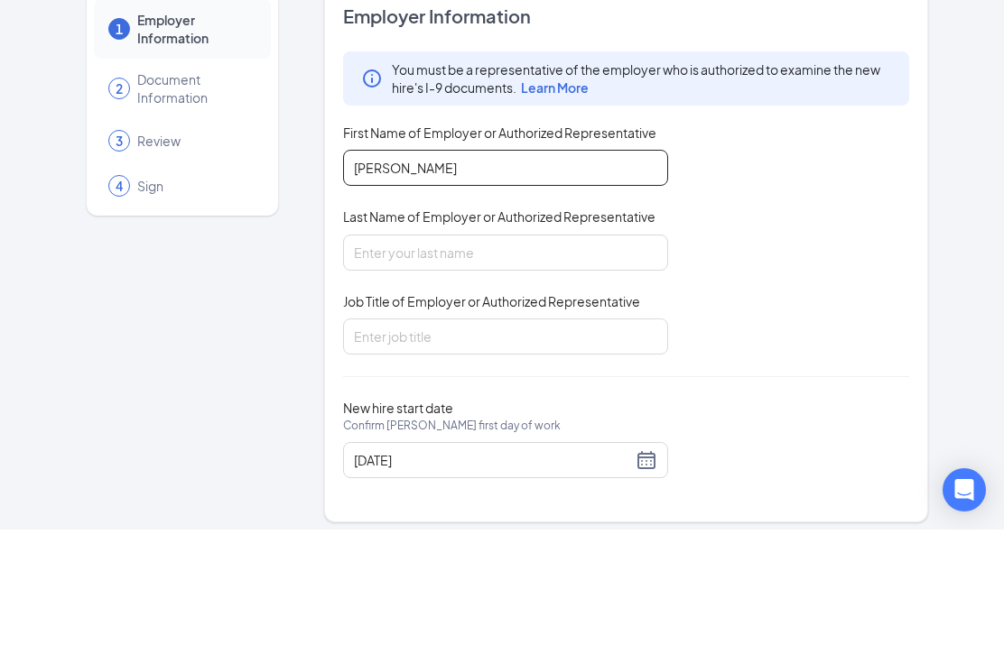
type input "[PERSON_NAME]"
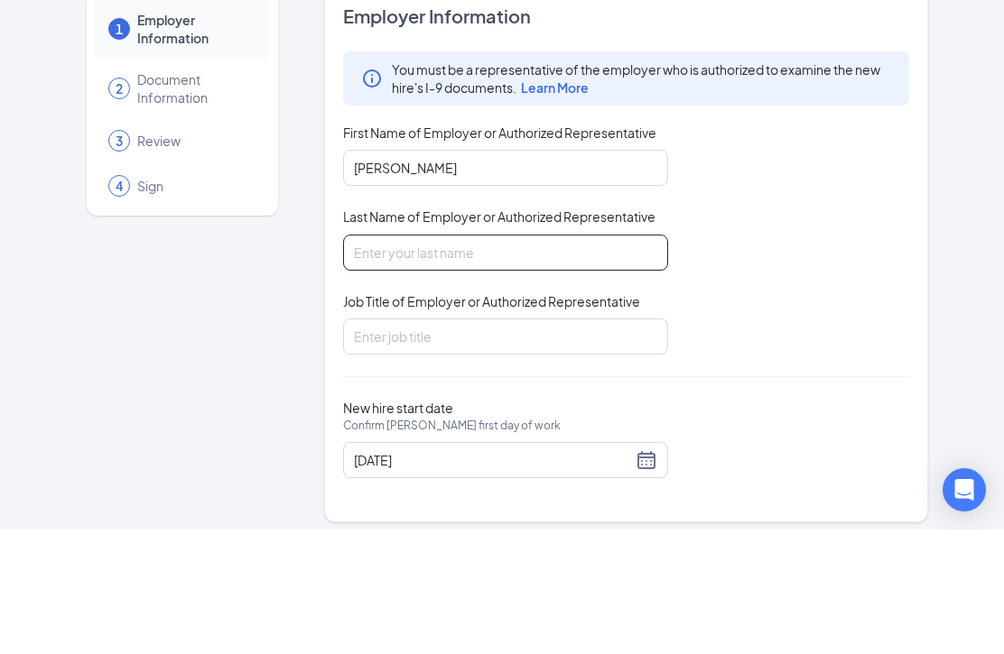
click at [515, 359] on input "Last Name of Employer or Authorized Representative" at bounding box center [505, 377] width 325 height 36
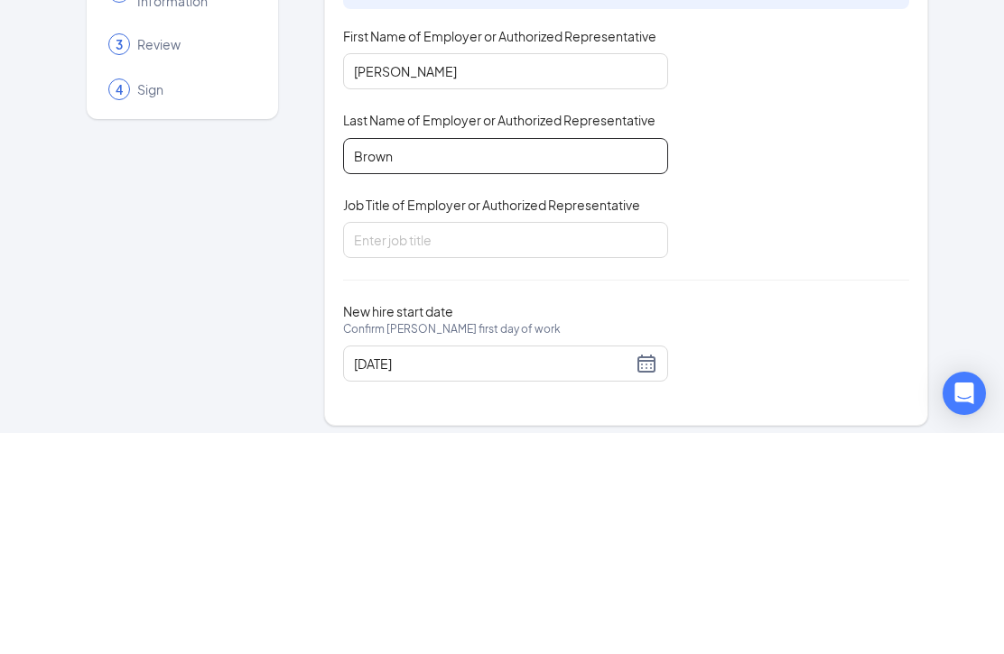
type input "Brown"
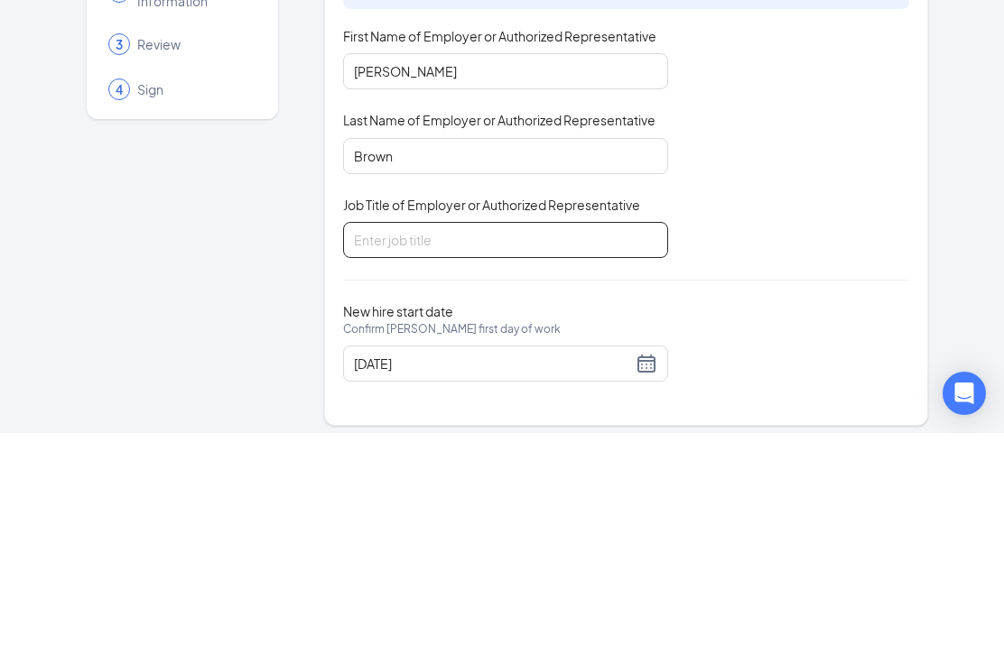
click at [525, 443] on input "Job Title of Employer or Authorized Representative" at bounding box center [505, 461] width 325 height 36
type input "General Manager"
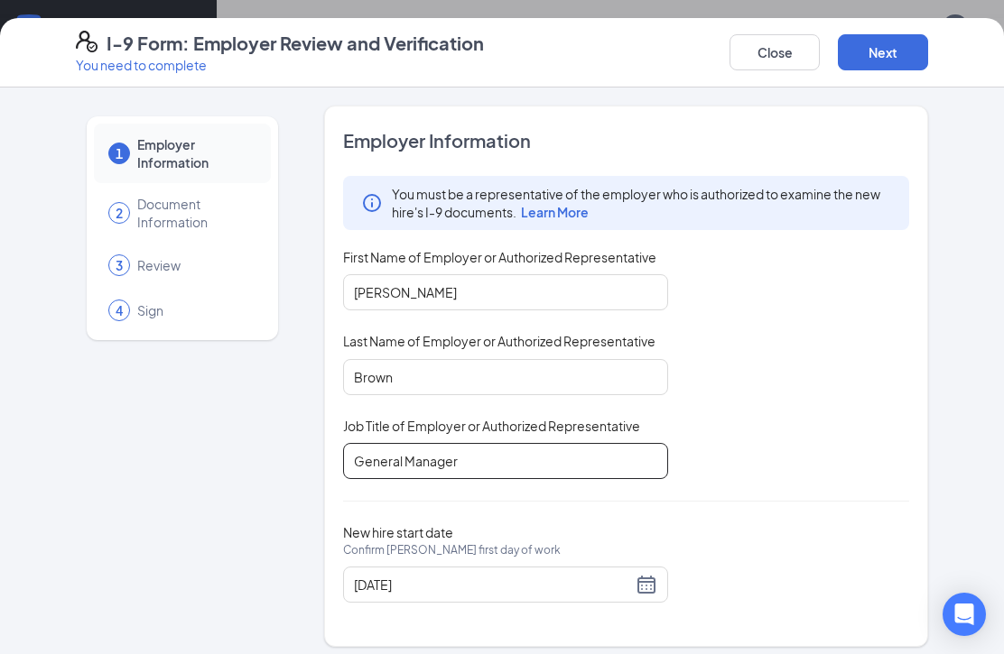
scroll to position [0, 0]
click at [893, 44] on button "Next" at bounding box center [883, 52] width 90 height 36
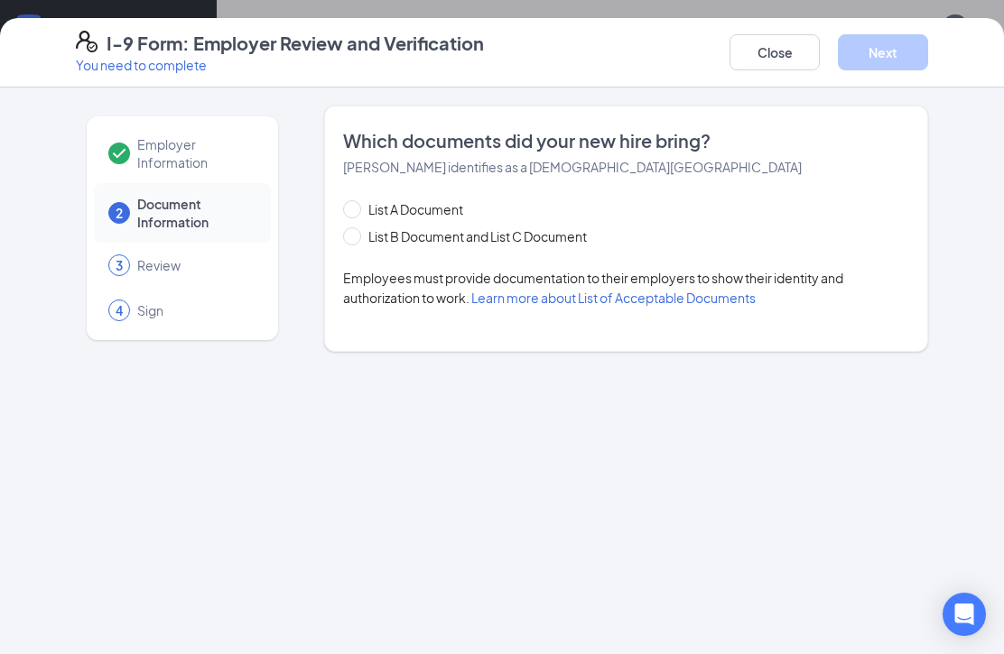
click at [788, 46] on button "Close" at bounding box center [774, 52] width 90 height 36
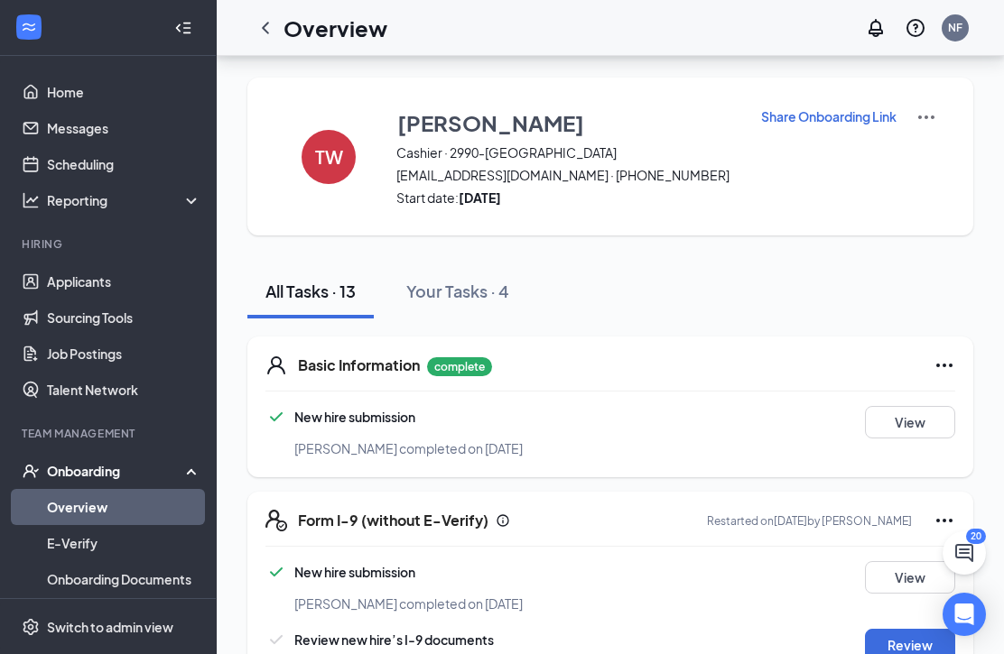
scroll to position [319, 0]
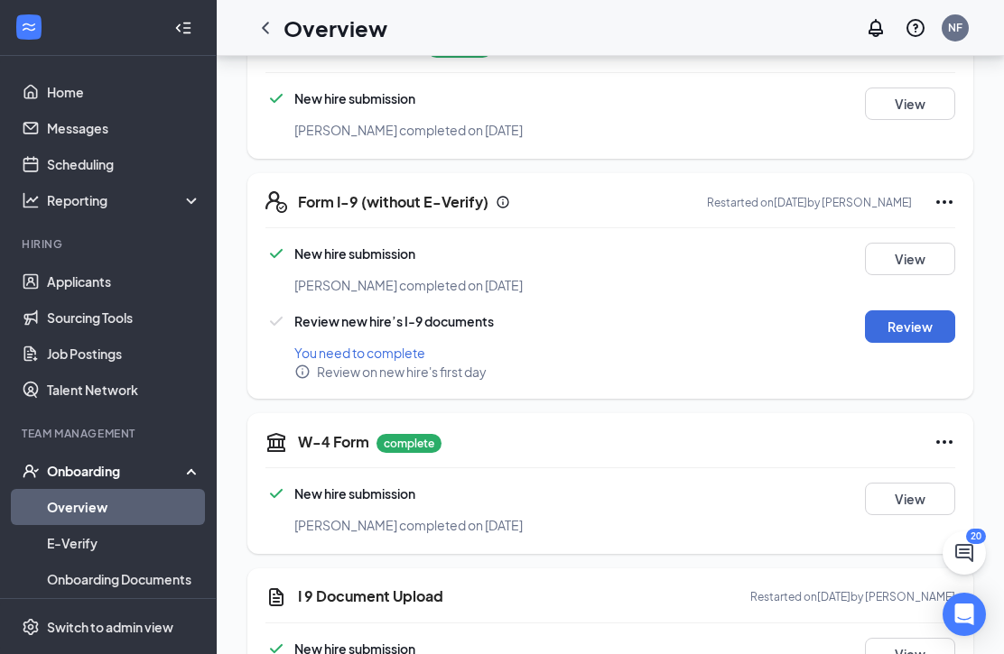
click at [913, 315] on button "Review" at bounding box center [910, 327] width 90 height 32
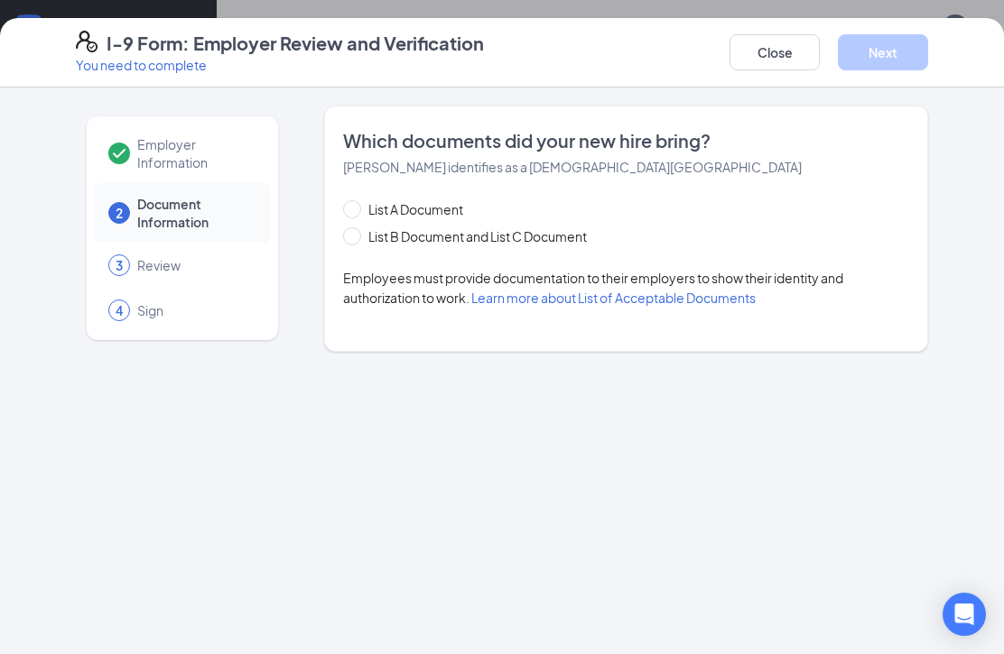
click at [354, 229] on input "List B Document and List C Document" at bounding box center [349, 233] width 13 height 13
radio input "true"
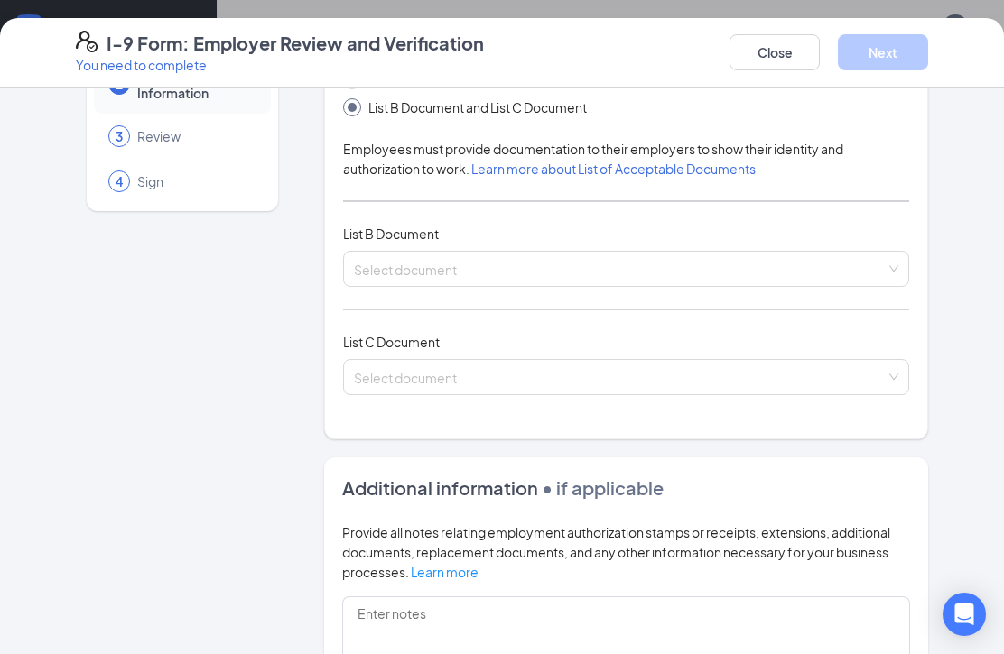
scroll to position [130, 0]
click at [639, 259] on input "search" at bounding box center [620, 264] width 532 height 27
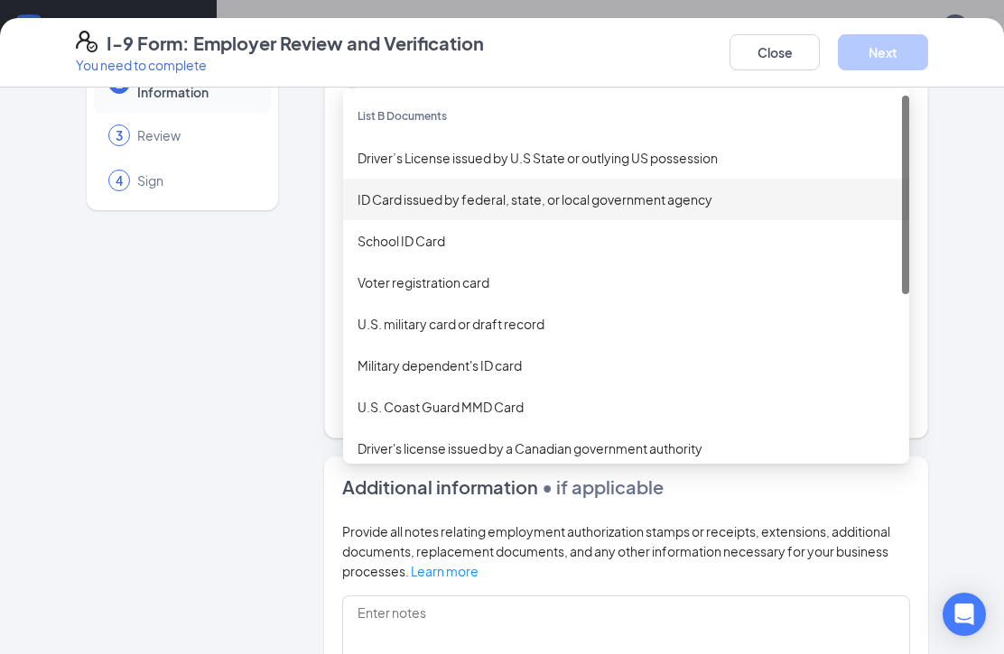
click at [561, 183] on div "ID Card issued by federal, state, or local government agency" at bounding box center [626, 200] width 566 height 42
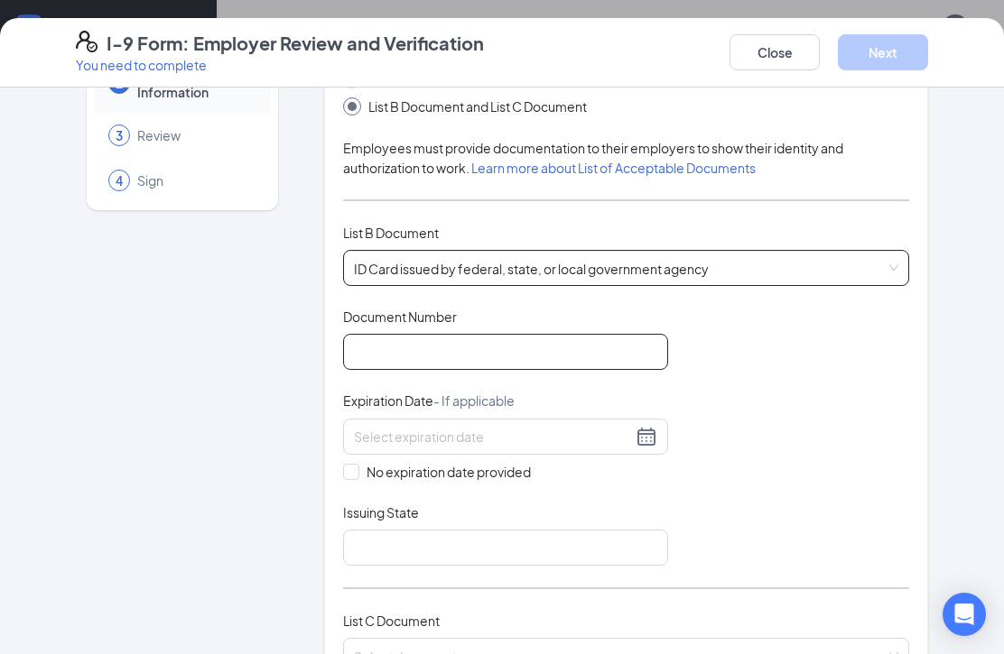
click at [531, 336] on input "Document Number" at bounding box center [505, 352] width 325 height 36
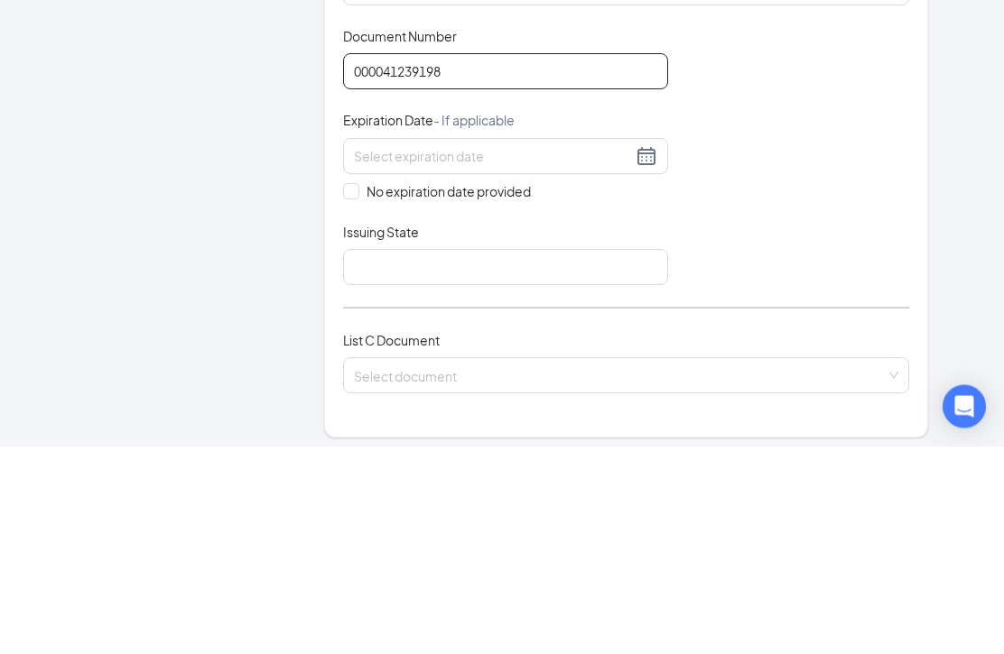
scroll to position [199, 0]
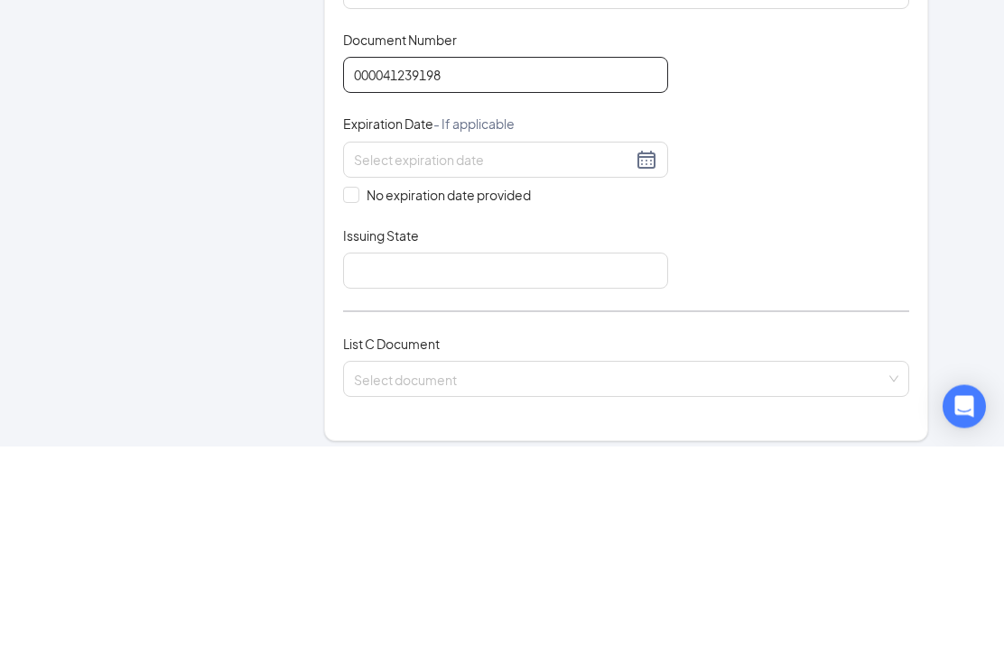
type input "000041239198"
click at [540, 358] on input at bounding box center [493, 368] width 278 height 20
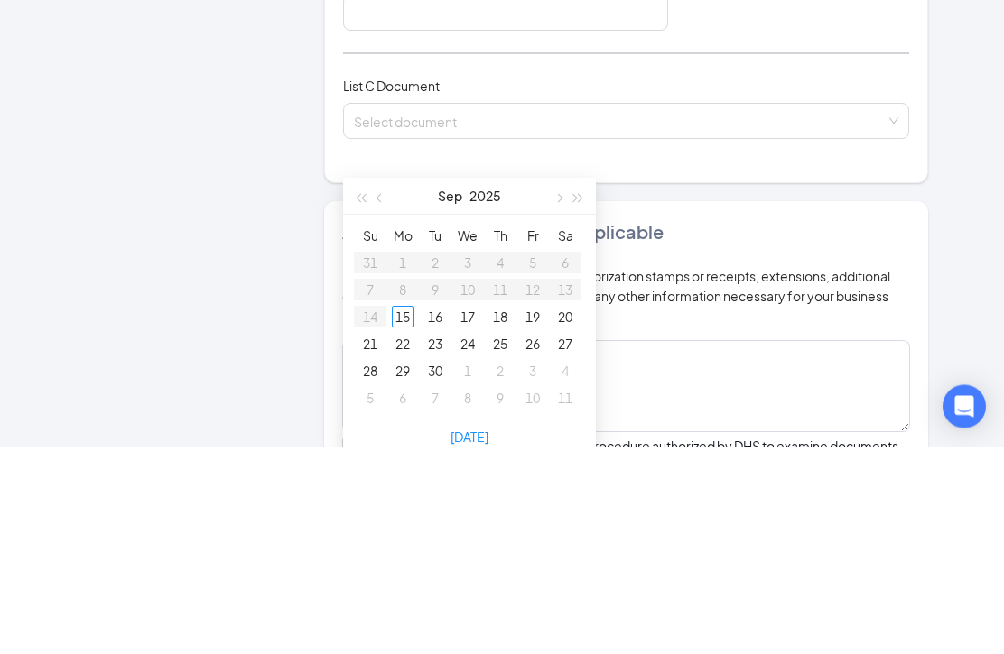
scroll to position [402, 0]
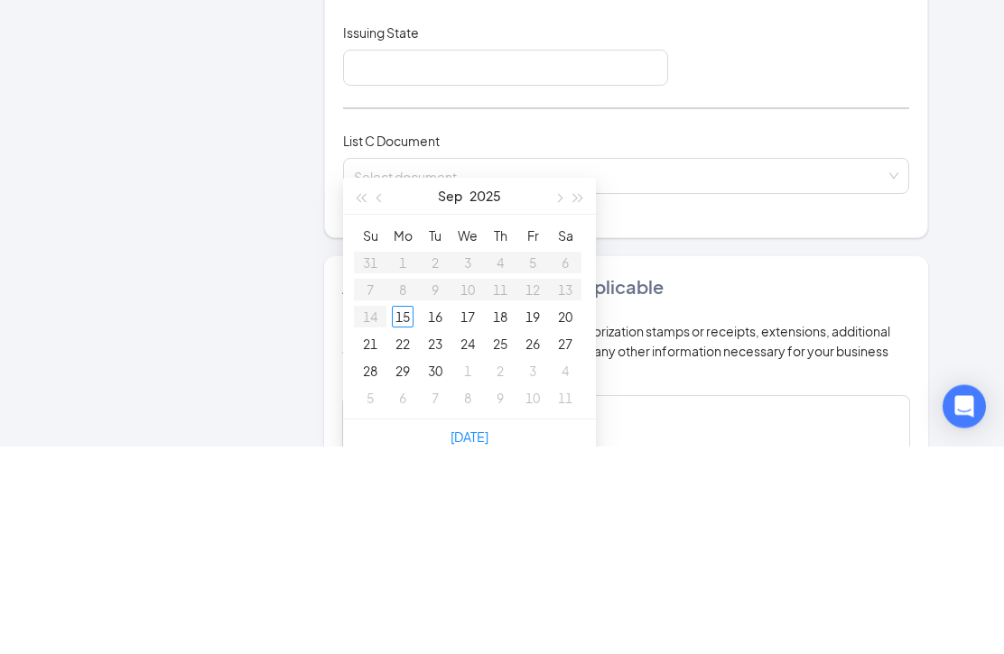
type input "[DATE]"
click at [524, 258] on input "Issuing State" at bounding box center [505, 276] width 325 height 36
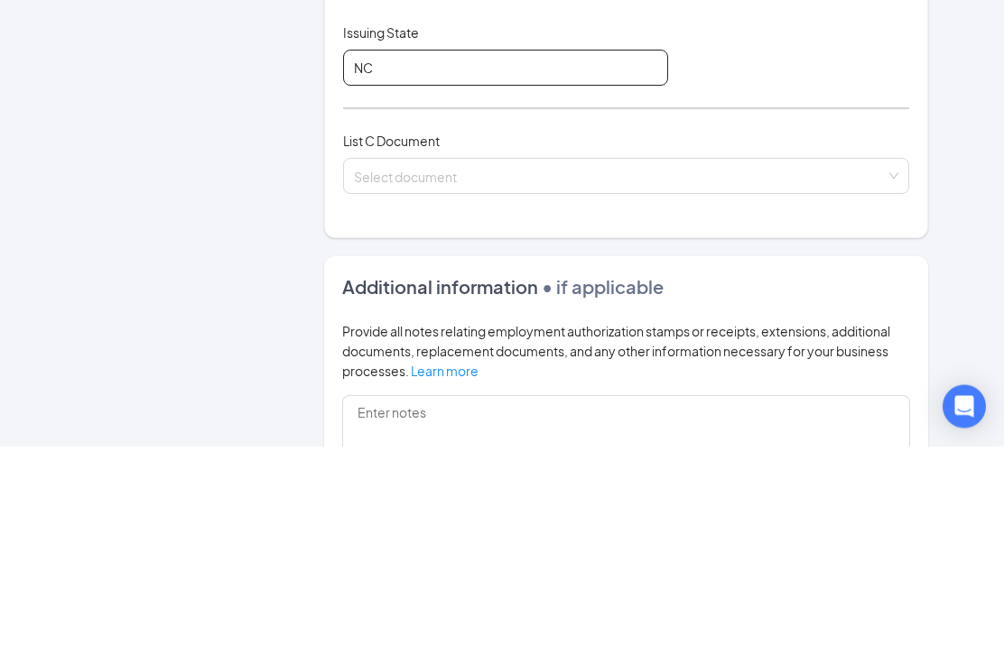
type input "NC"
click at [467, 367] on input "search" at bounding box center [620, 380] width 532 height 27
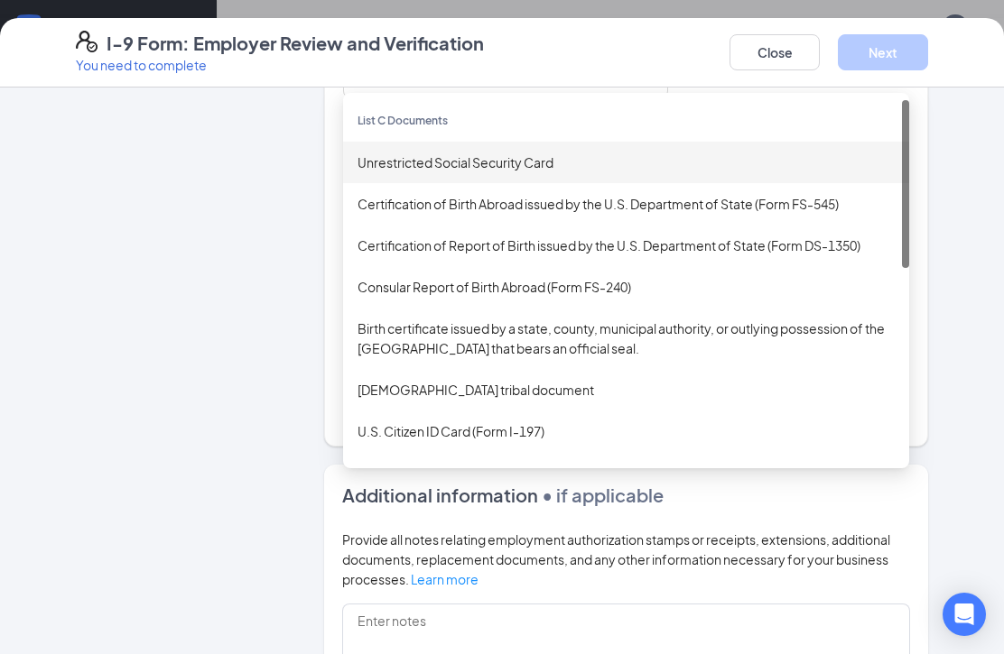
click at [523, 153] on div "Unrestricted Social Security Card" at bounding box center [625, 163] width 537 height 20
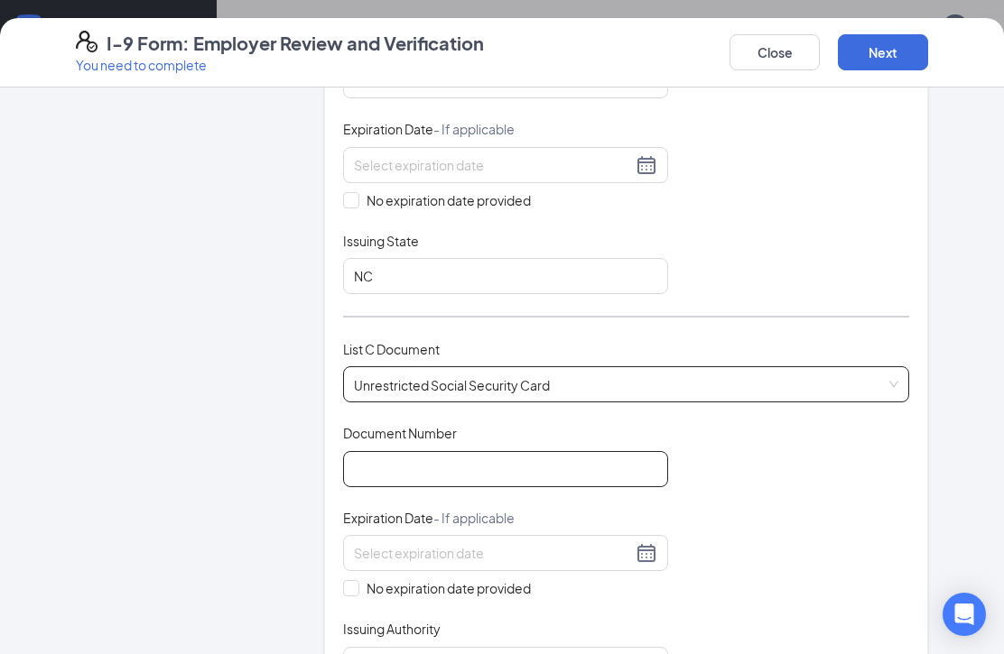
click at [456, 463] on input "Document Number" at bounding box center [505, 469] width 325 height 36
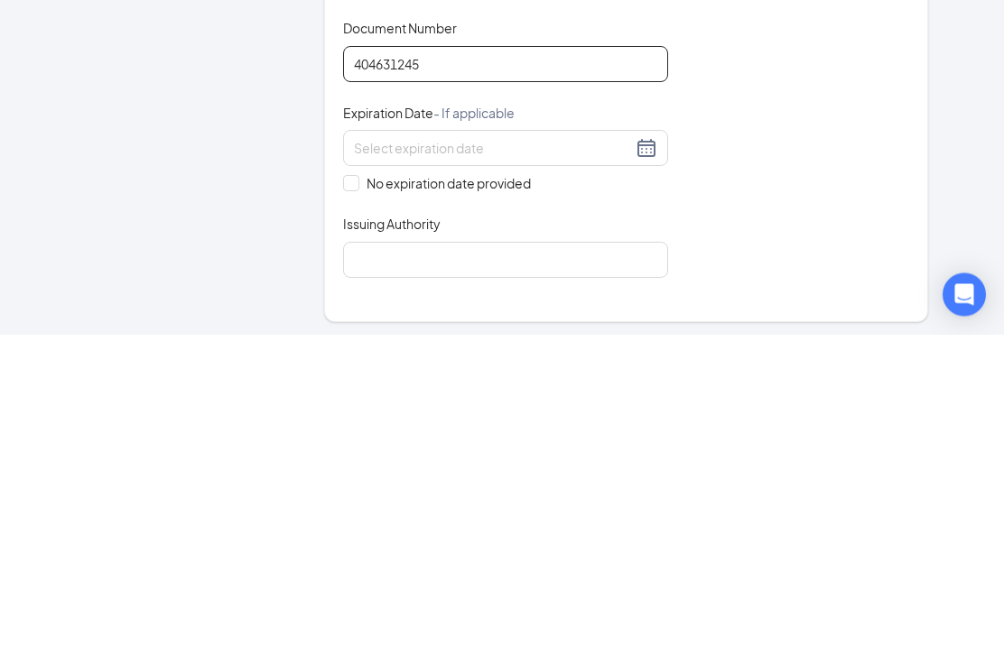
scroll to position [497, 0]
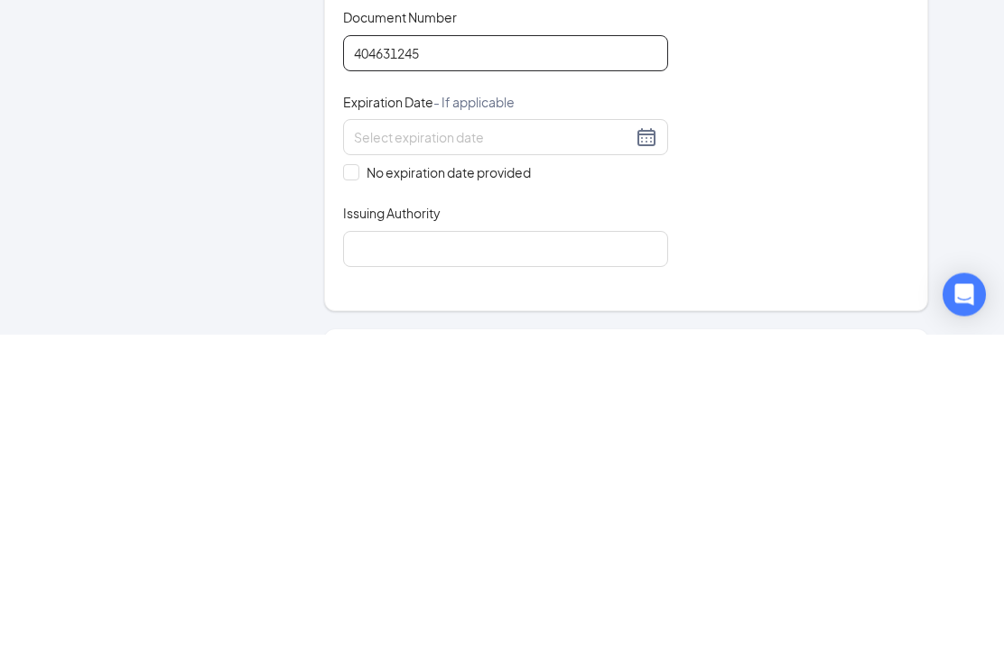
type input "404631245"
click at [361, 483] on span "No expiration date provided" at bounding box center [448, 493] width 179 height 20
click at [356, 485] on input "No expiration date provided" at bounding box center [349, 491] width 13 height 13
checkbox input "true"
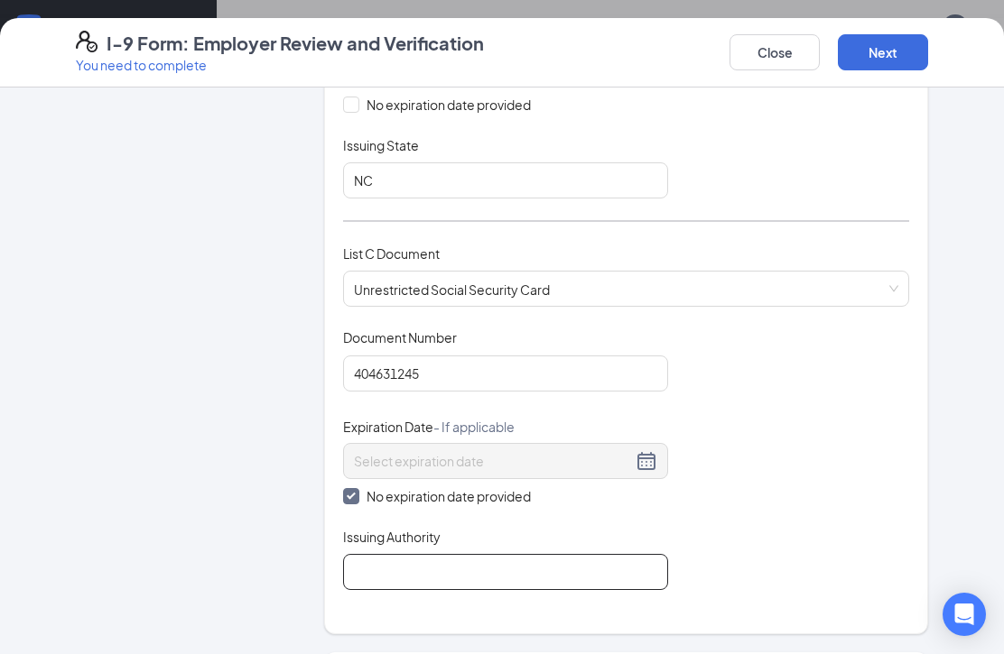
click at [393, 557] on input "Issuing Authority" at bounding box center [505, 572] width 325 height 36
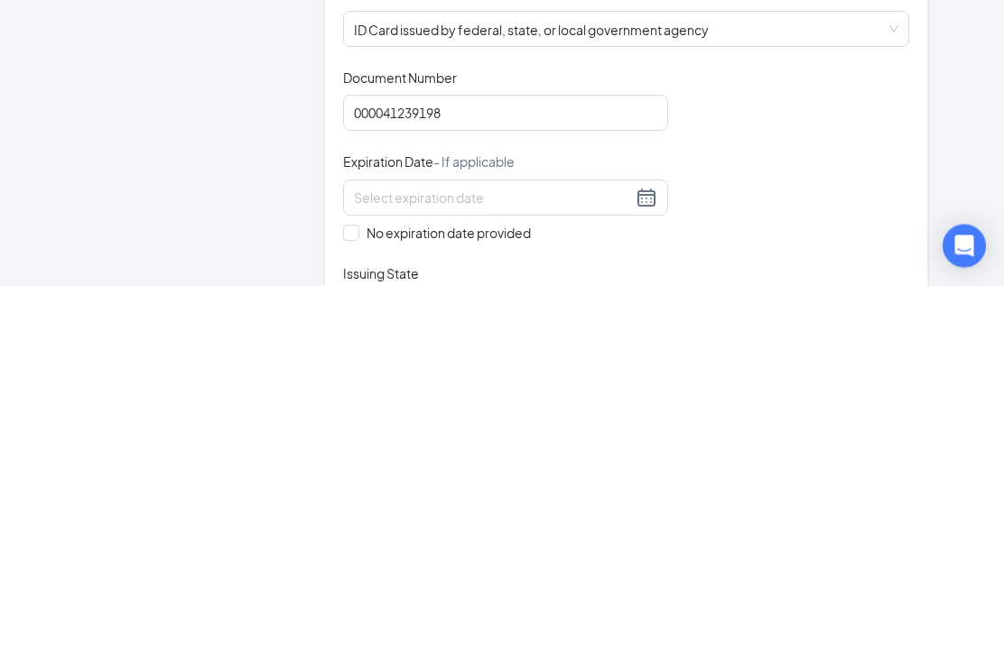
scroll to position [0, 0]
type input "Social security administration"
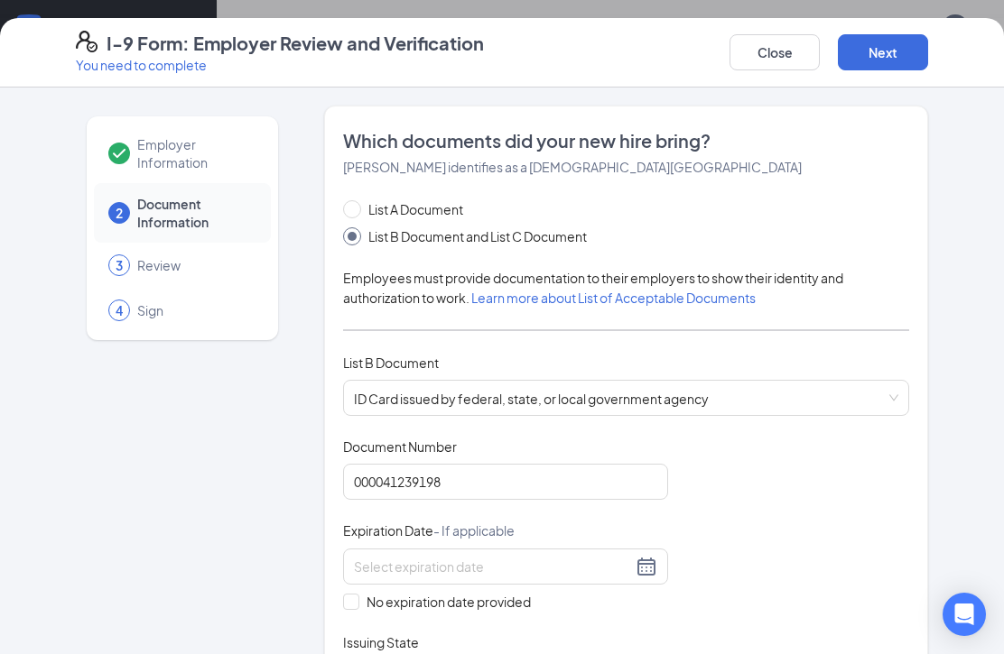
click at [893, 53] on button "Next" at bounding box center [883, 52] width 90 height 36
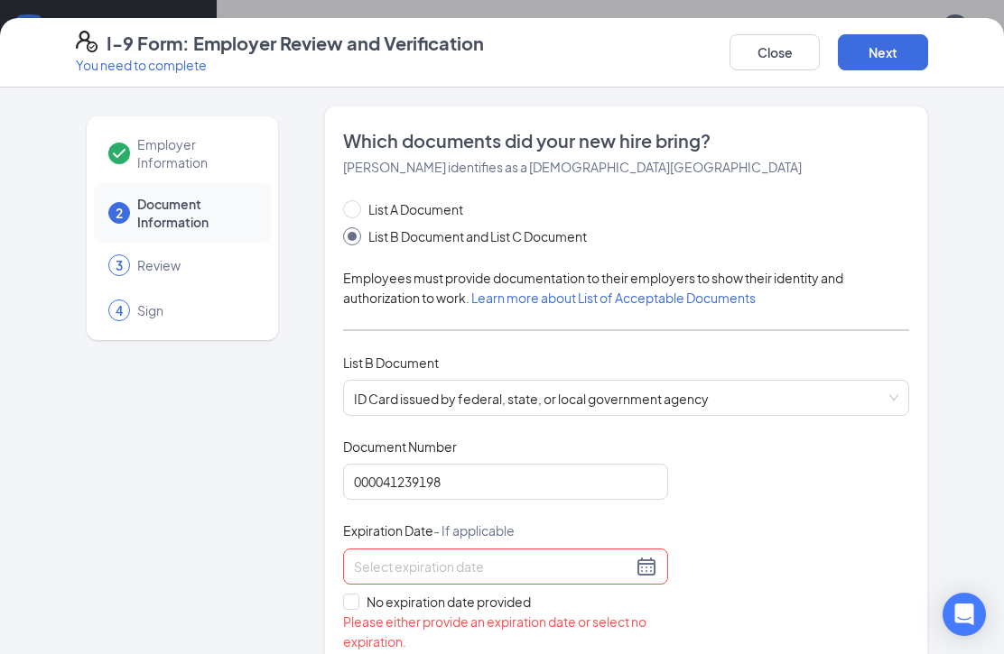
click at [902, 40] on button "Next" at bounding box center [883, 52] width 90 height 36
click at [887, 54] on button "Next" at bounding box center [883, 52] width 90 height 36
click at [886, 55] on button "Next" at bounding box center [883, 52] width 90 height 36
click at [895, 43] on button "Next" at bounding box center [883, 52] width 90 height 36
click at [354, 594] on input "No expiration date provided" at bounding box center [349, 600] width 13 height 13
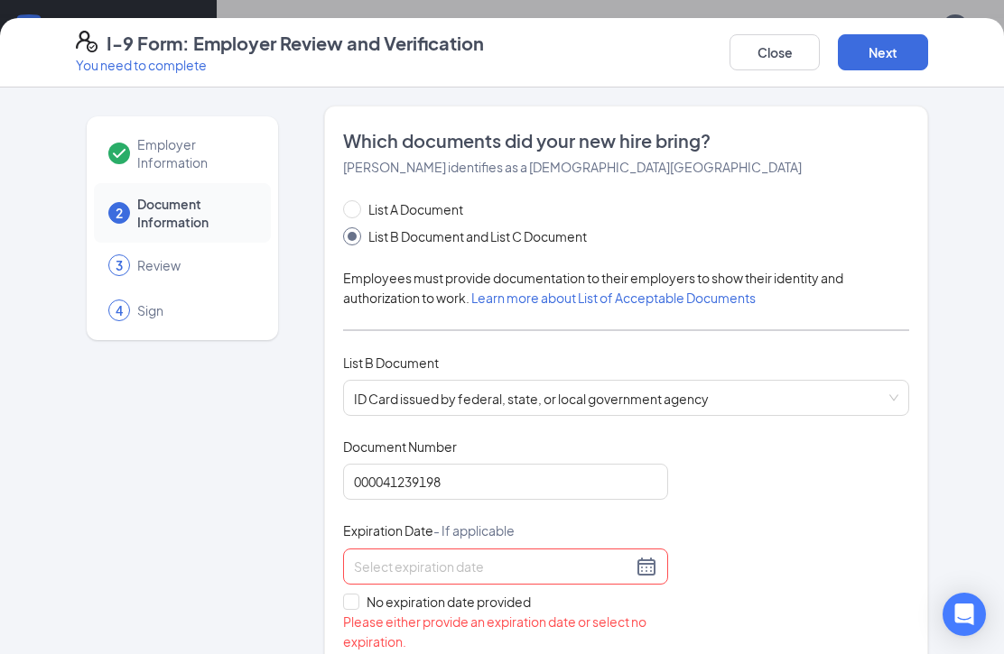
checkbox input "true"
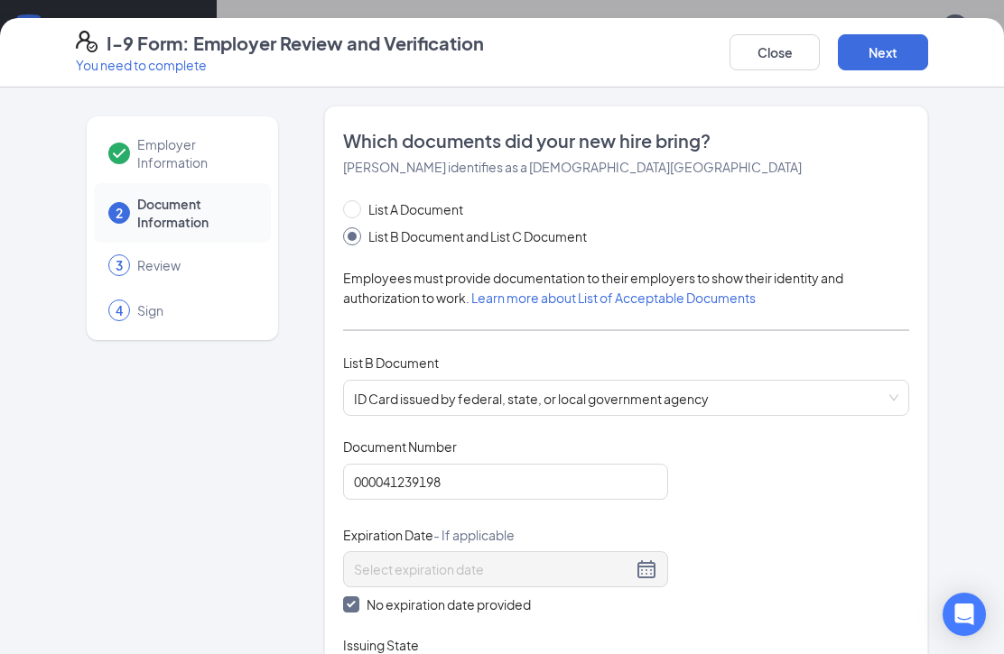
click at [883, 54] on button "Next" at bounding box center [883, 52] width 90 height 36
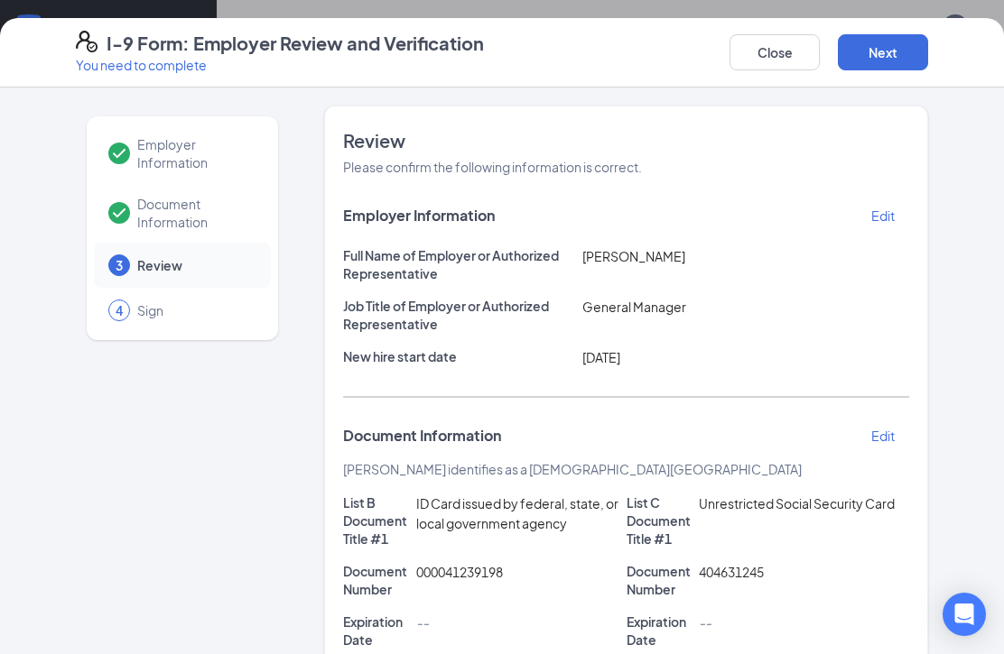
click at [899, 37] on button "Next" at bounding box center [883, 52] width 90 height 36
click at [893, 48] on button "Next" at bounding box center [883, 52] width 90 height 36
click at [893, 51] on button "Next" at bounding box center [883, 52] width 90 height 36
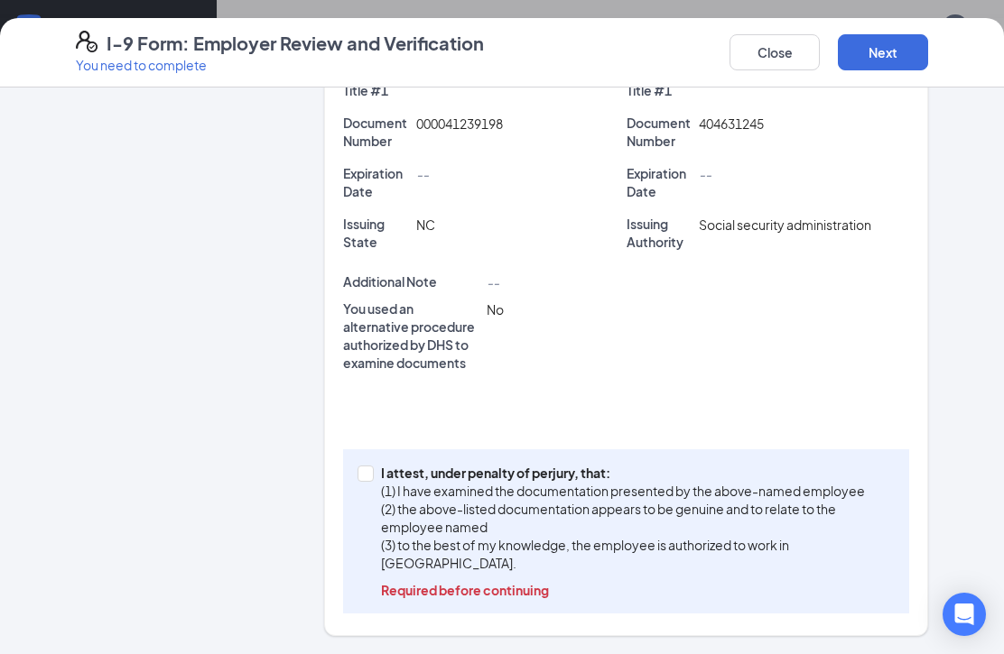
scroll to position [448, 0]
click at [368, 469] on input "I attest, under penalty of perjury, that: (1) I have examined the documentation…" at bounding box center [363, 473] width 13 height 13
checkbox input "true"
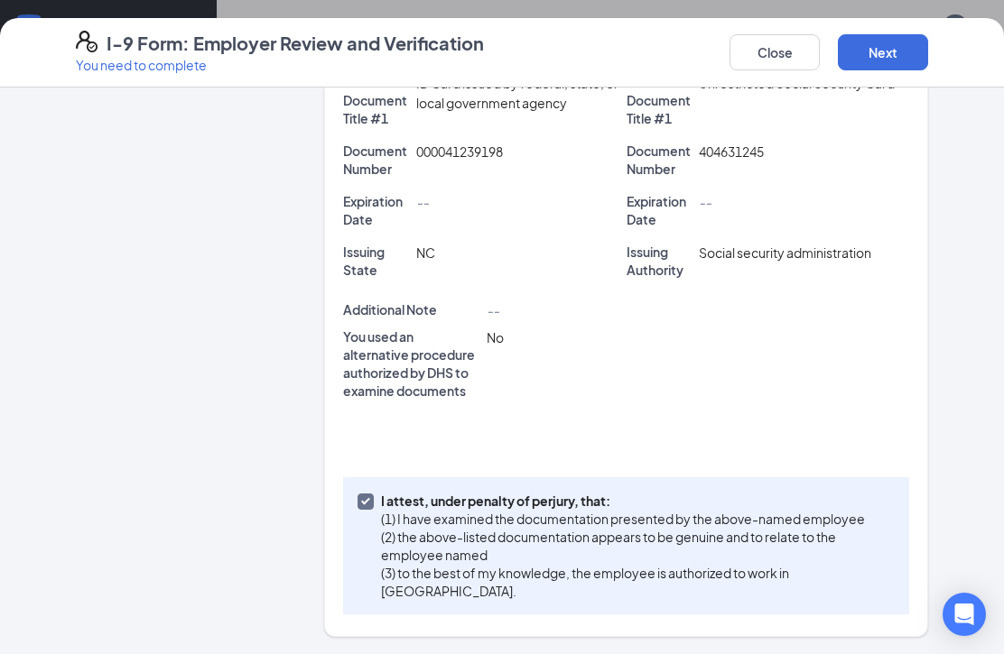
click at [883, 55] on button "Next" at bounding box center [883, 52] width 90 height 36
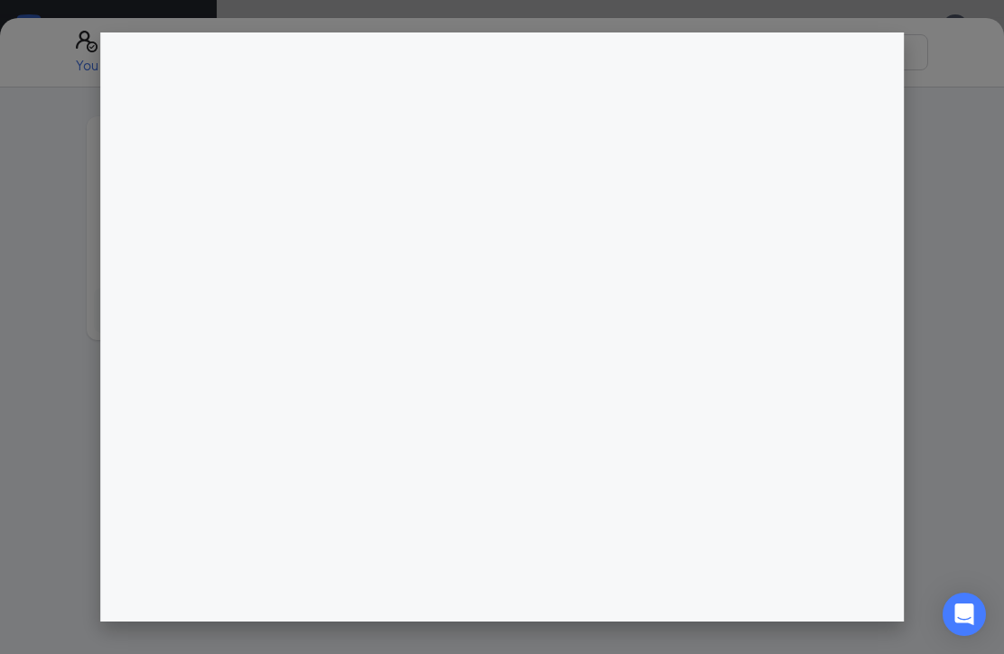
scroll to position [1266, 0]
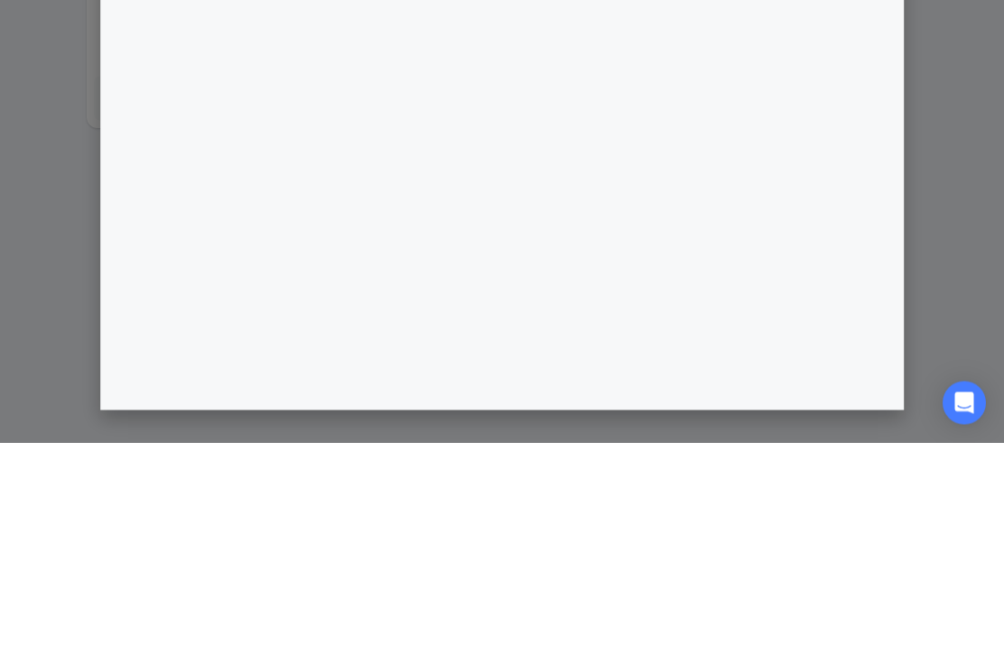
click at [918, 186] on div at bounding box center [502, 327] width 1004 height 654
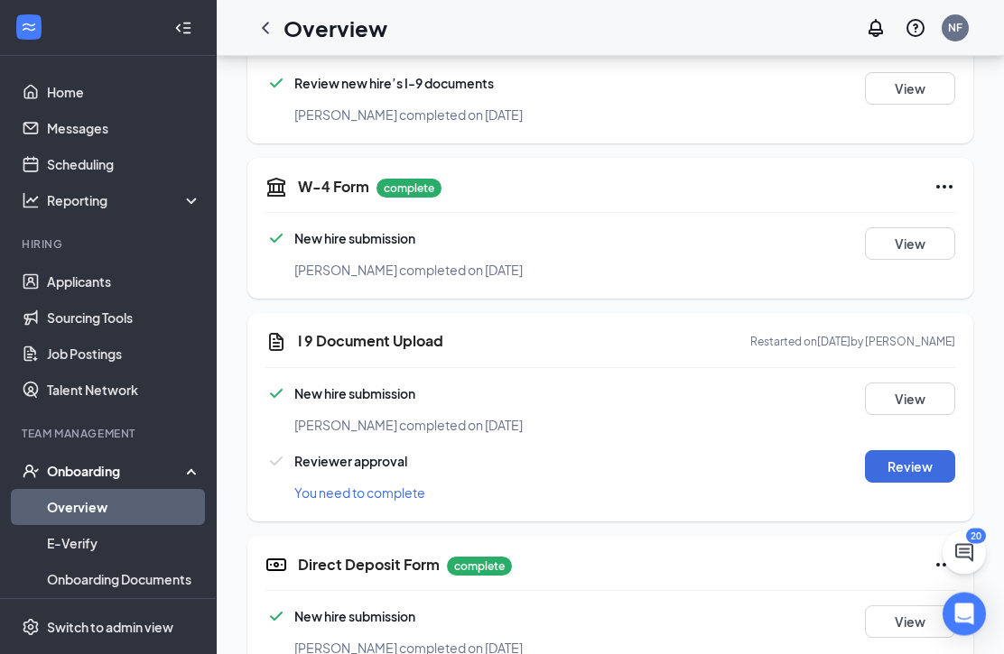
scroll to position [557, 0]
click at [919, 459] on button "Review" at bounding box center [910, 466] width 90 height 32
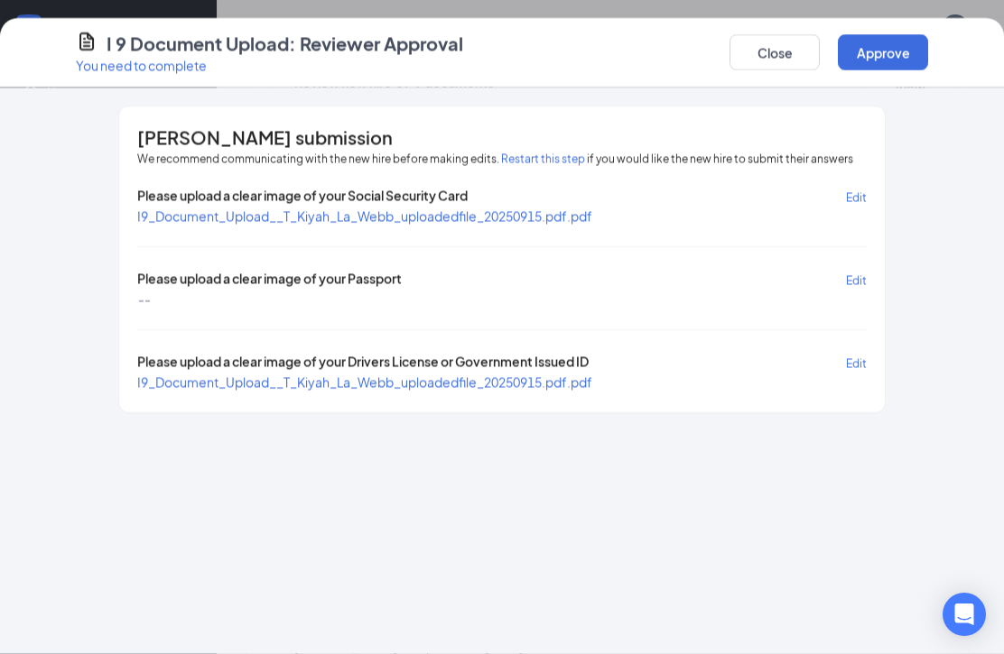
click at [898, 55] on button "Approve" at bounding box center [883, 52] width 90 height 36
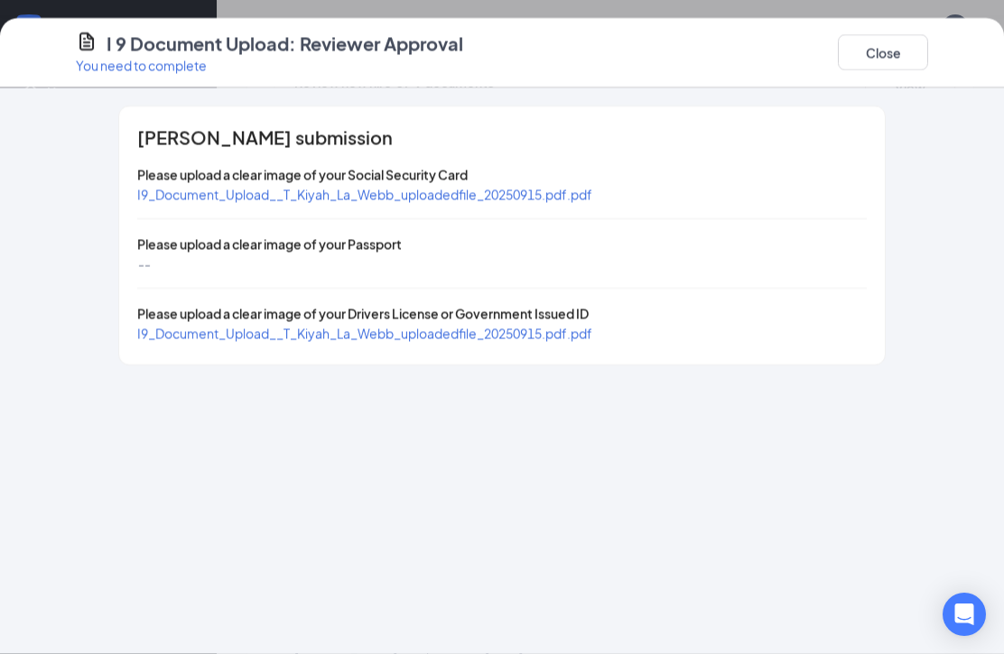
click at [878, 51] on button "Close" at bounding box center [883, 52] width 90 height 36
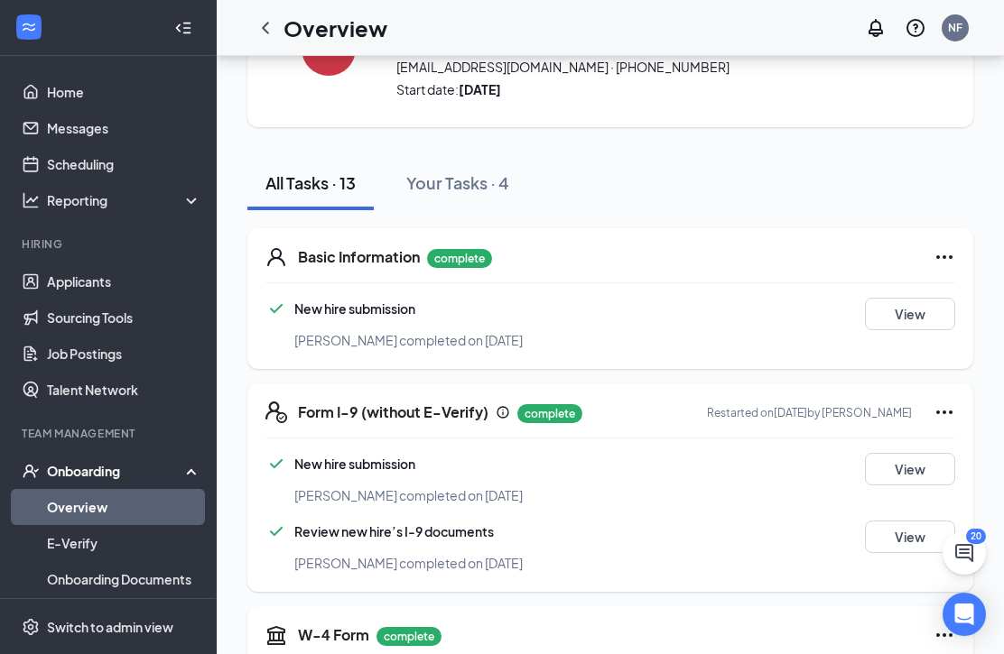
scroll to position [0, 0]
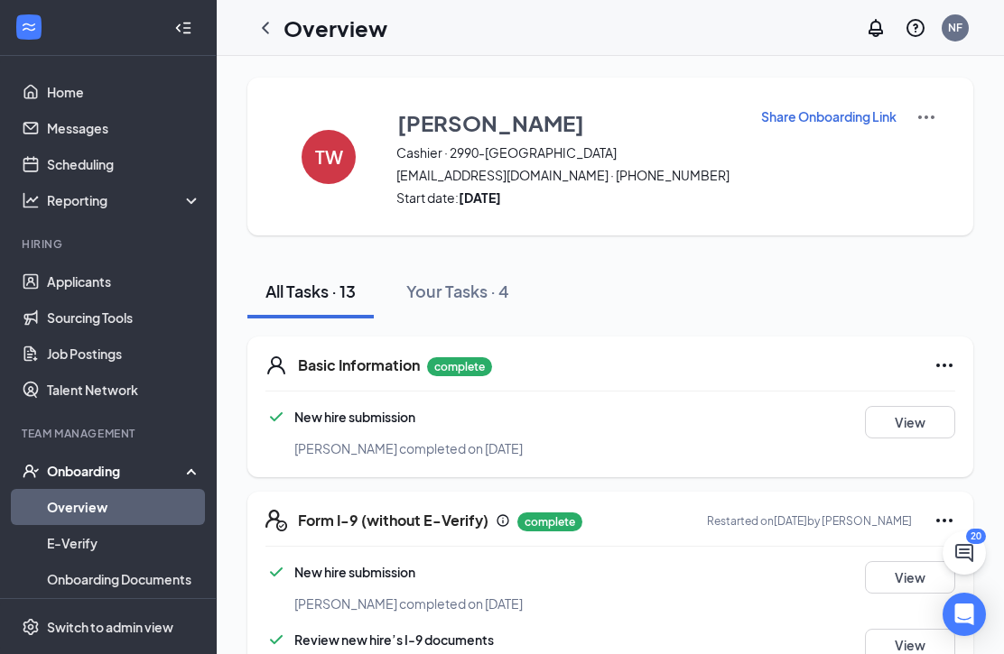
click at [271, 17] on icon "ChevronLeft" at bounding box center [266, 28] width 22 height 22
